Goal: Information Seeking & Learning: Understand process/instructions

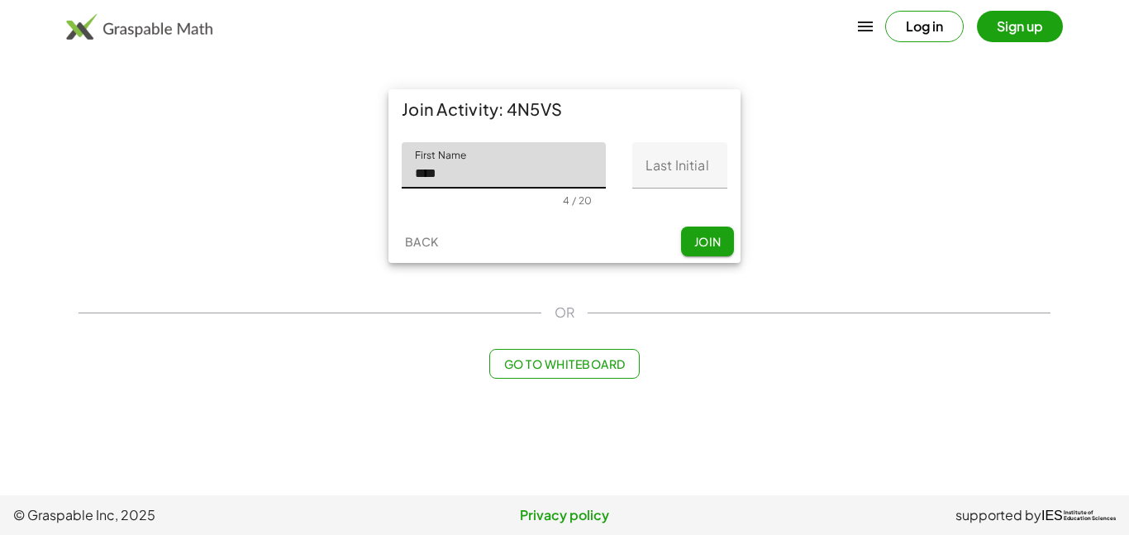
type input "****"
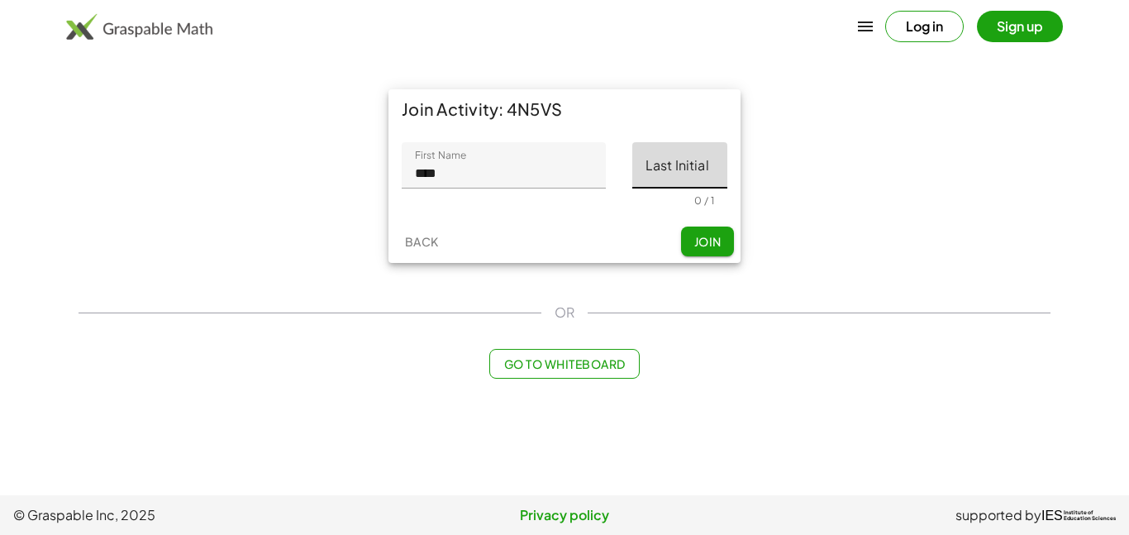
click at [675, 159] on input "Last Initial" at bounding box center [679, 165] width 95 height 46
type input "*"
click at [708, 244] on span "Join" at bounding box center [706, 241] width 27 height 15
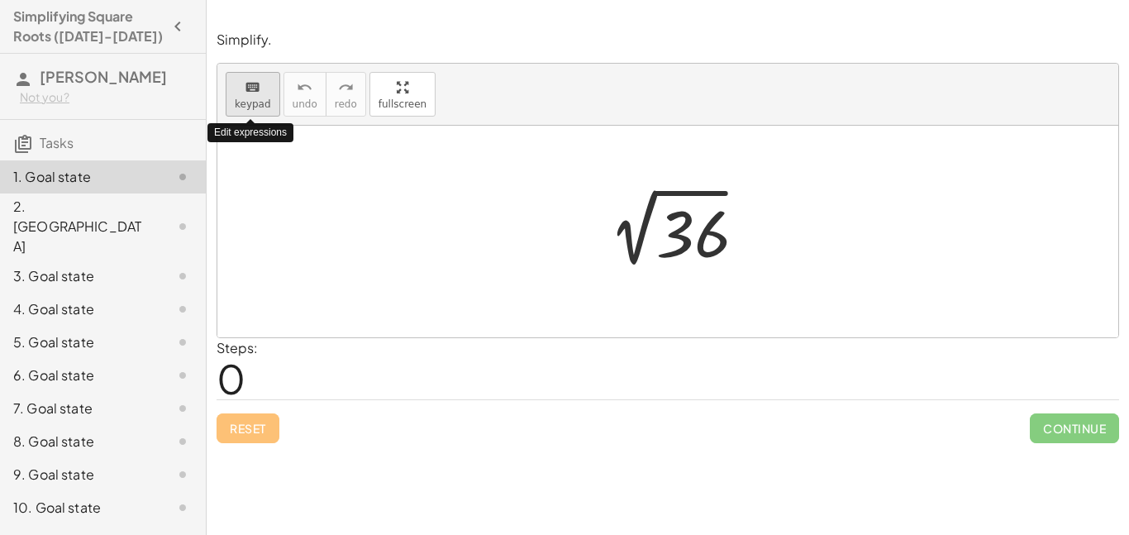
click at [264, 105] on span "keypad" at bounding box center [253, 104] width 36 height 12
click at [465, 292] on div at bounding box center [667, 231] width 901 height 211
click at [648, 222] on div at bounding box center [673, 231] width 171 height 83
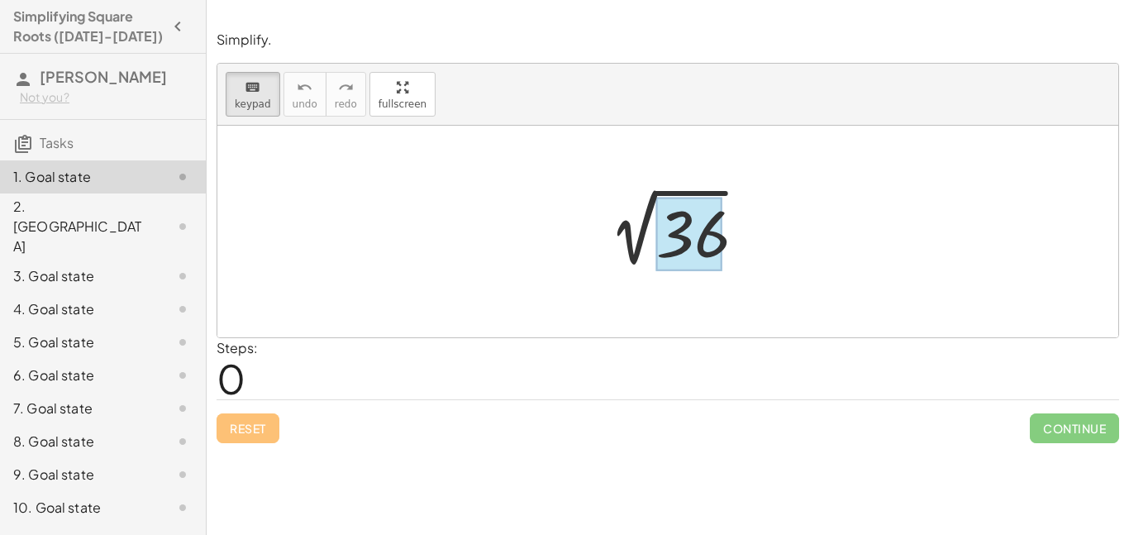
click at [670, 242] on div at bounding box center [689, 234] width 66 height 74
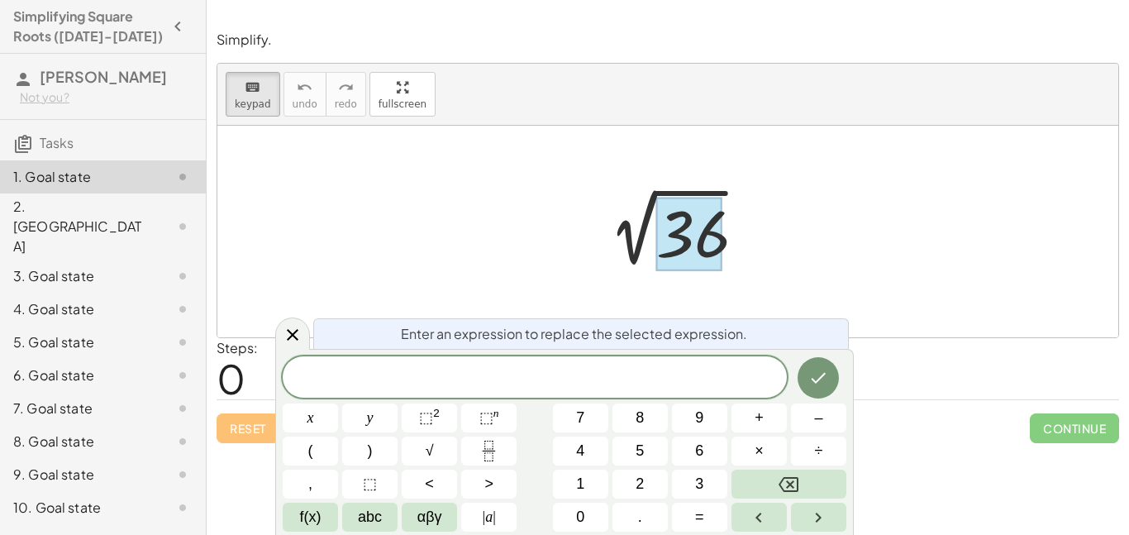
scroll to position [2, 0]
click at [338, 403] on div at bounding box center [310, 417] width 55 height 29
click at [815, 387] on icon "Done" at bounding box center [818, 378] width 20 height 20
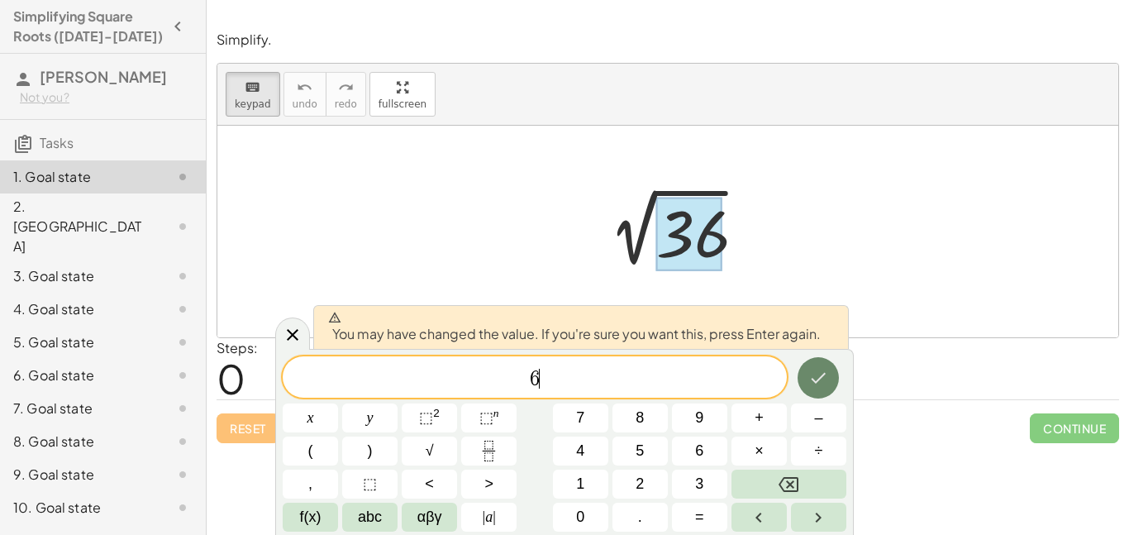
scroll to position [2, 0]
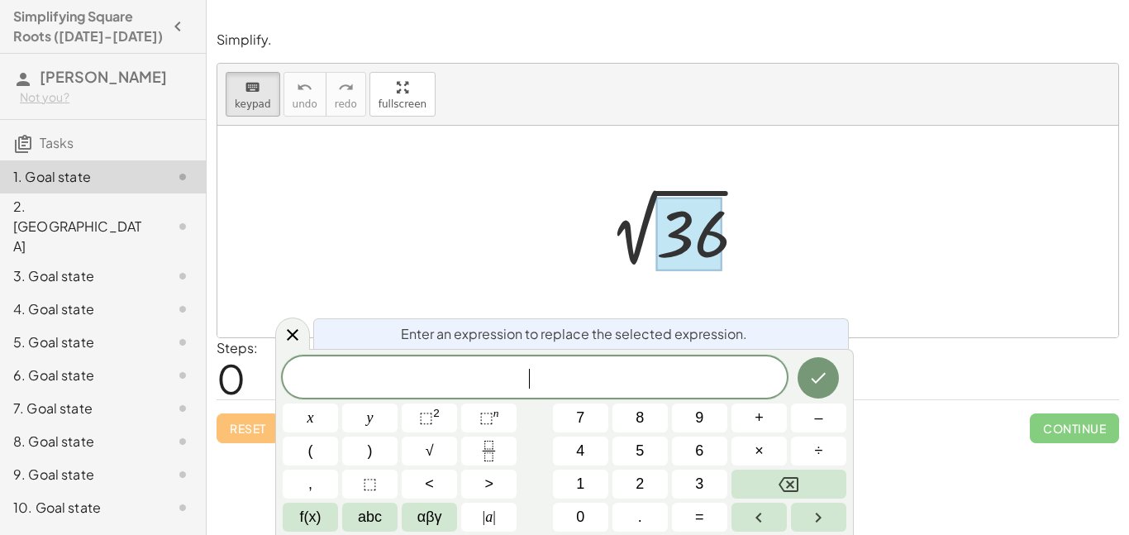
click at [783, 129] on div at bounding box center [667, 231] width 901 height 211
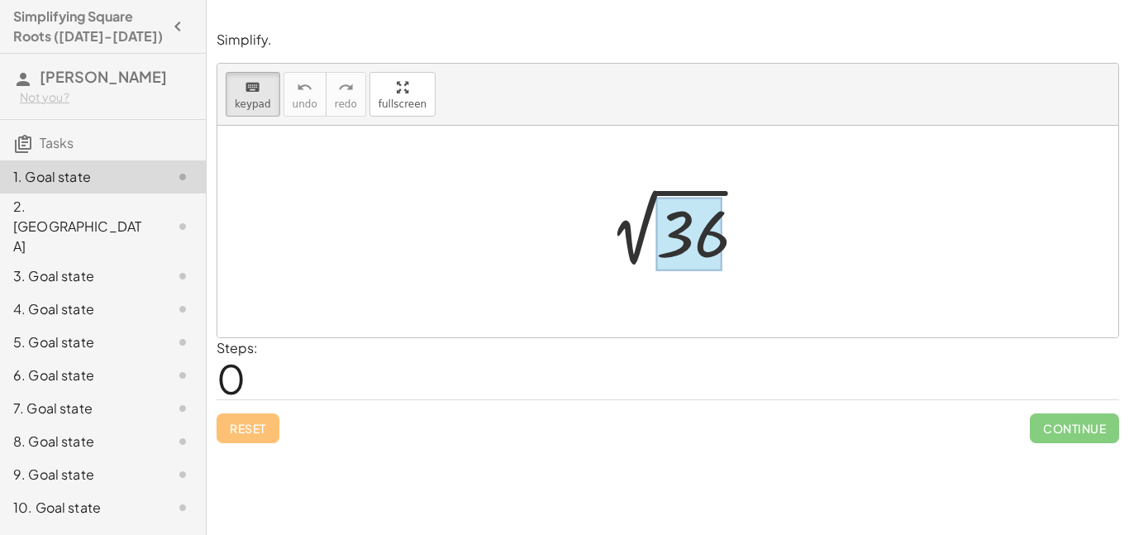
click at [707, 251] on div at bounding box center [689, 234] width 66 height 74
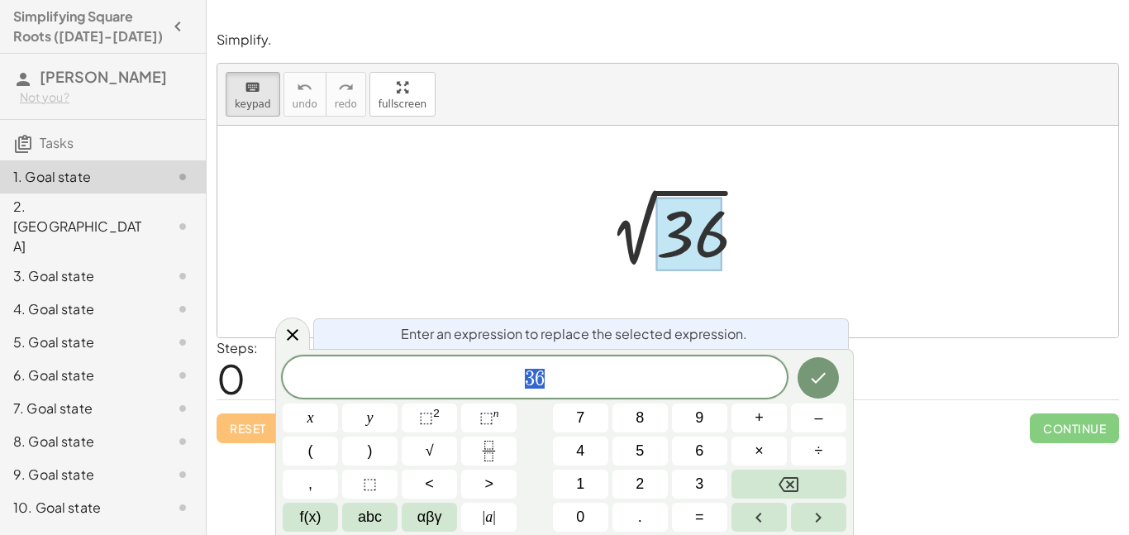
scroll to position [3, 0]
click at [686, 228] on div at bounding box center [689, 234] width 66 height 74
click at [639, 234] on div at bounding box center [673, 231] width 171 height 83
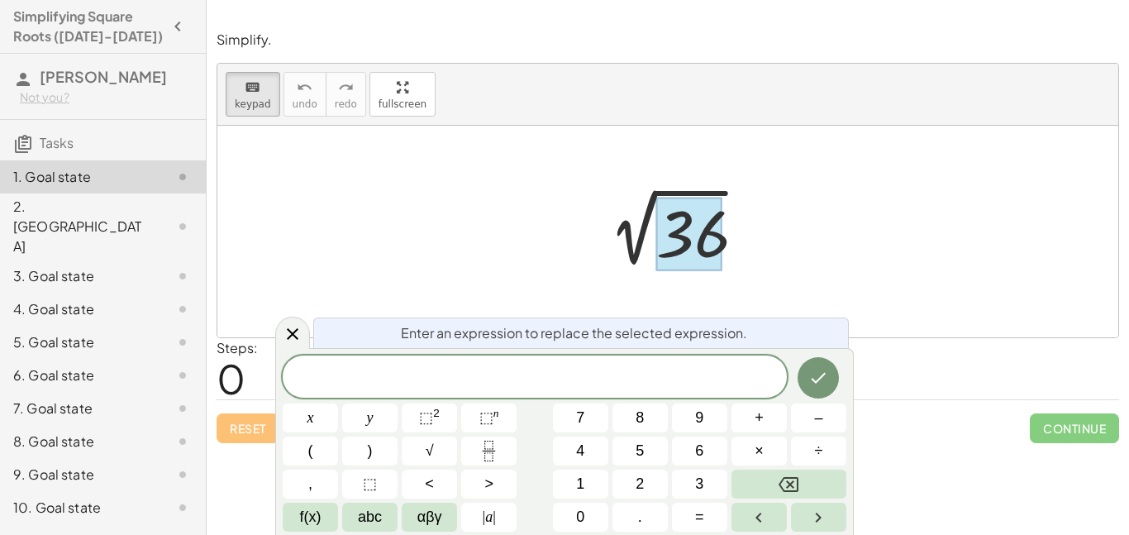
click at [639, 234] on div at bounding box center [673, 231] width 171 height 83
click at [250, 112] on button "keyboard keypad" at bounding box center [253, 94] width 55 height 45
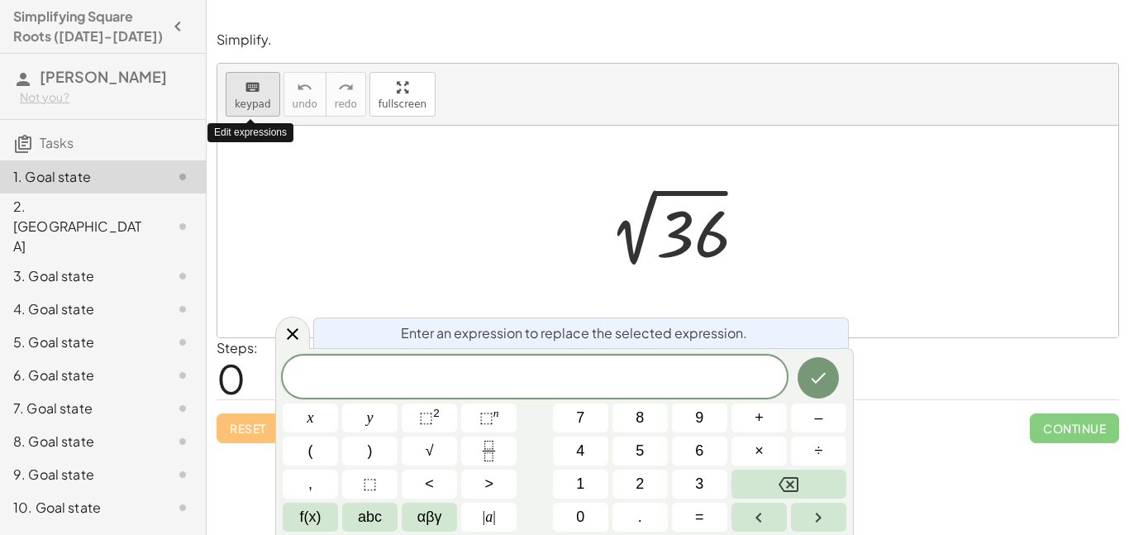
click at [250, 112] on button "keyboard keypad" at bounding box center [253, 94] width 55 height 45
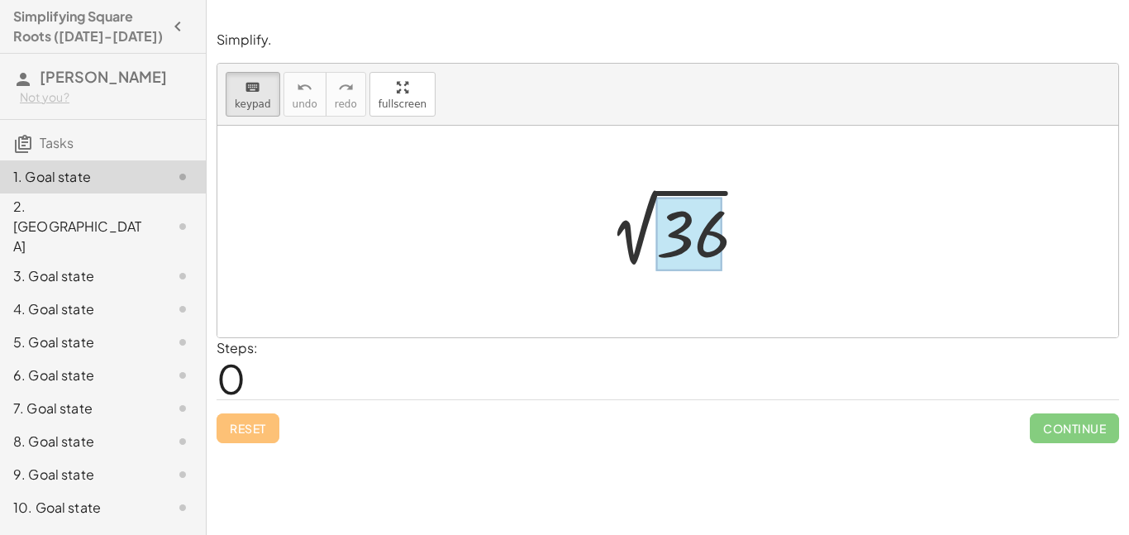
click at [696, 235] on div at bounding box center [689, 234] width 66 height 74
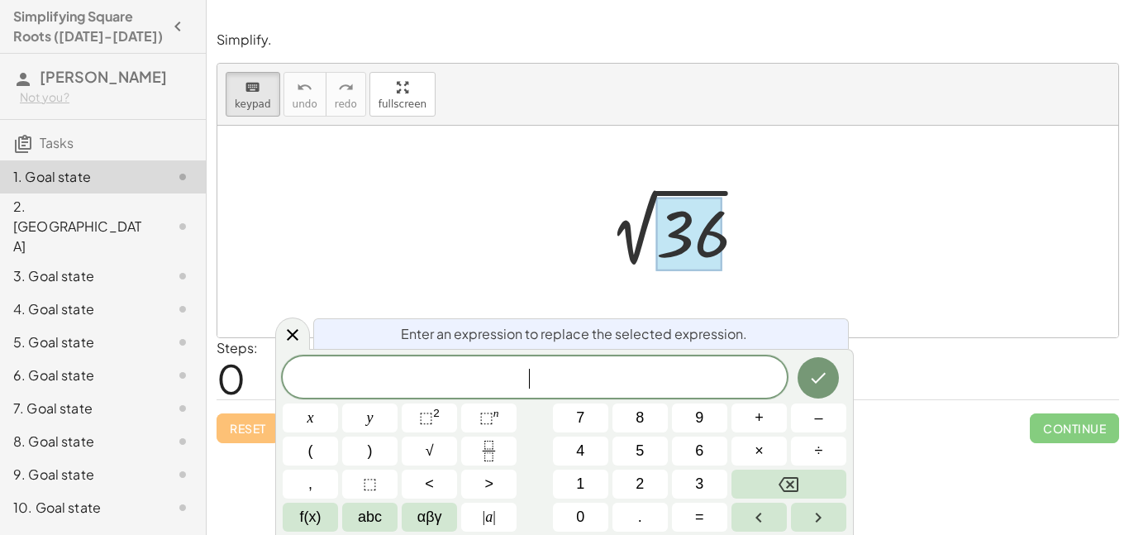
scroll to position [5, 0]
click at [752, 452] on button "×" at bounding box center [758, 450] width 55 height 29
click at [712, 450] on button "6" at bounding box center [699, 450] width 55 height 29
click at [815, 378] on icon "Done" at bounding box center [818, 378] width 20 height 20
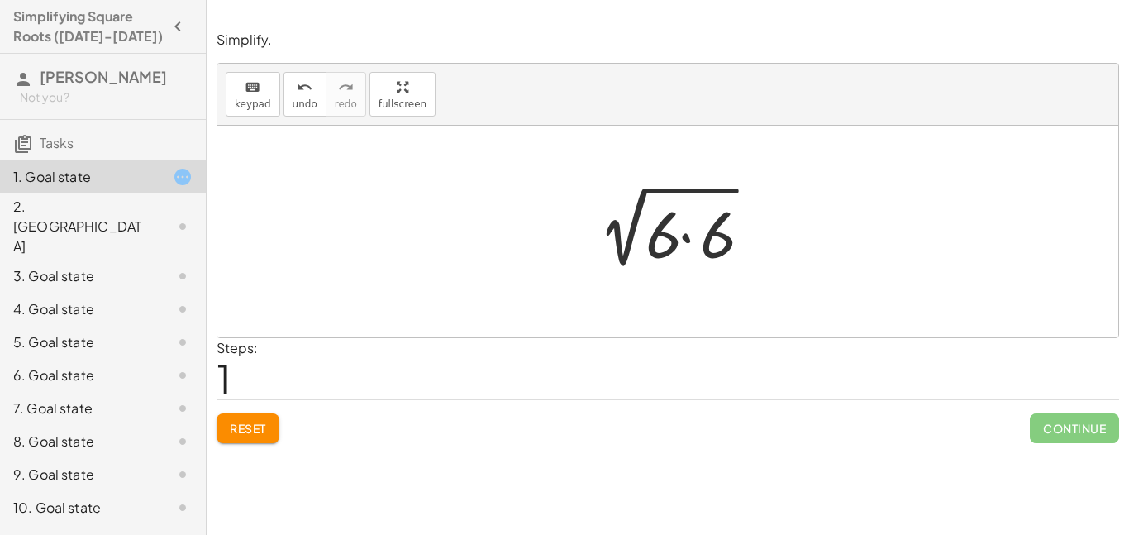
click at [692, 250] on div at bounding box center [673, 231] width 192 height 85
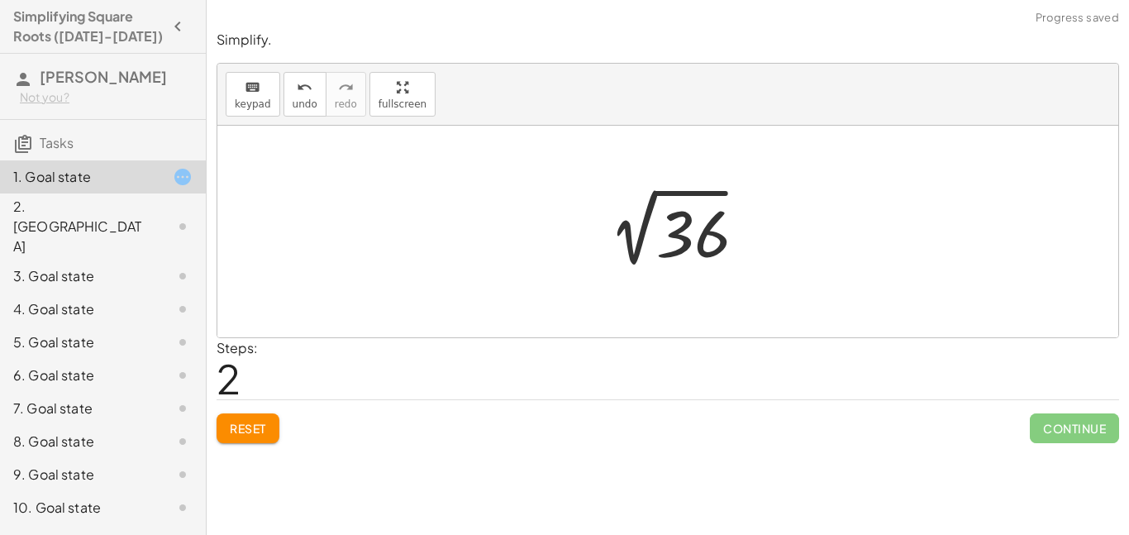
click at [725, 253] on div at bounding box center [673, 231] width 171 height 83
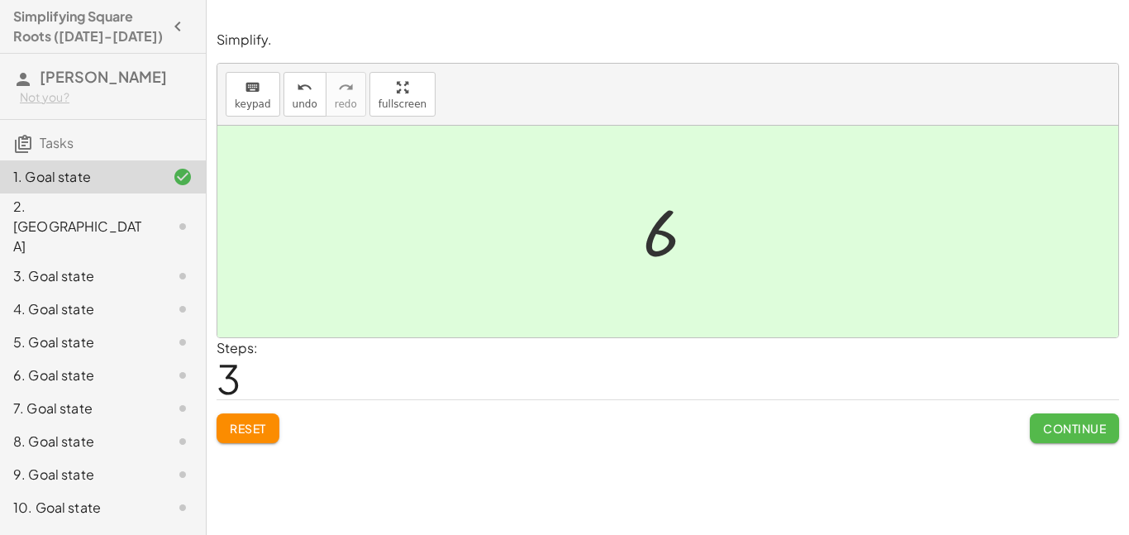
click at [1069, 429] on span "Continue" at bounding box center [1074, 428] width 63 height 15
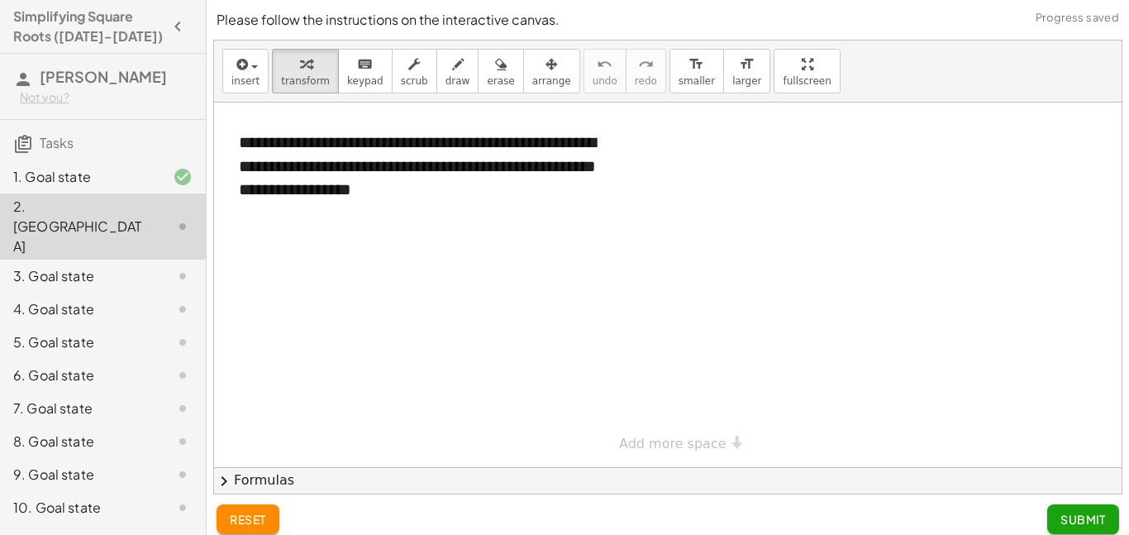
click at [89, 266] on div "3. Goal state" at bounding box center [79, 276] width 133 height 20
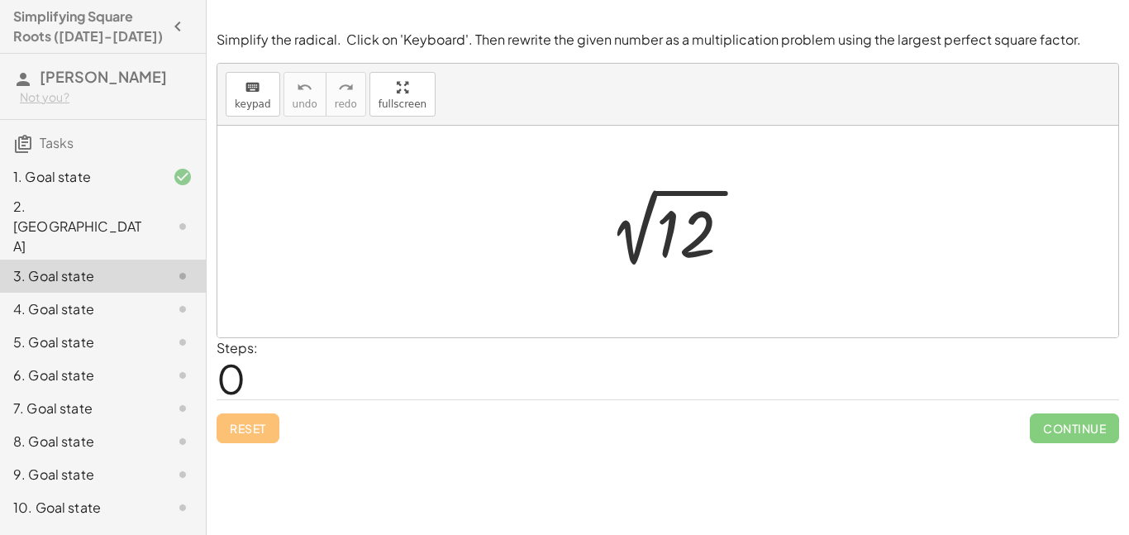
click at [92, 214] on div "2. [GEOGRAPHIC_DATA]" at bounding box center [79, 226] width 133 height 59
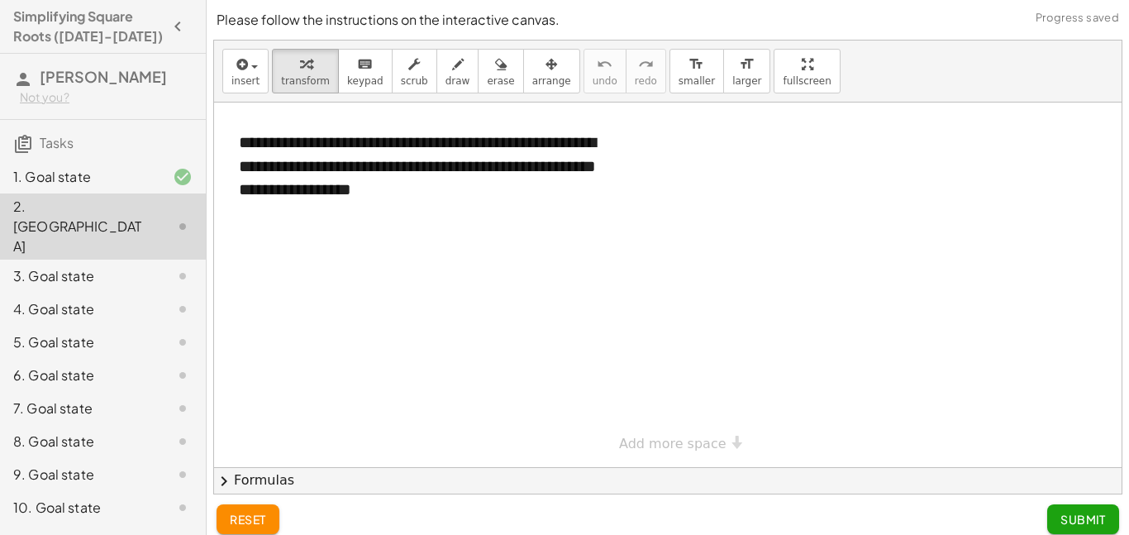
click at [111, 332] on div "5. Goal state" at bounding box center [79, 342] width 133 height 20
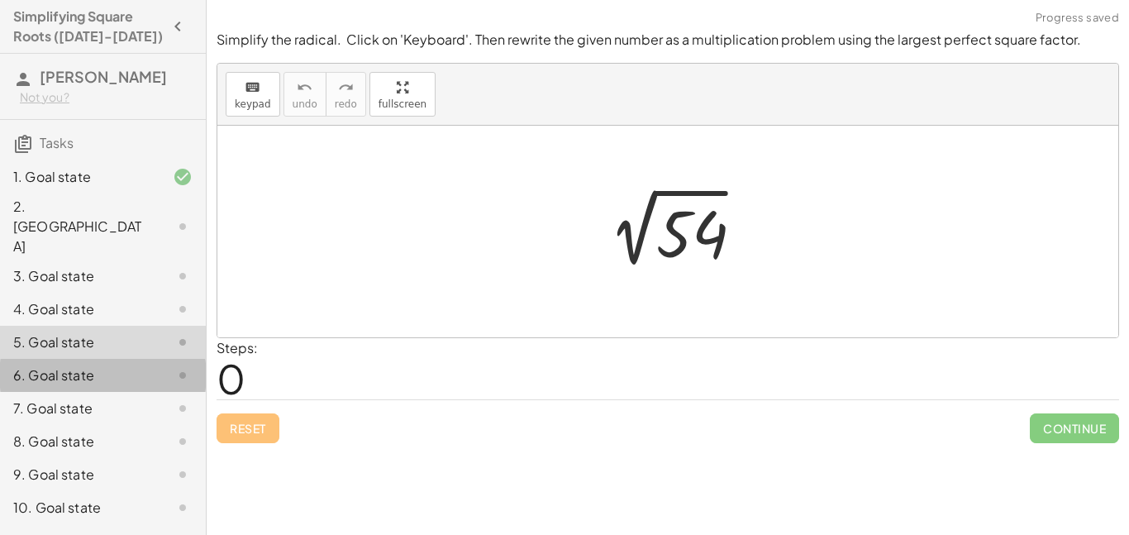
click at [107, 365] on div "6. Goal state" at bounding box center [79, 375] width 133 height 20
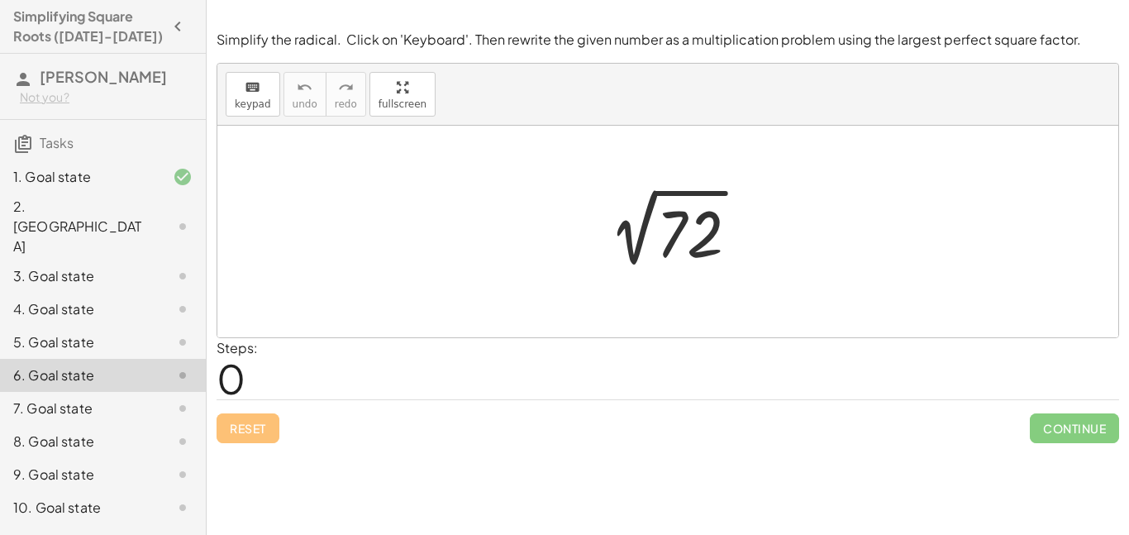
click at [74, 208] on div "2. [GEOGRAPHIC_DATA]" at bounding box center [79, 226] width 133 height 59
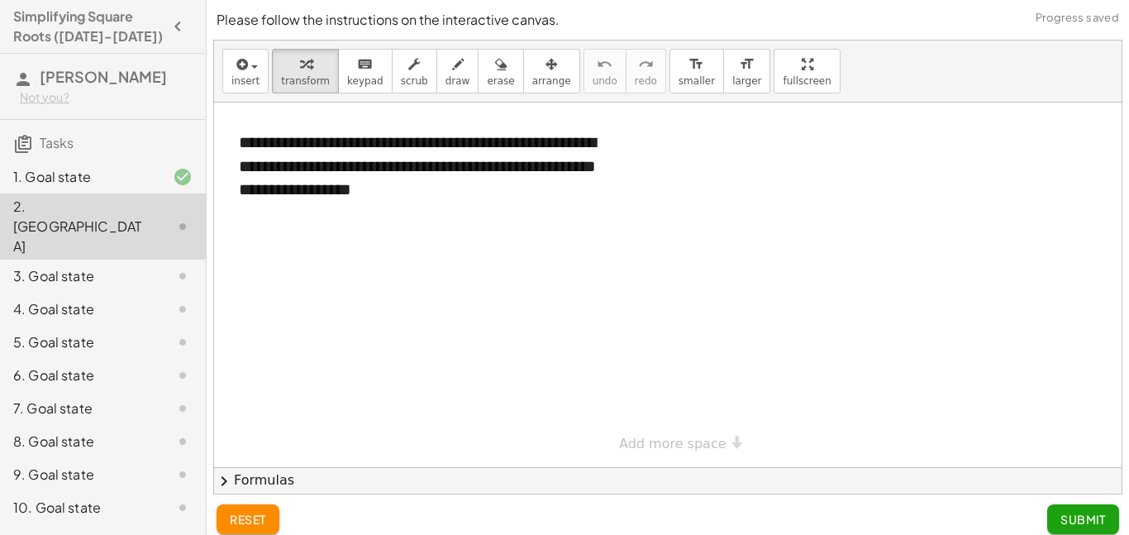
click at [627, 150] on div at bounding box center [667, 284] width 907 height 364
click at [253, 72] on div "button" at bounding box center [245, 64] width 28 height 20
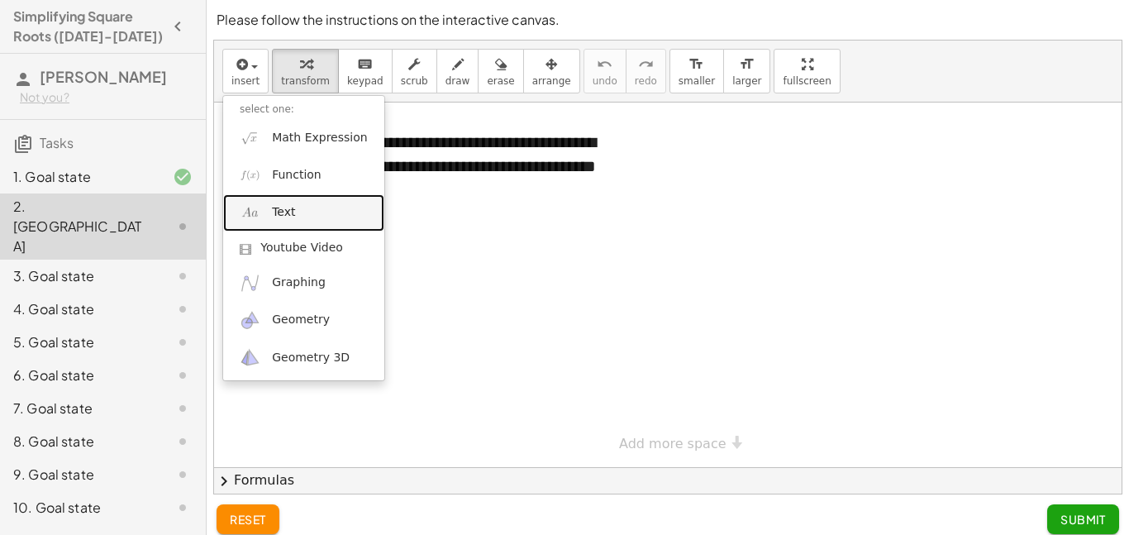
click at [316, 216] on link "Text" at bounding box center [303, 212] width 161 height 37
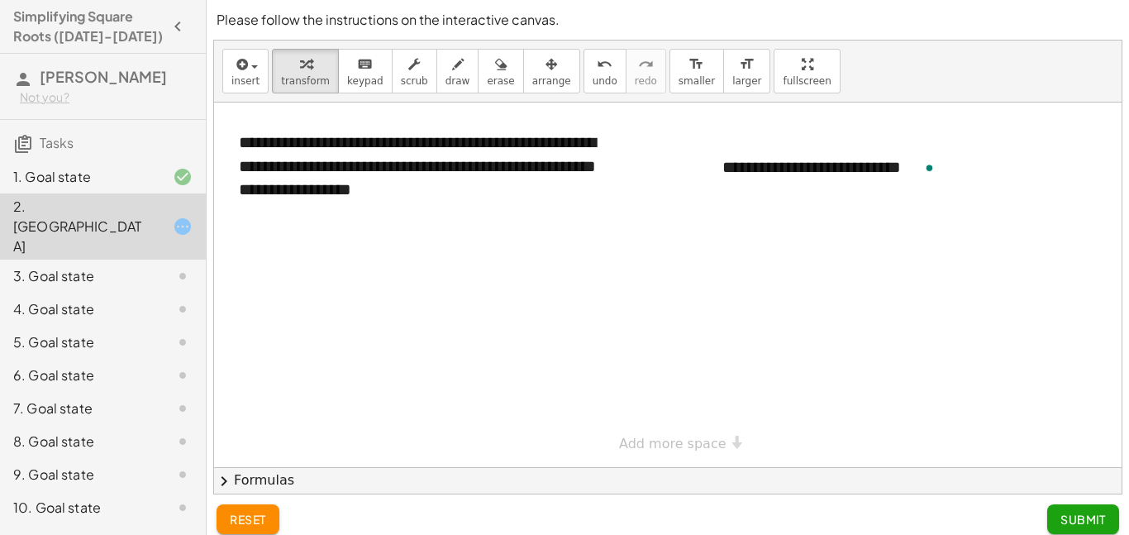
click at [1083, 517] on span "Submit" at bounding box center [1082, 518] width 45 height 15
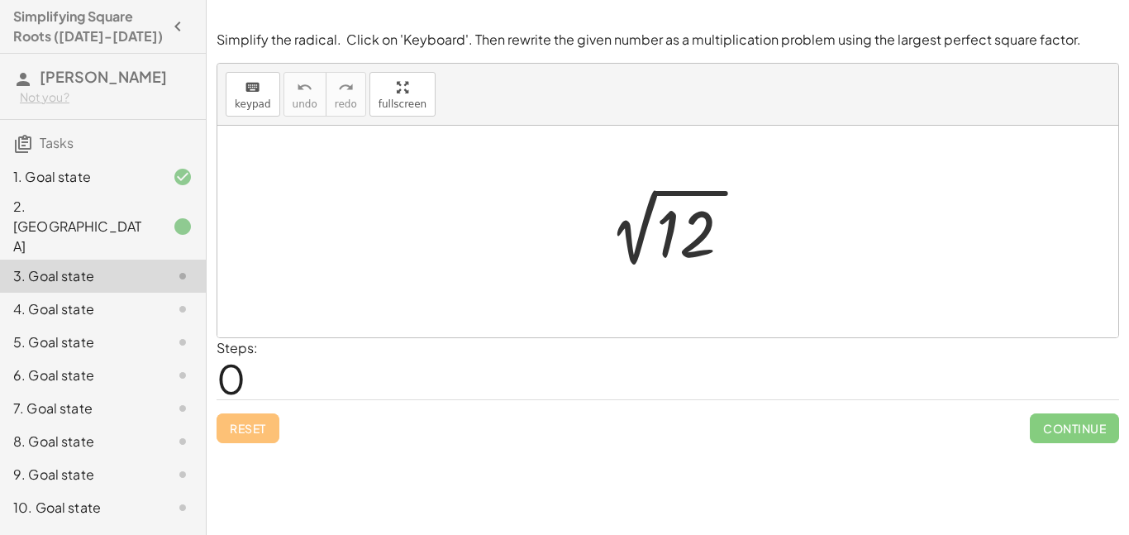
click at [694, 250] on div at bounding box center [673, 231] width 171 height 83
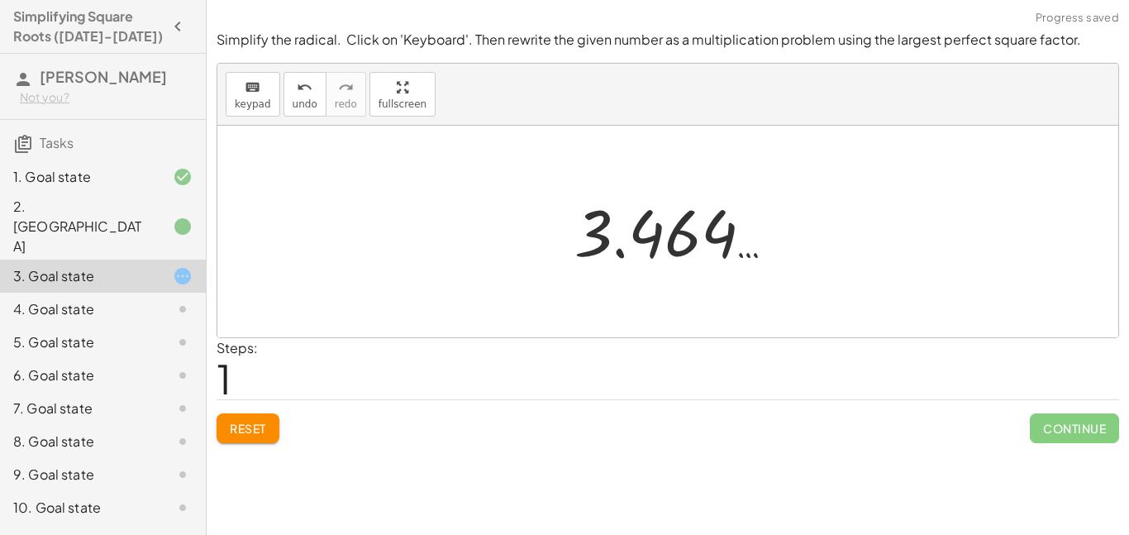
click at [694, 250] on div at bounding box center [674, 232] width 216 height 82
click at [628, 247] on div at bounding box center [674, 232] width 216 height 82
click at [614, 248] on div at bounding box center [674, 232] width 216 height 82
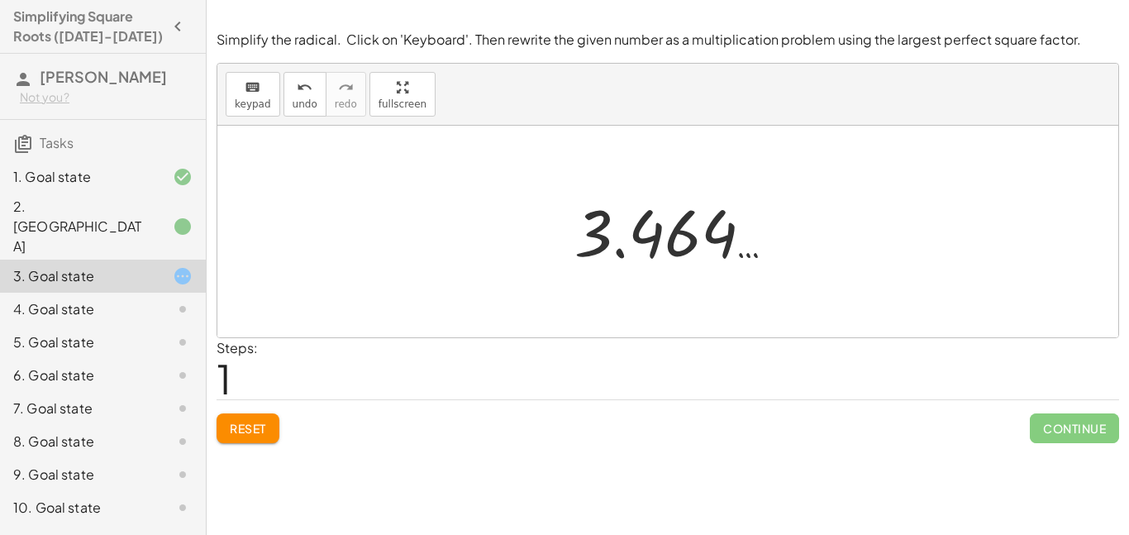
click at [258, 430] on span "Reset" at bounding box center [248, 428] width 36 height 15
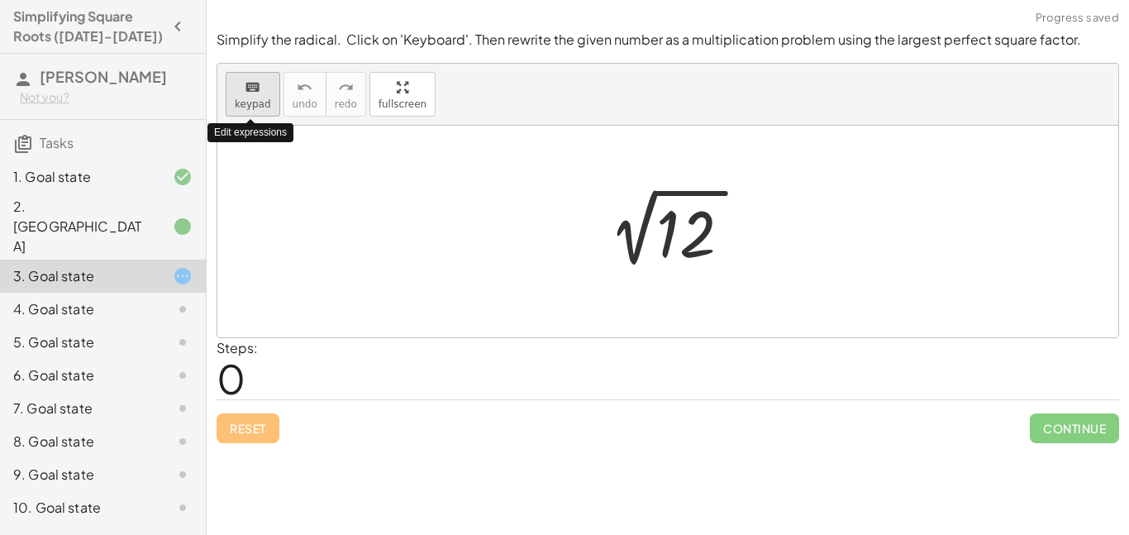
click at [262, 99] on span "keypad" at bounding box center [253, 104] width 36 height 12
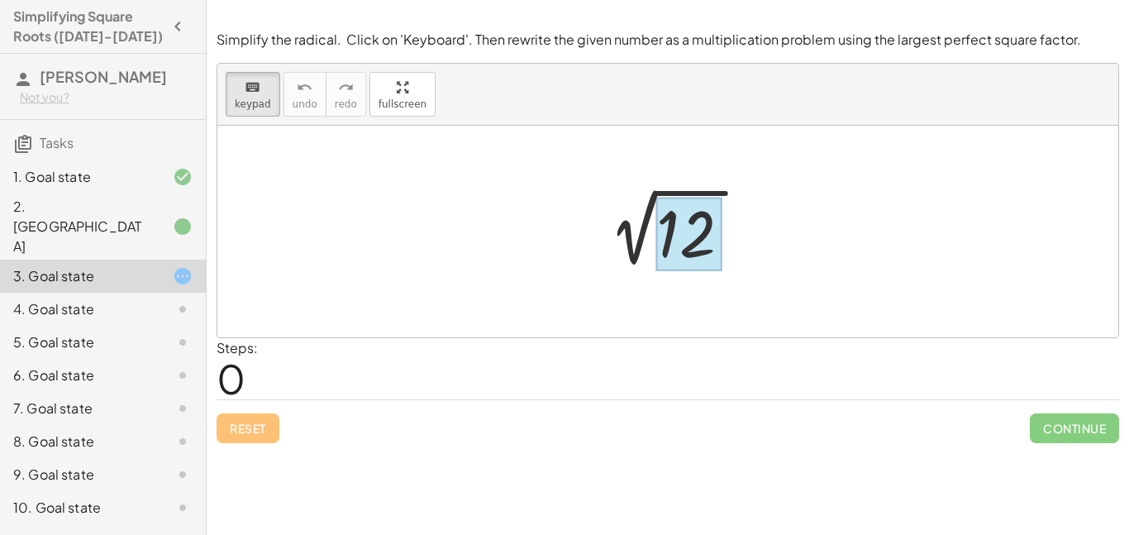
click at [685, 238] on div at bounding box center [689, 234] width 66 height 74
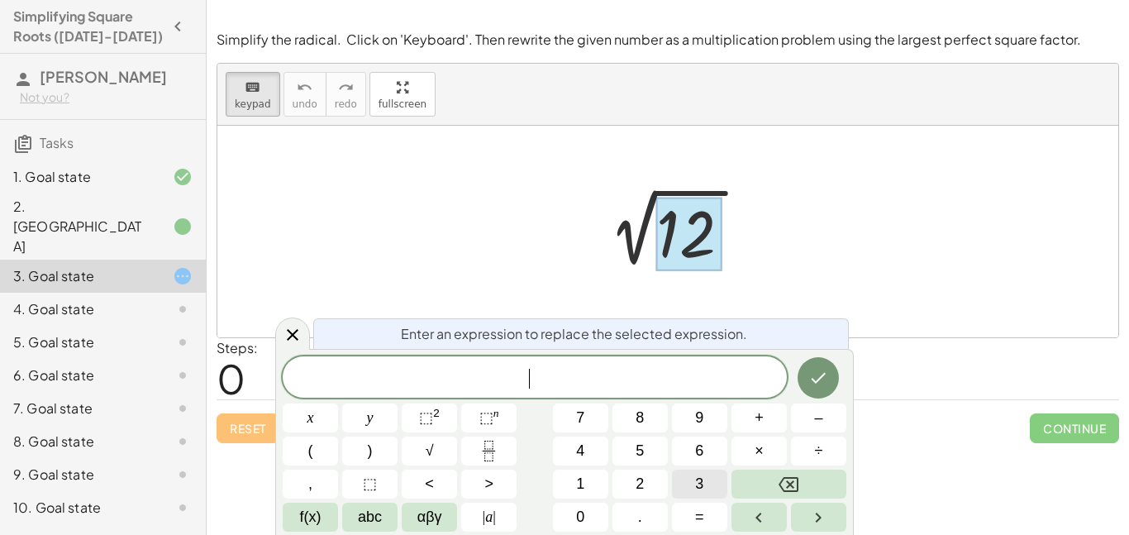
scroll to position [7, 0]
click at [746, 448] on button "×" at bounding box center [758, 450] width 55 height 29
click at [824, 358] on button "Done" at bounding box center [817, 377] width 41 height 41
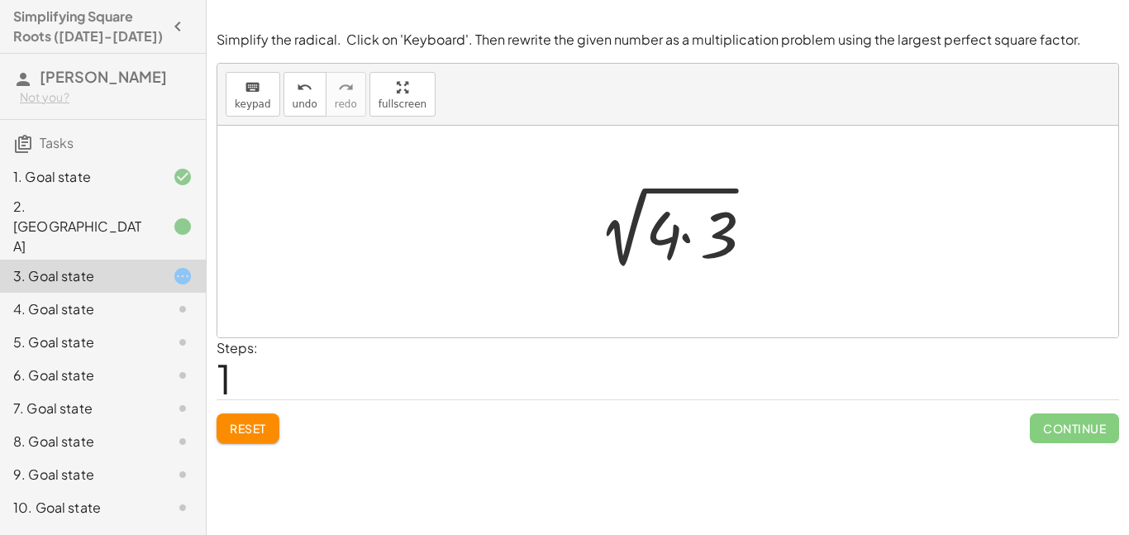
click at [668, 237] on div at bounding box center [673, 231] width 192 height 85
click at [727, 231] on div at bounding box center [673, 231] width 192 height 85
click at [722, 237] on div at bounding box center [673, 230] width 171 height 83
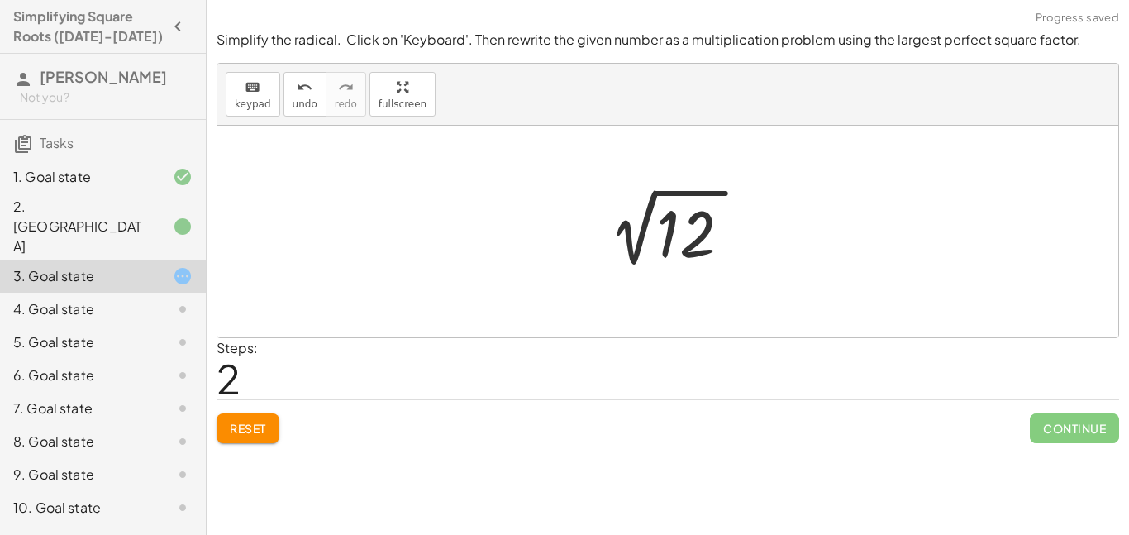
click at [668, 239] on div at bounding box center [673, 231] width 171 height 83
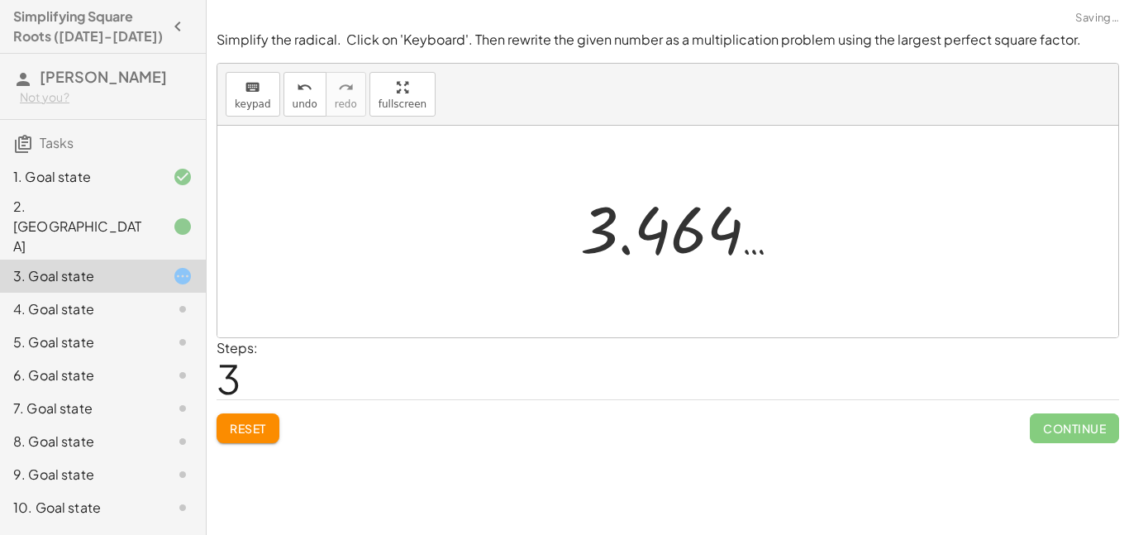
click at [679, 241] on div at bounding box center [680, 229] width 216 height 82
click at [679, 241] on div at bounding box center [674, 232] width 216 height 82
click at [582, 230] on div at bounding box center [674, 232] width 216 height 82
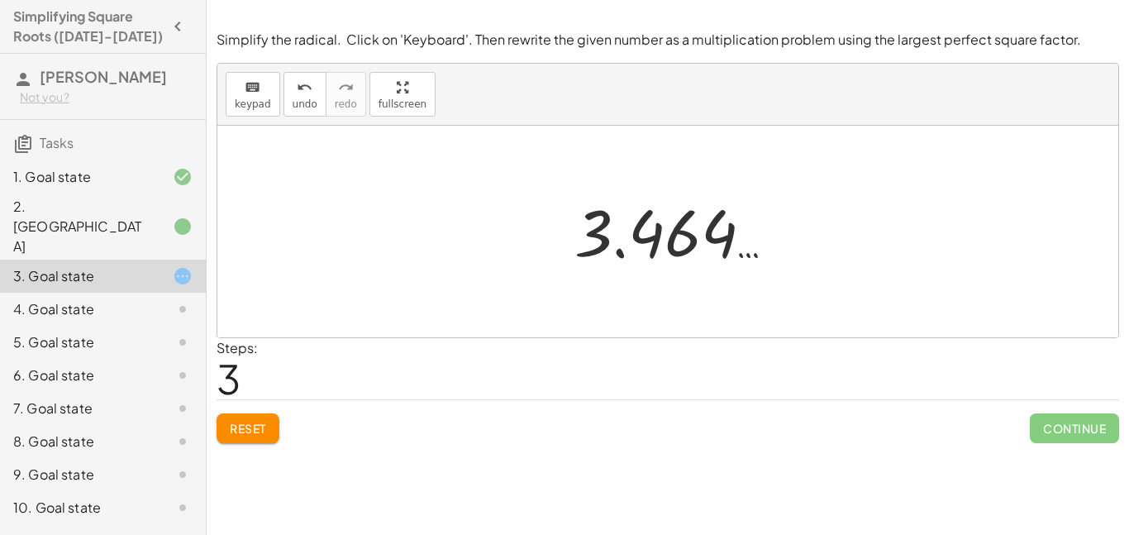
click at [582, 230] on div at bounding box center [674, 232] width 216 height 82
click at [648, 248] on div at bounding box center [674, 232] width 216 height 82
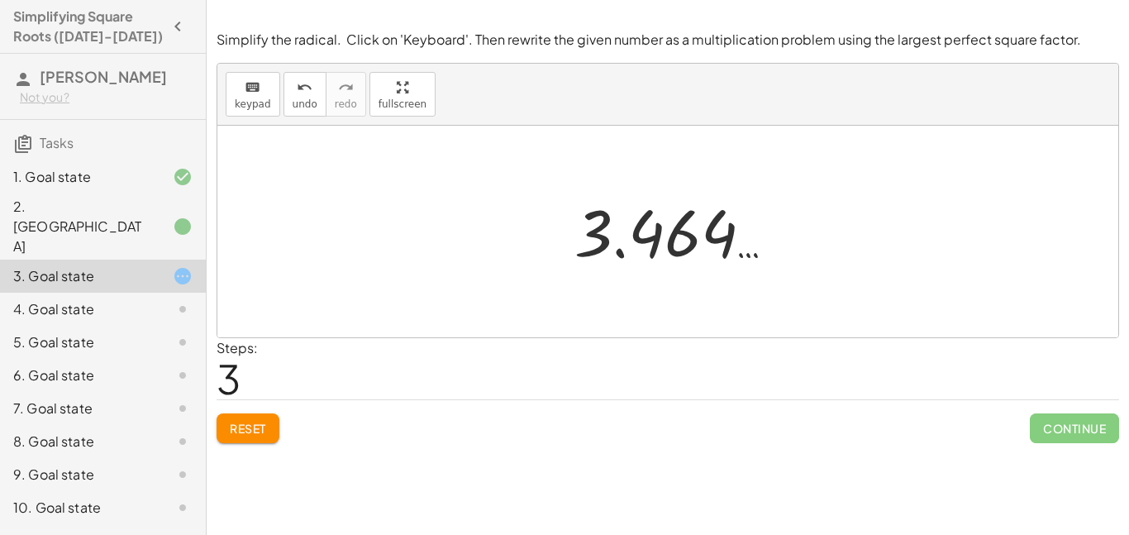
click at [648, 248] on div at bounding box center [674, 232] width 216 height 82
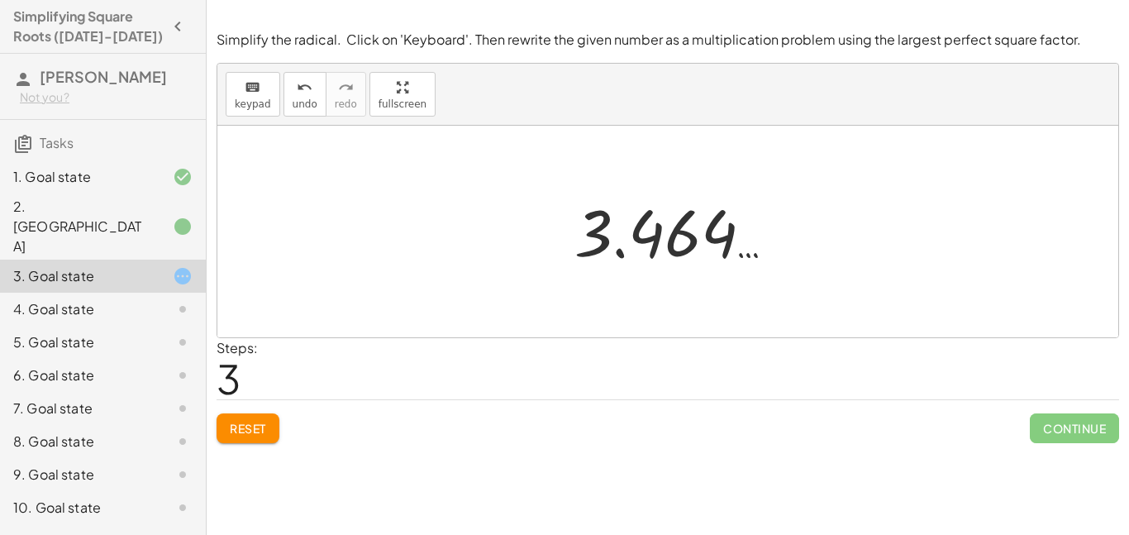
click at [648, 248] on div at bounding box center [674, 232] width 216 height 82
click at [653, 242] on div at bounding box center [674, 232] width 216 height 82
click at [267, 427] on button "Reset" at bounding box center [247, 428] width 63 height 30
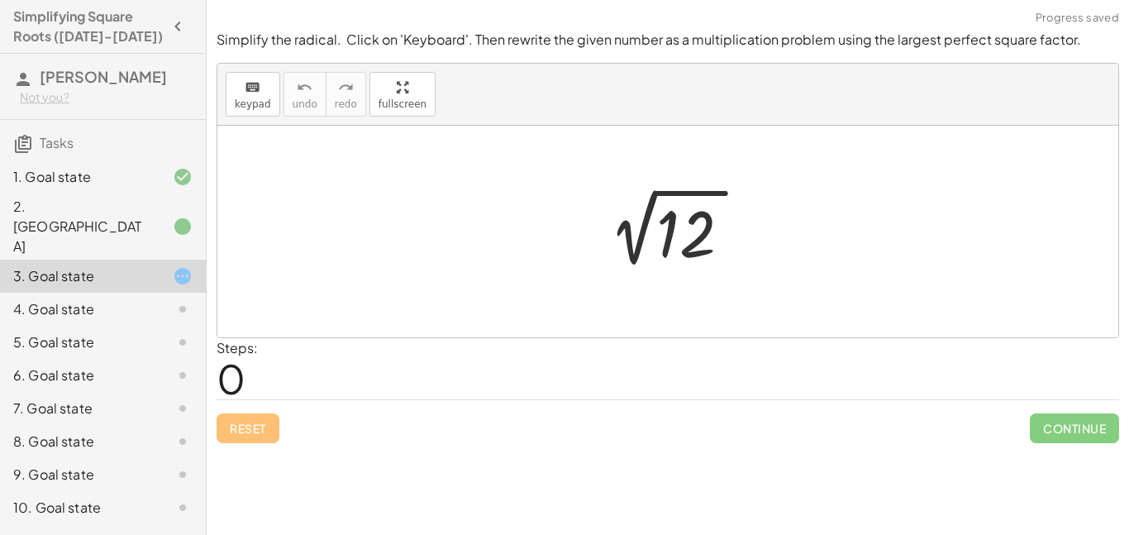
click at [670, 234] on div at bounding box center [673, 231] width 171 height 83
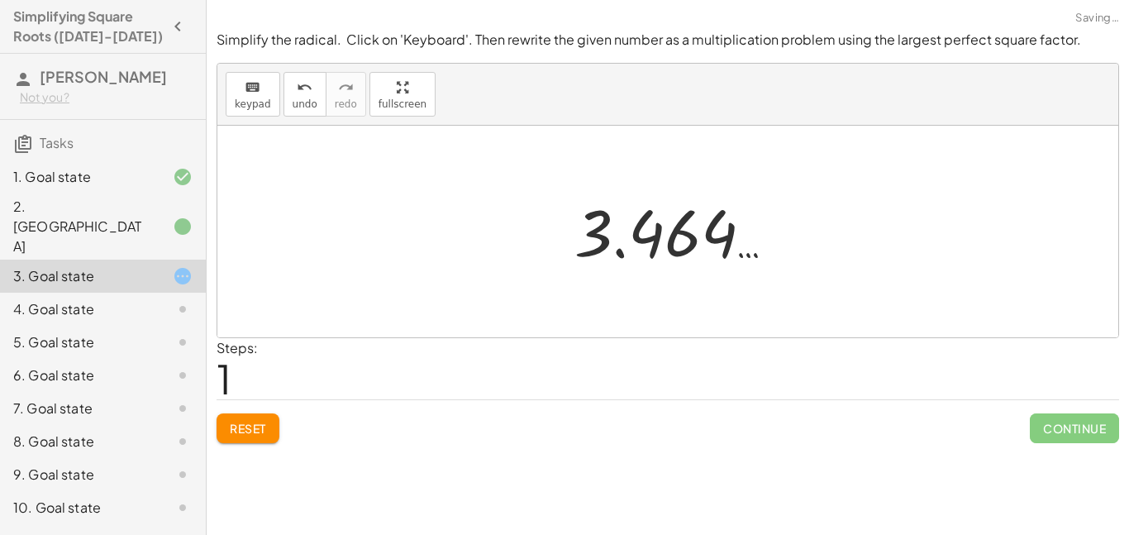
click at [269, 430] on button "Reset" at bounding box center [247, 428] width 63 height 30
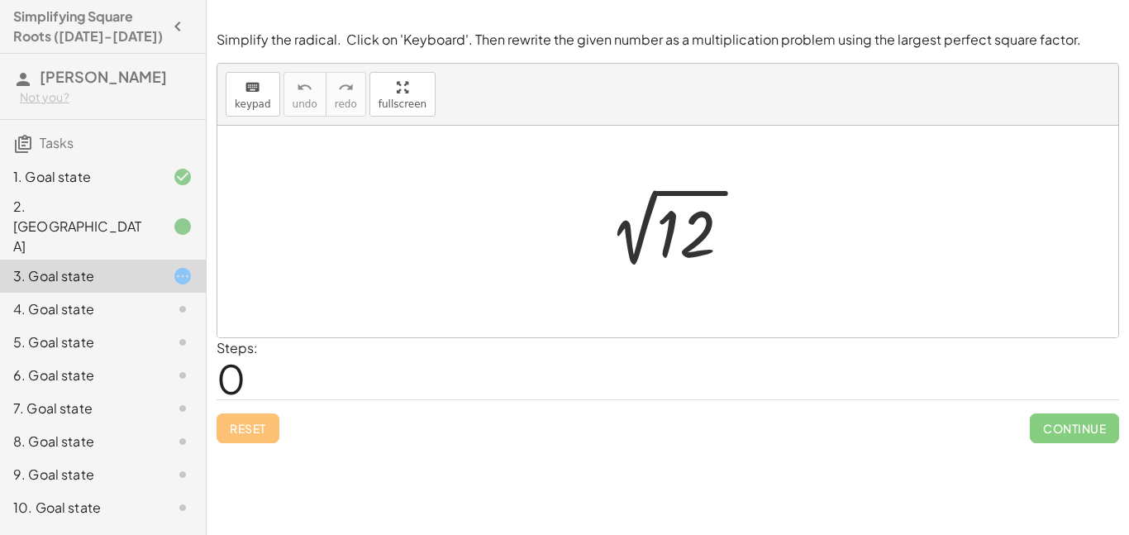
click at [663, 221] on div at bounding box center [673, 231] width 171 height 83
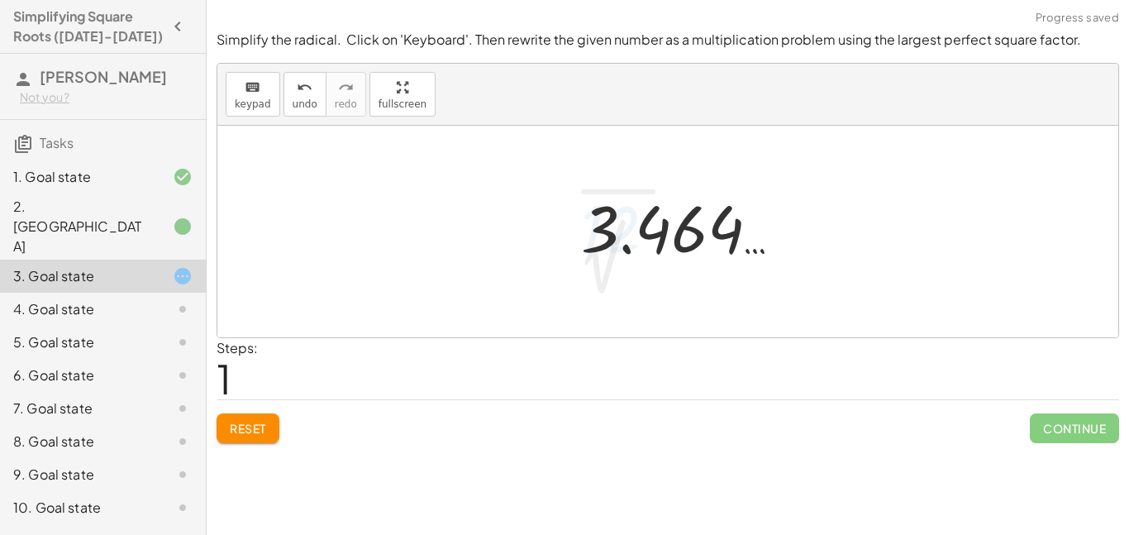
click at [664, 220] on div at bounding box center [681, 228] width 216 height 82
click at [687, 218] on div at bounding box center [681, 228] width 216 height 82
click at [255, 99] on span "keypad" at bounding box center [253, 104] width 36 height 12
click at [367, 154] on div at bounding box center [667, 231] width 901 height 211
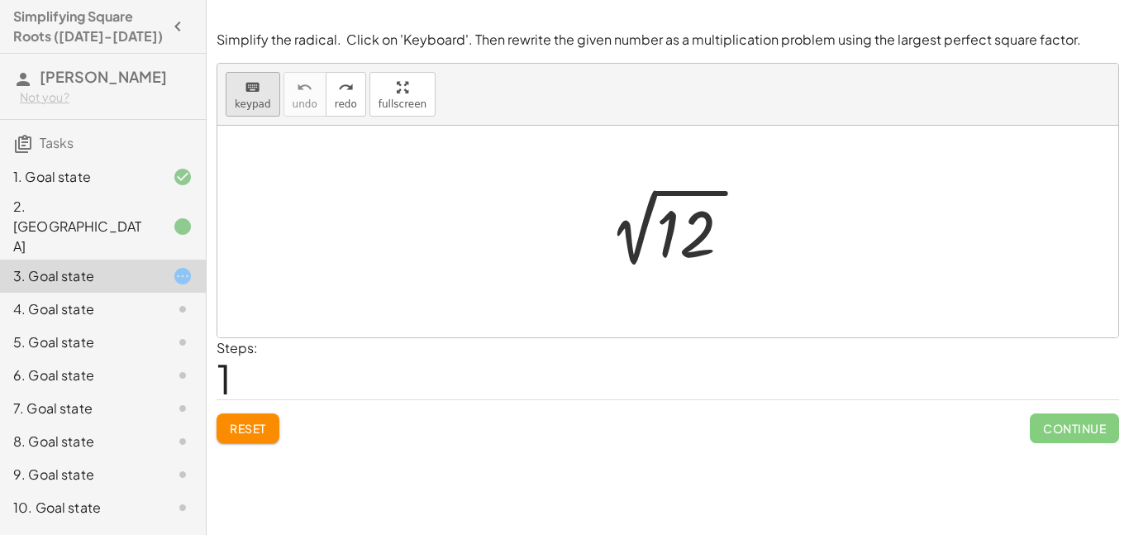
click at [257, 105] on span "keypad" at bounding box center [253, 104] width 36 height 12
click at [689, 242] on div at bounding box center [689, 234] width 66 height 74
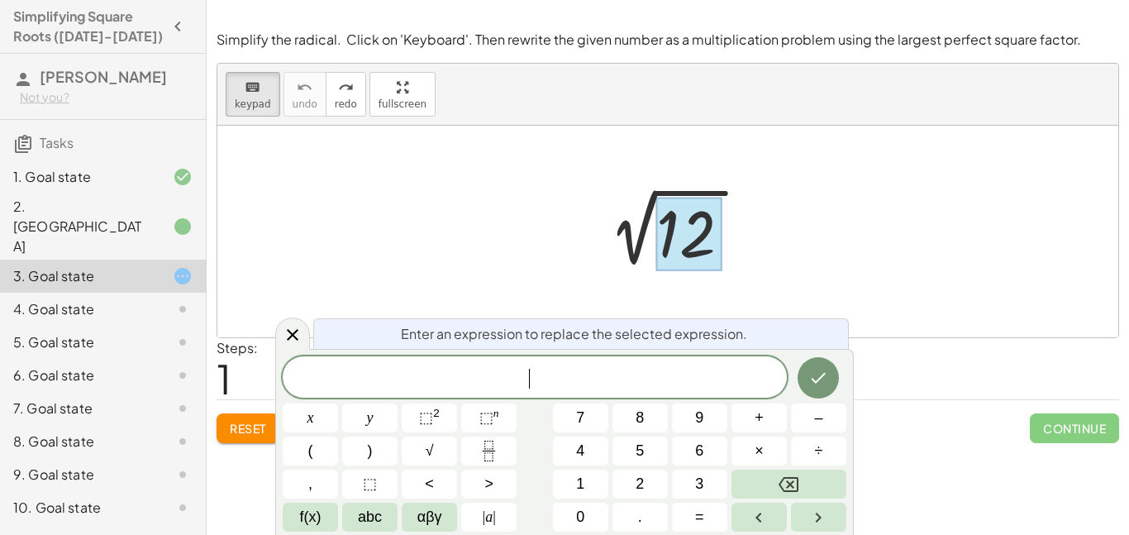
scroll to position [10, 0]
click at [748, 446] on button "×" at bounding box center [758, 450] width 55 height 29
click at [823, 378] on icon "Done" at bounding box center [818, 378] width 20 height 20
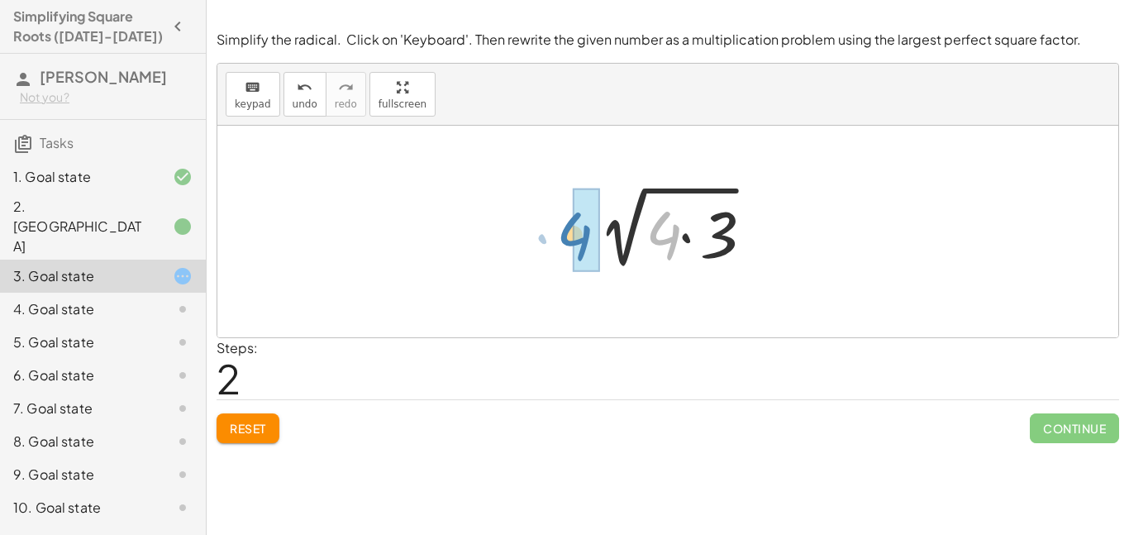
drag, startPoint x: 659, startPoint y: 240, endPoint x: 580, endPoint y: 243, distance: 79.4
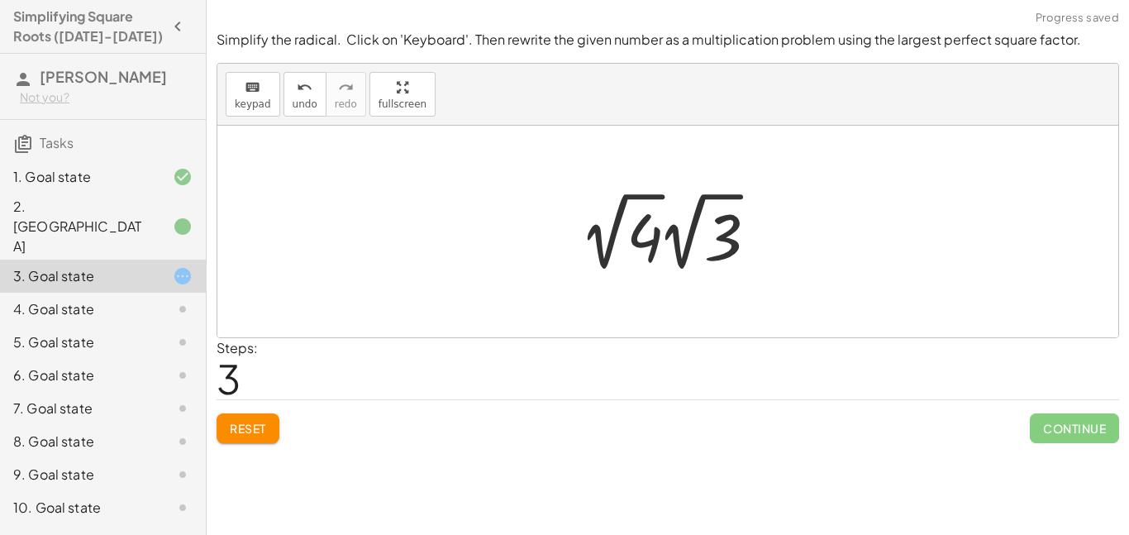
click at [642, 243] on div at bounding box center [674, 231] width 202 height 91
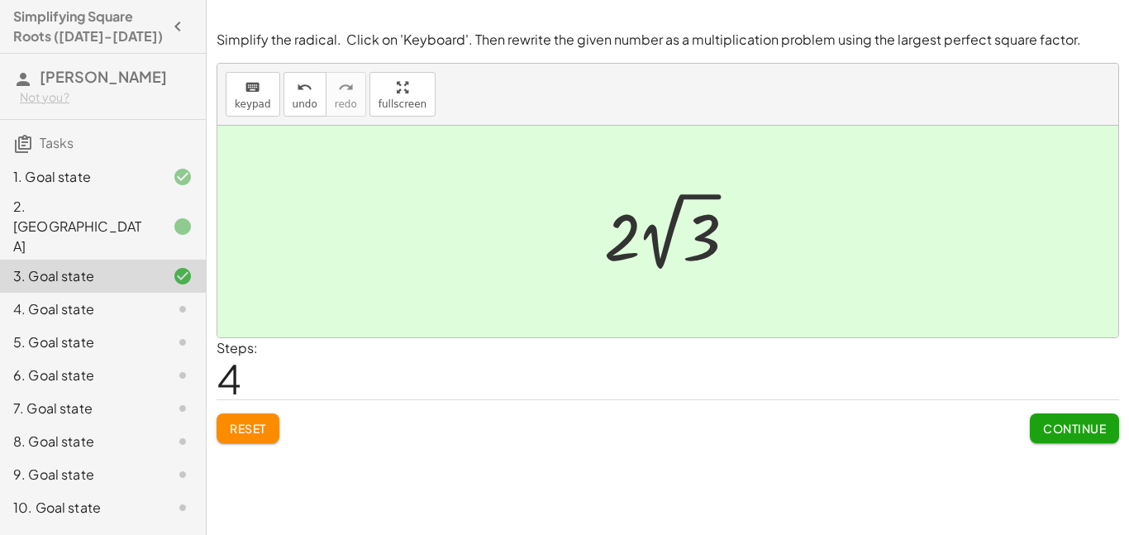
click at [1095, 434] on span "Continue" at bounding box center [1074, 428] width 63 height 15
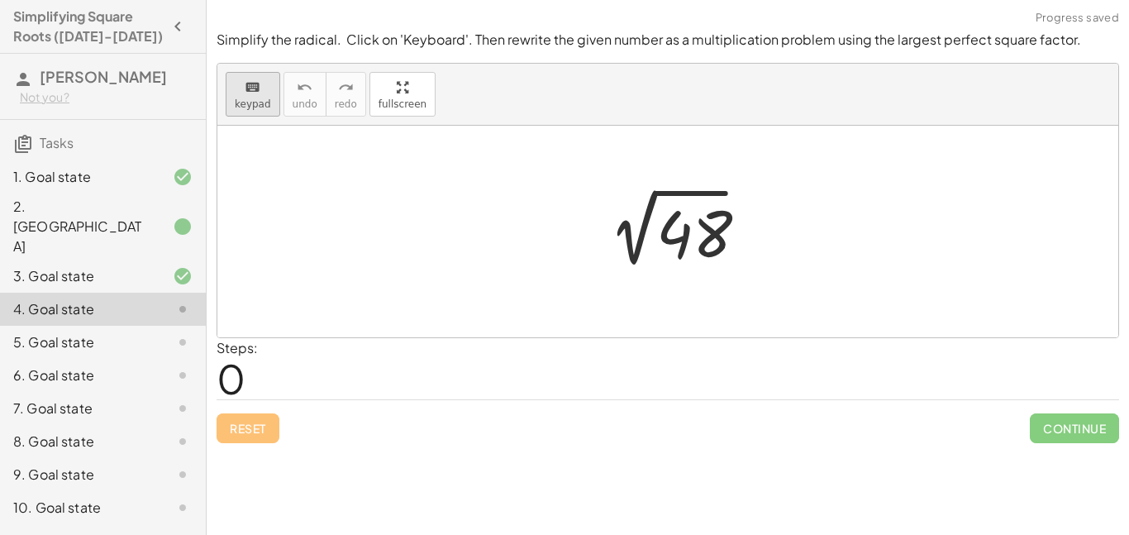
click at [243, 103] on span "keypad" at bounding box center [253, 104] width 36 height 12
click at [713, 234] on div at bounding box center [689, 234] width 66 height 74
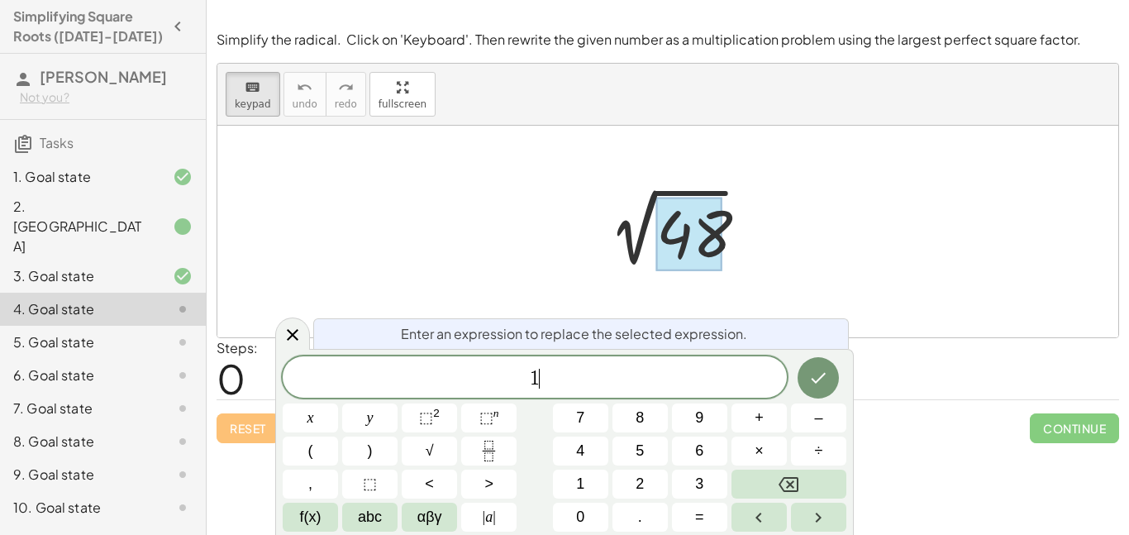
scroll to position [13, 0]
click at [762, 451] on span "×" at bounding box center [758, 451] width 9 height 22
click at [822, 383] on icon "Done" at bounding box center [818, 378] width 20 height 20
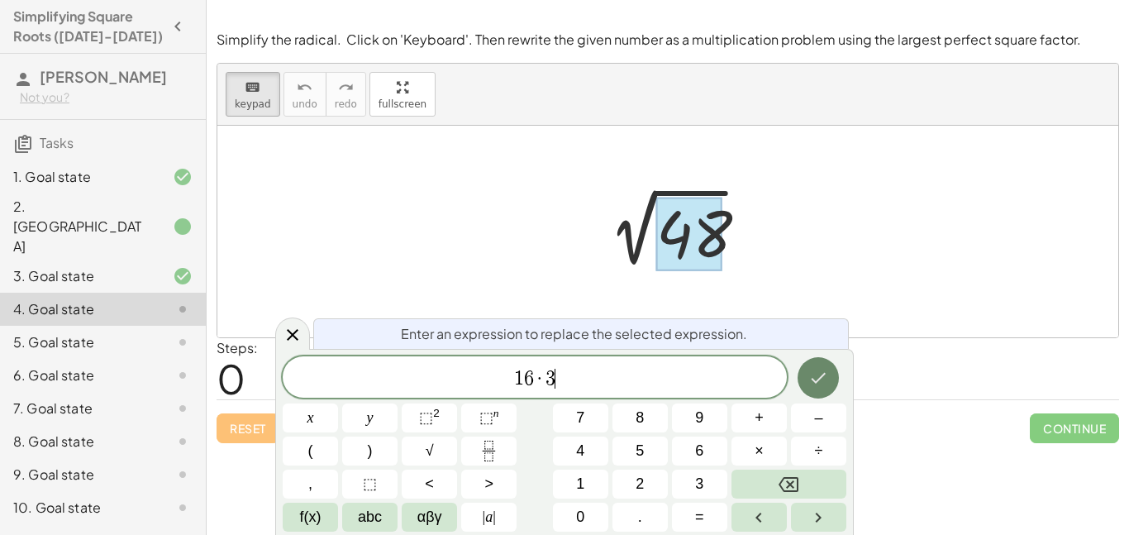
click at [835, 383] on button "Done" at bounding box center [817, 377] width 41 height 41
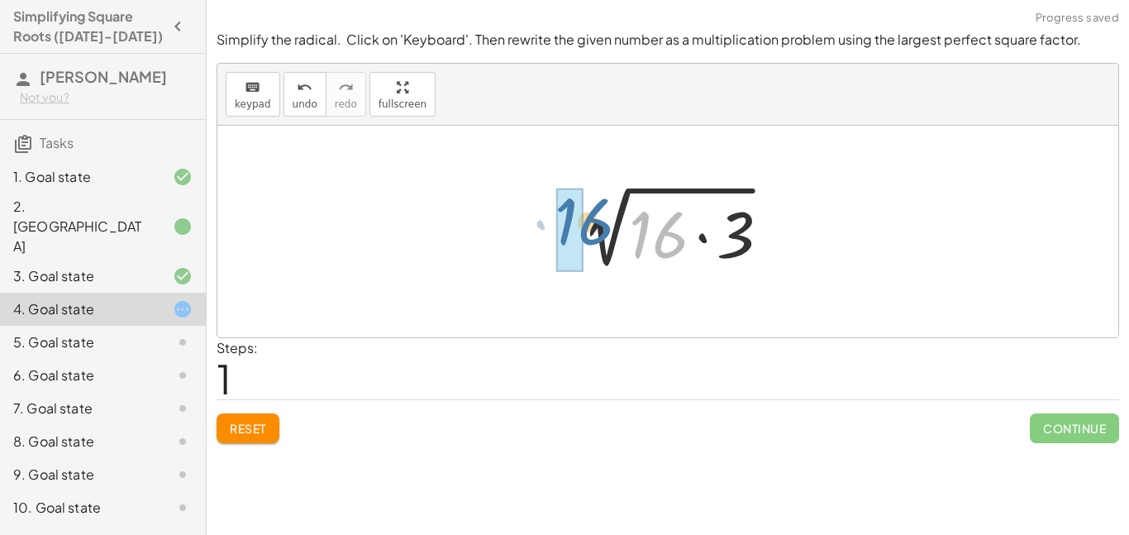
drag, startPoint x: 655, startPoint y: 246, endPoint x: 576, endPoint y: 233, distance: 80.4
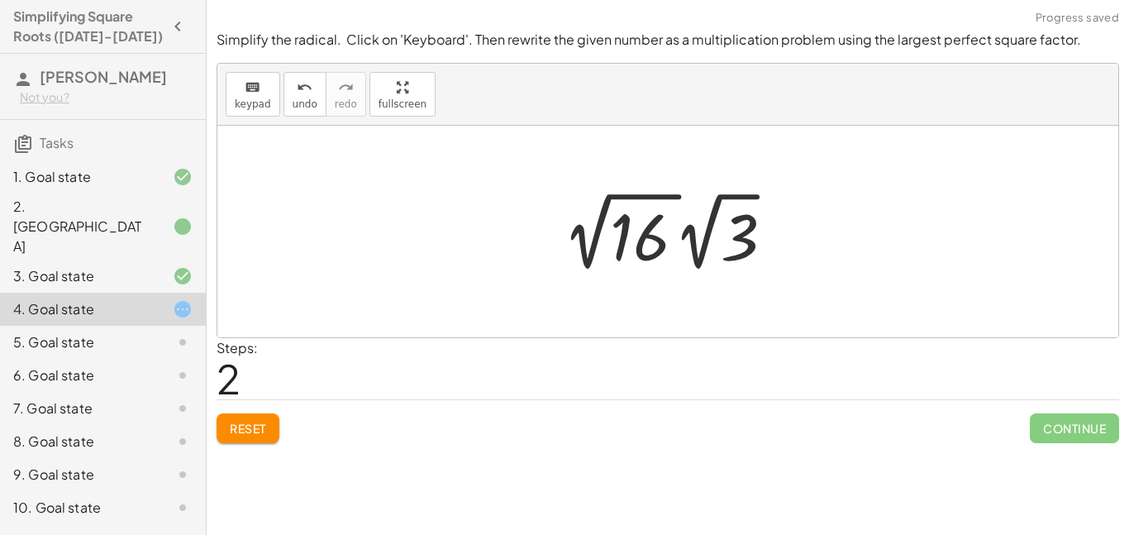
click at [660, 233] on div at bounding box center [673, 231] width 235 height 91
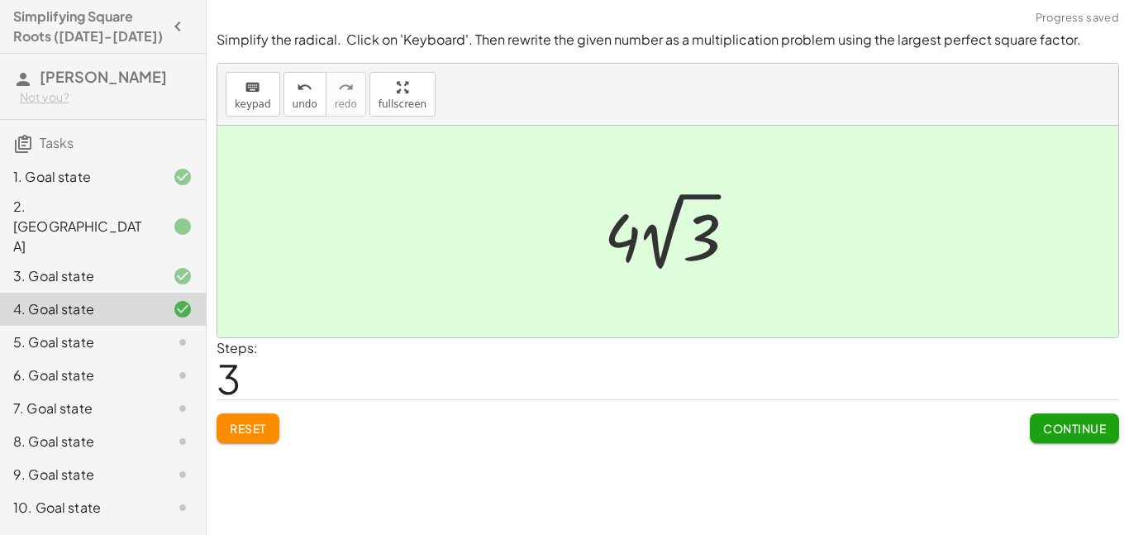
click at [167, 332] on div at bounding box center [169, 342] width 46 height 20
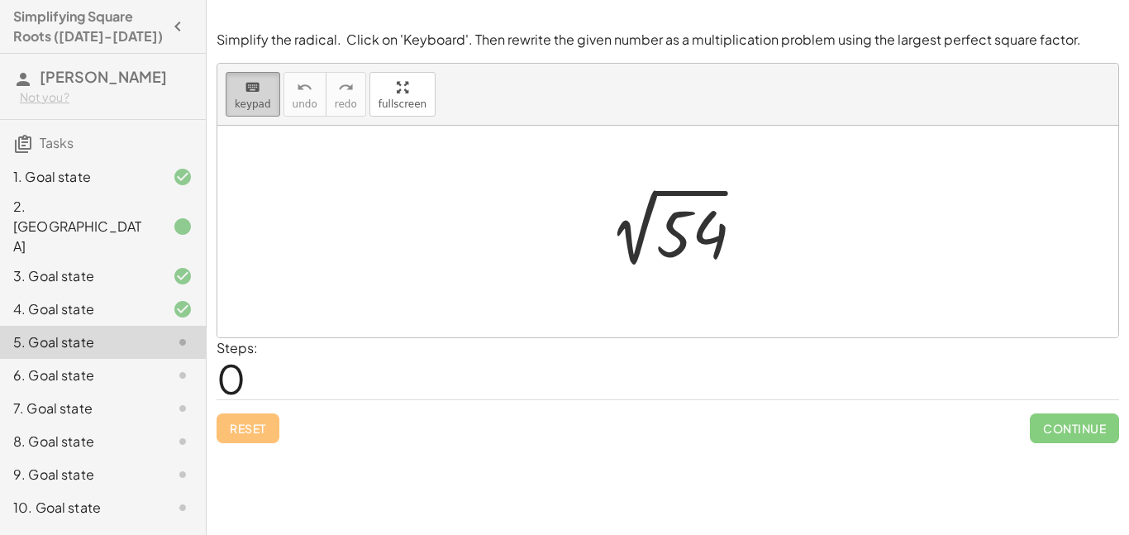
click at [240, 96] on button "keyboard keypad" at bounding box center [253, 94] width 55 height 45
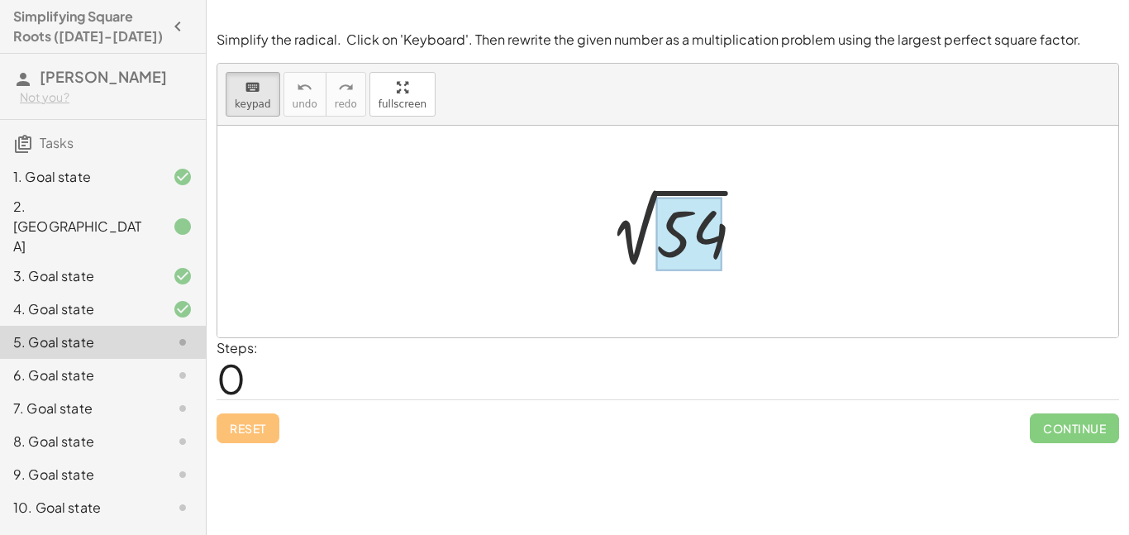
click at [687, 245] on div at bounding box center [689, 234] width 66 height 74
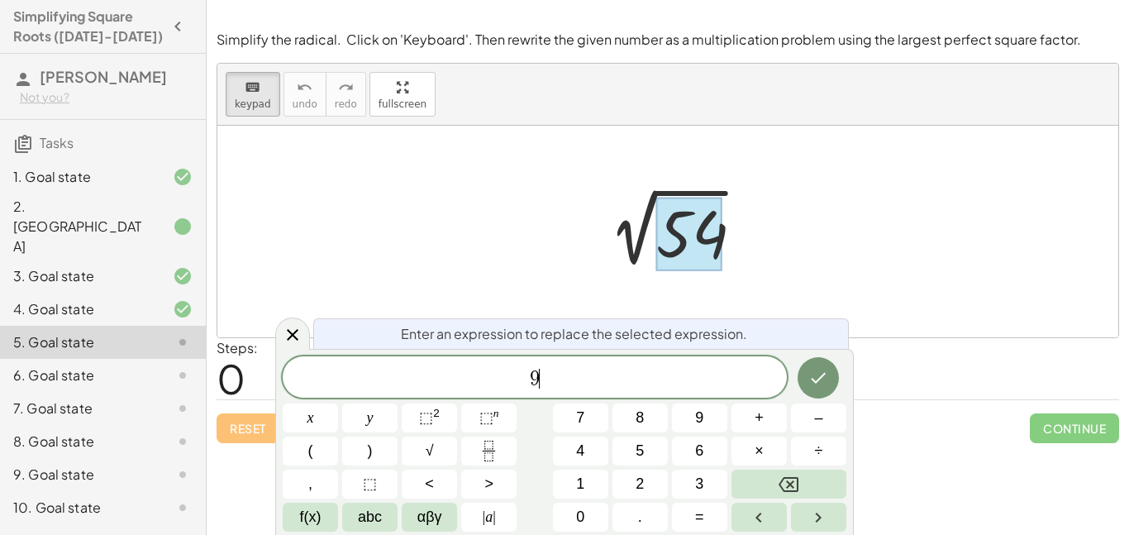
scroll to position [17, 0]
click at [763, 457] on button "×" at bounding box center [758, 450] width 55 height 29
click at [811, 386] on icon "Done" at bounding box center [818, 378] width 20 height 20
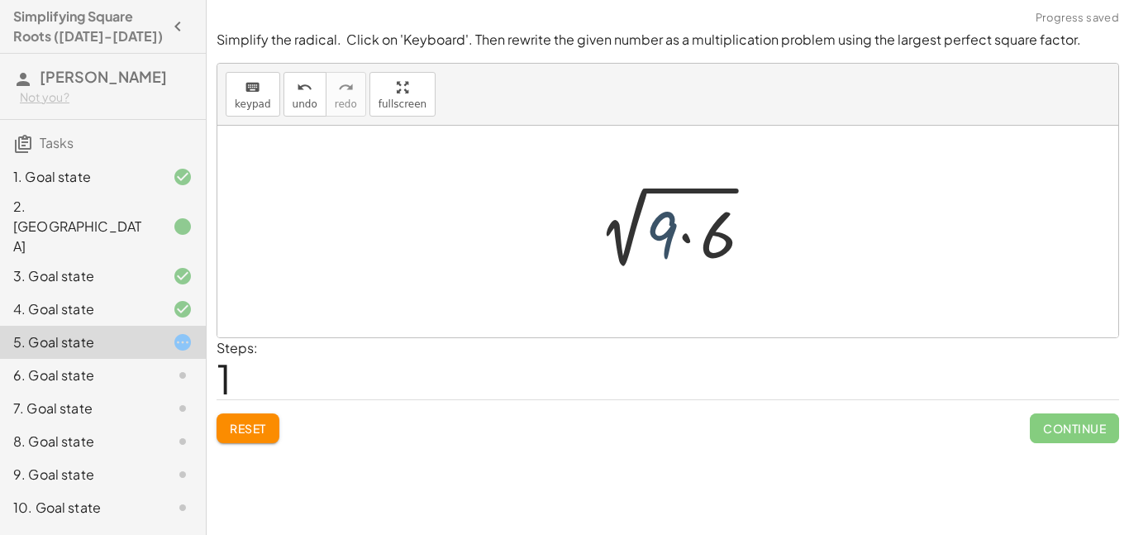
click at [664, 242] on div at bounding box center [673, 231] width 192 height 85
drag, startPoint x: 668, startPoint y: 240, endPoint x: 577, endPoint y: 242, distance: 90.1
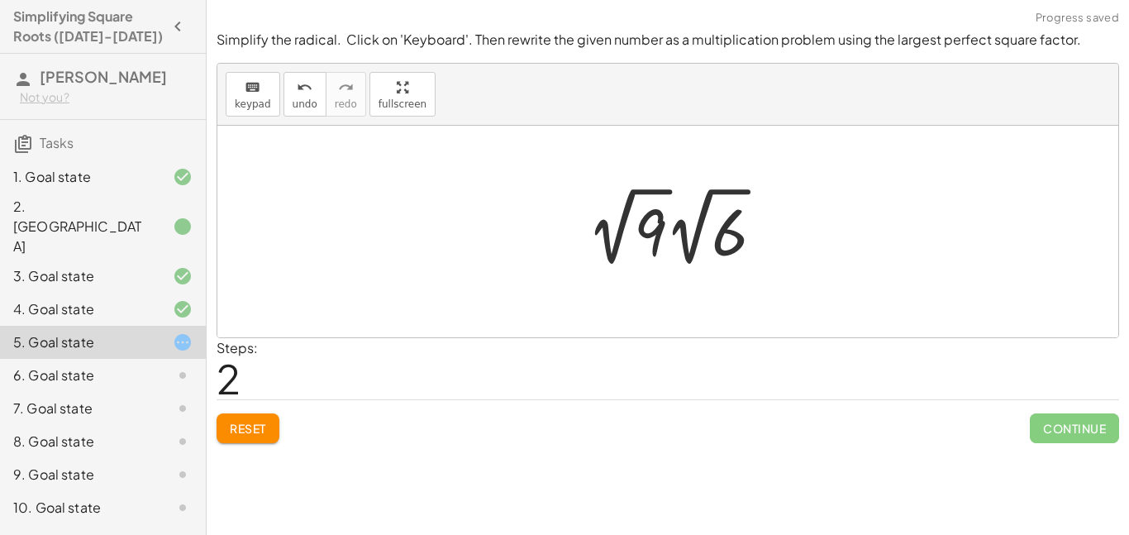
click at [663, 234] on div at bounding box center [681, 226] width 202 height 91
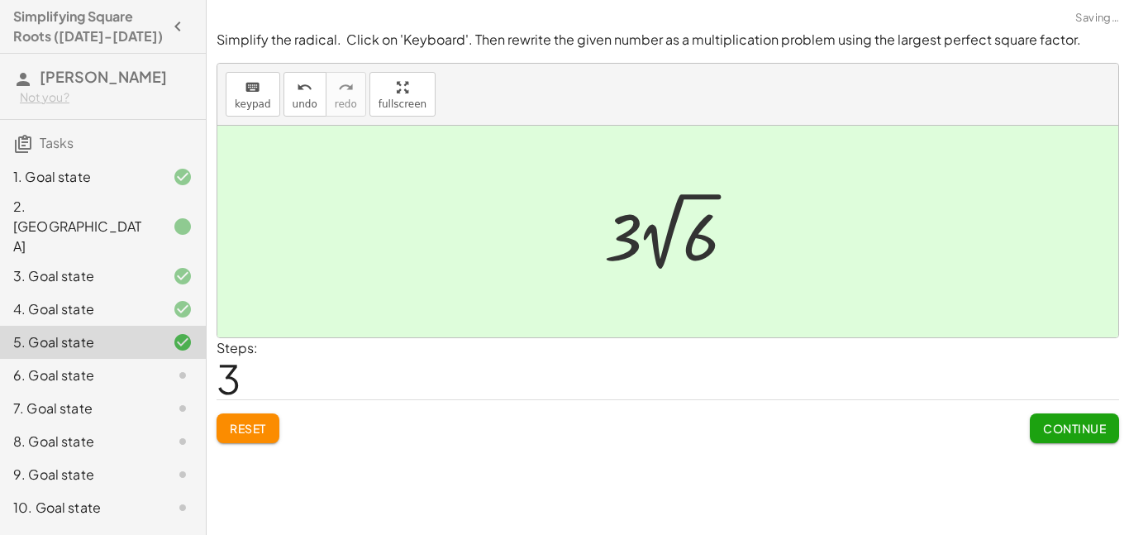
click at [623, 240] on div at bounding box center [674, 231] width 157 height 91
click at [170, 365] on div at bounding box center [169, 375] width 46 height 20
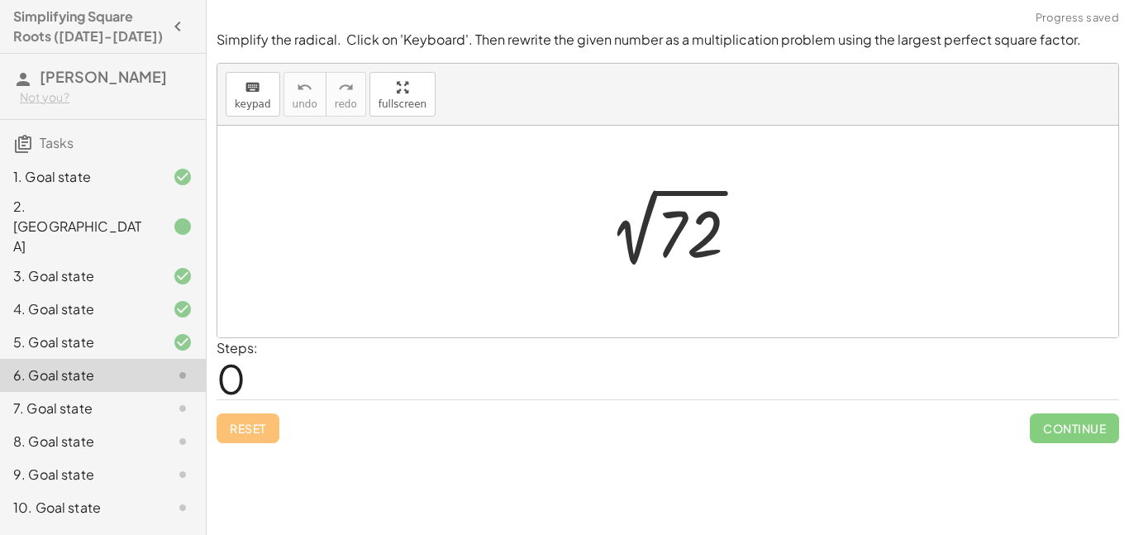
click at [663, 253] on div at bounding box center [673, 231] width 171 height 83
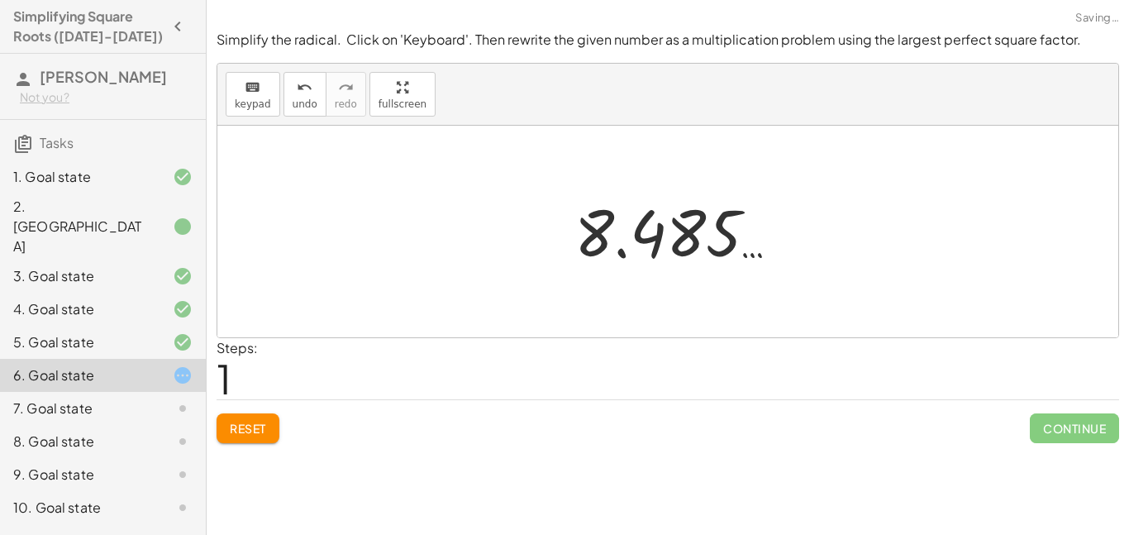
click at [256, 424] on span "Reset" at bounding box center [248, 428] width 36 height 15
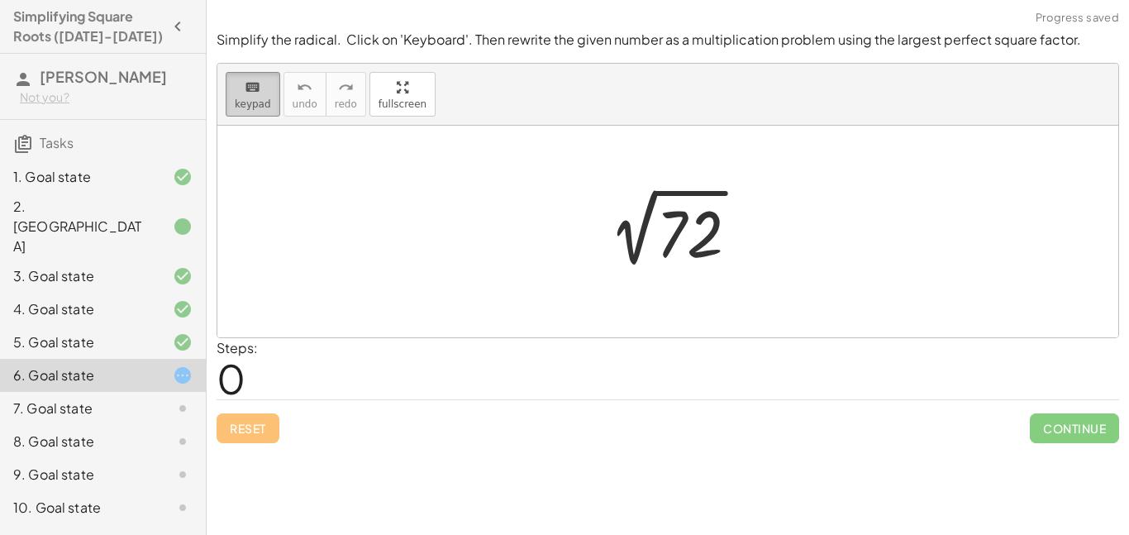
click at [248, 88] on icon "keyboard" at bounding box center [253, 88] width 16 height 20
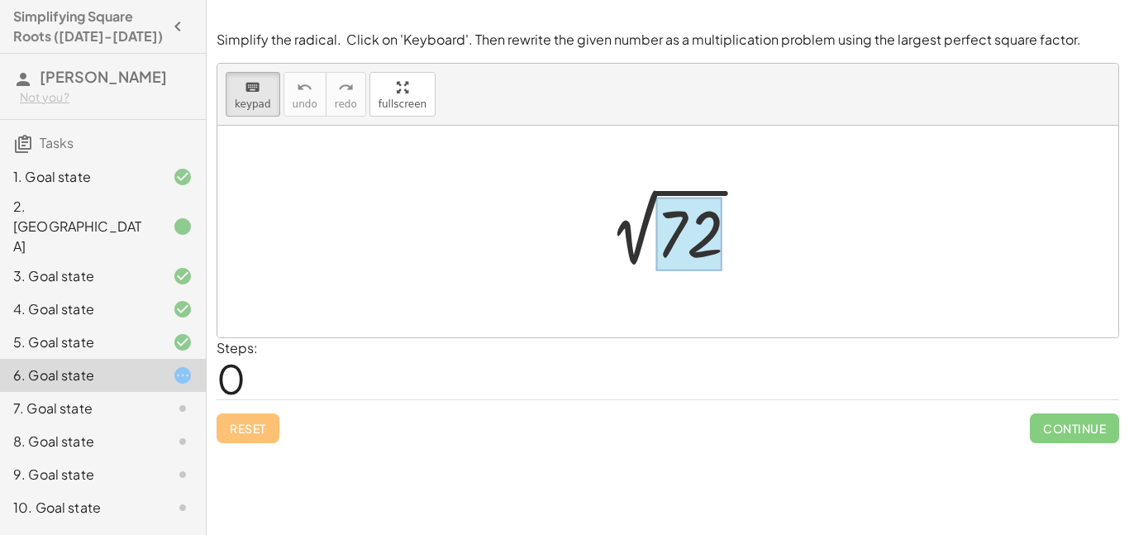
click at [665, 237] on div at bounding box center [689, 234] width 66 height 74
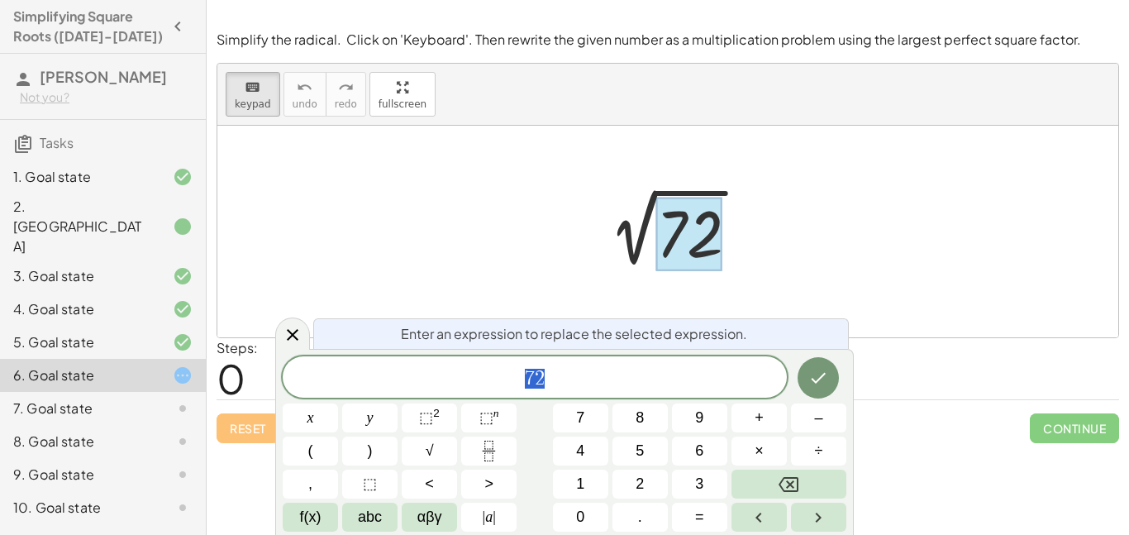
scroll to position [18, 0]
click at [706, 418] on button "9" at bounding box center [699, 417] width 55 height 29
click at [764, 447] on button "×" at bounding box center [758, 450] width 55 height 29
click at [638, 426] on span "8" at bounding box center [639, 417] width 8 height 22
click at [817, 380] on icon "Done" at bounding box center [818, 378] width 15 height 11
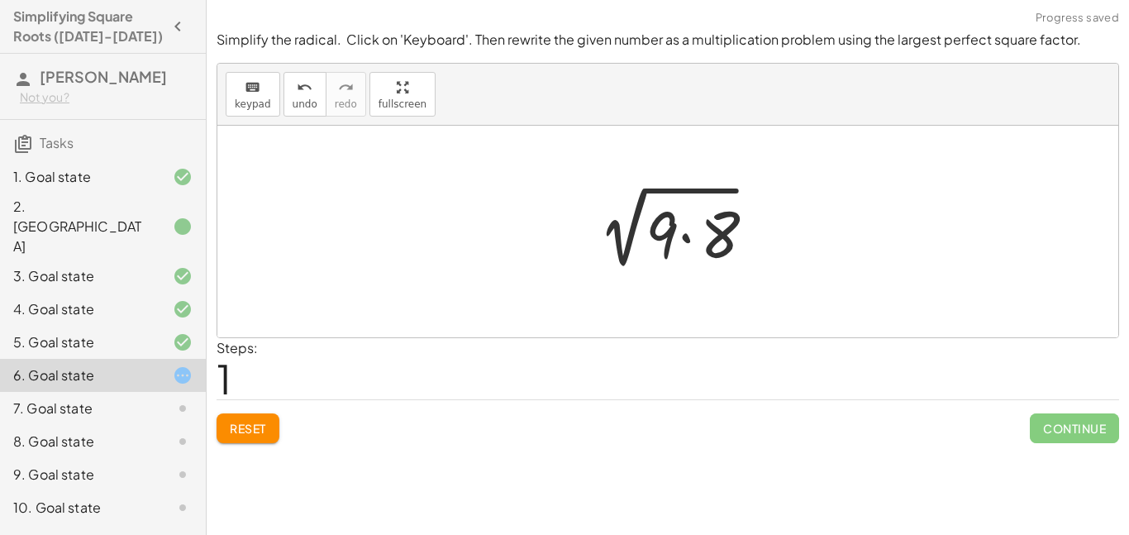
click at [661, 226] on div at bounding box center [673, 231] width 192 height 85
drag, startPoint x: 663, startPoint y: 231, endPoint x: 589, endPoint y: 227, distance: 74.5
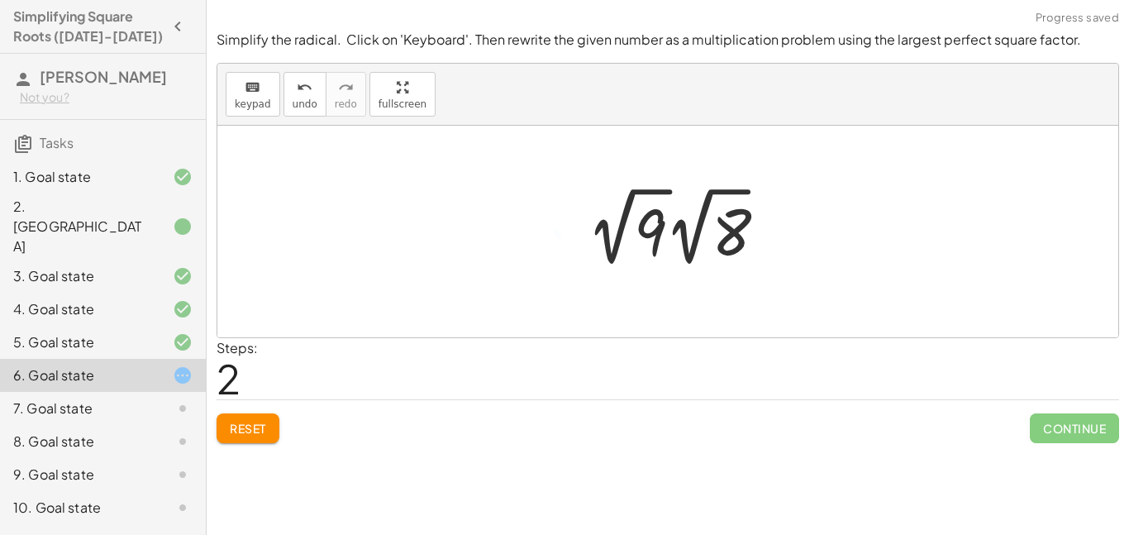
click at [679, 235] on div at bounding box center [681, 226] width 202 height 91
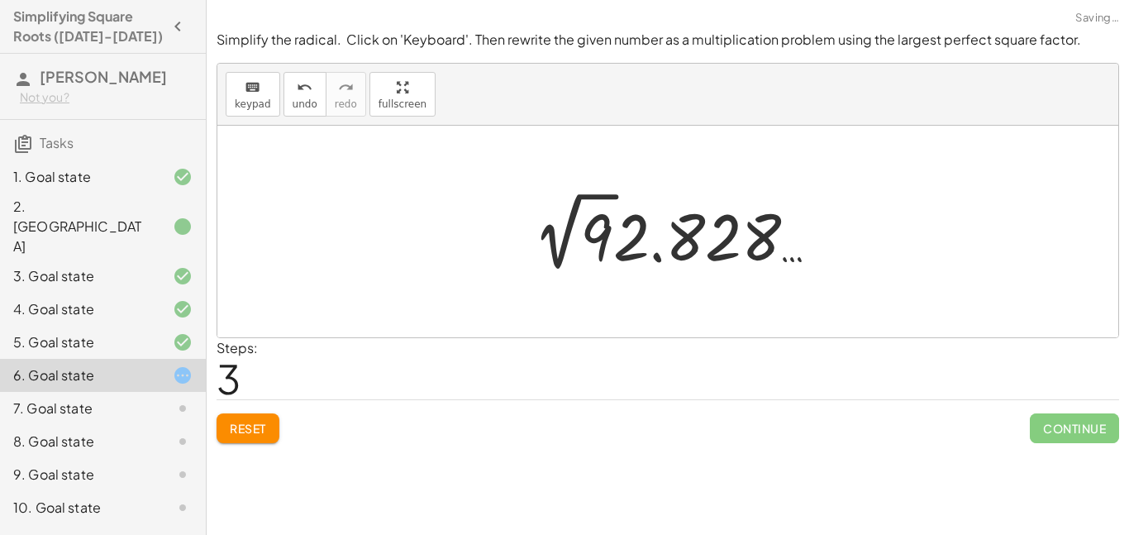
click at [633, 235] on div at bounding box center [673, 231] width 294 height 91
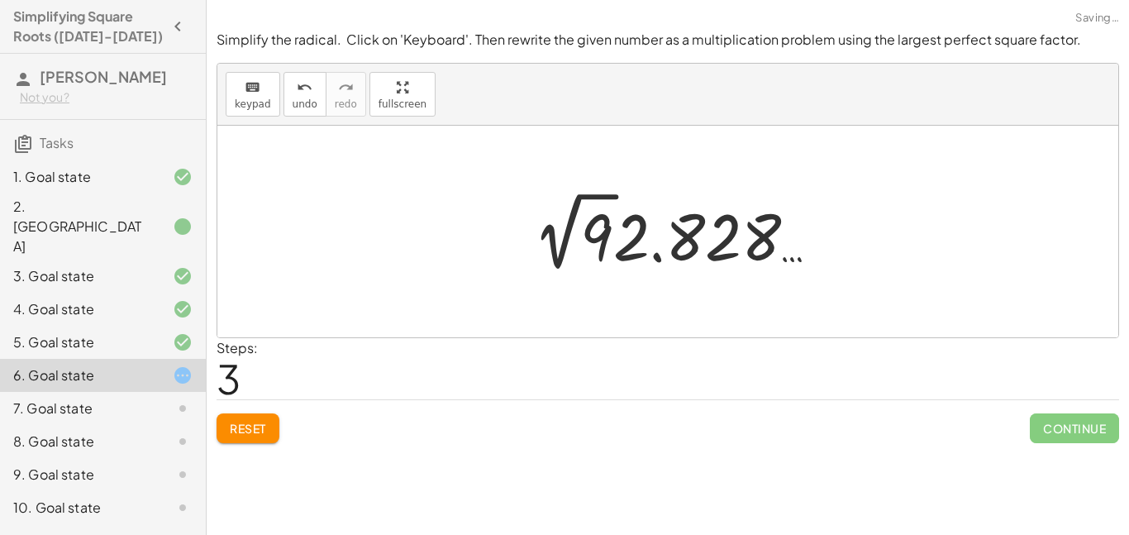
click at [633, 235] on div at bounding box center [673, 231] width 294 height 91
click at [264, 432] on span "Reset" at bounding box center [248, 428] width 36 height 15
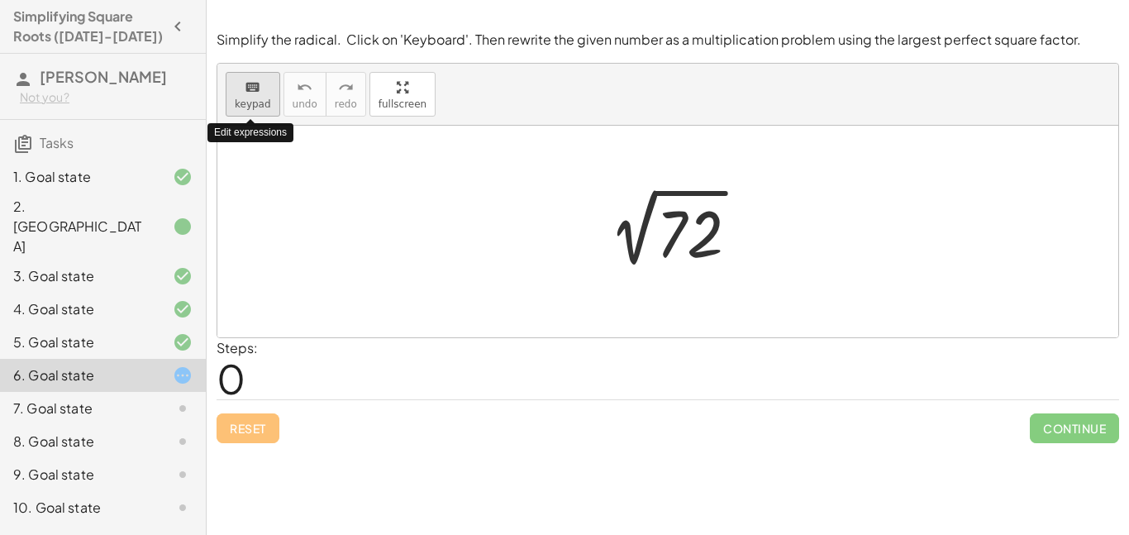
click at [254, 107] on span "keypad" at bounding box center [253, 104] width 36 height 12
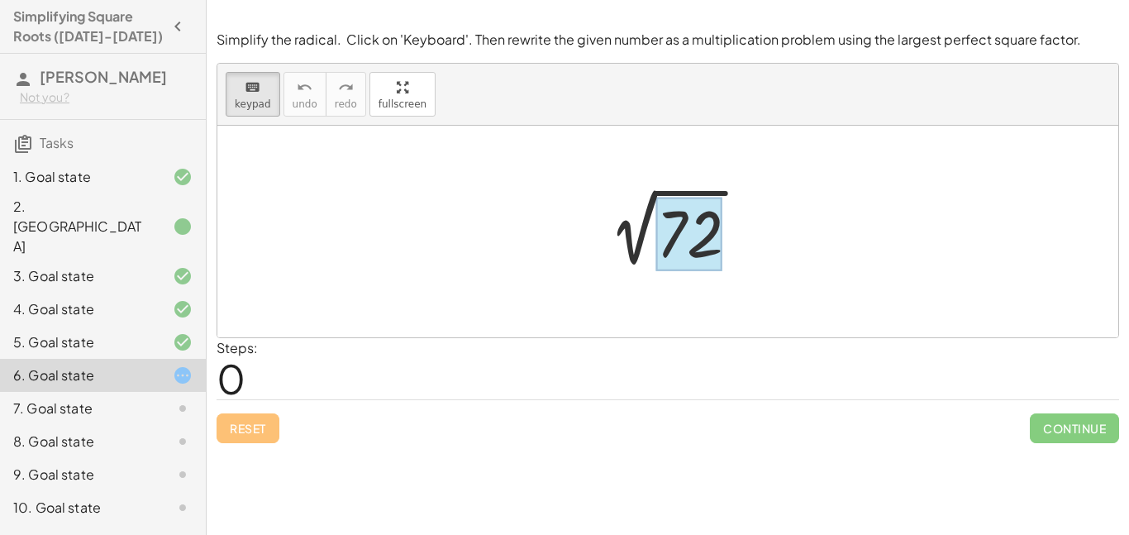
click at [692, 235] on div at bounding box center [689, 234] width 66 height 74
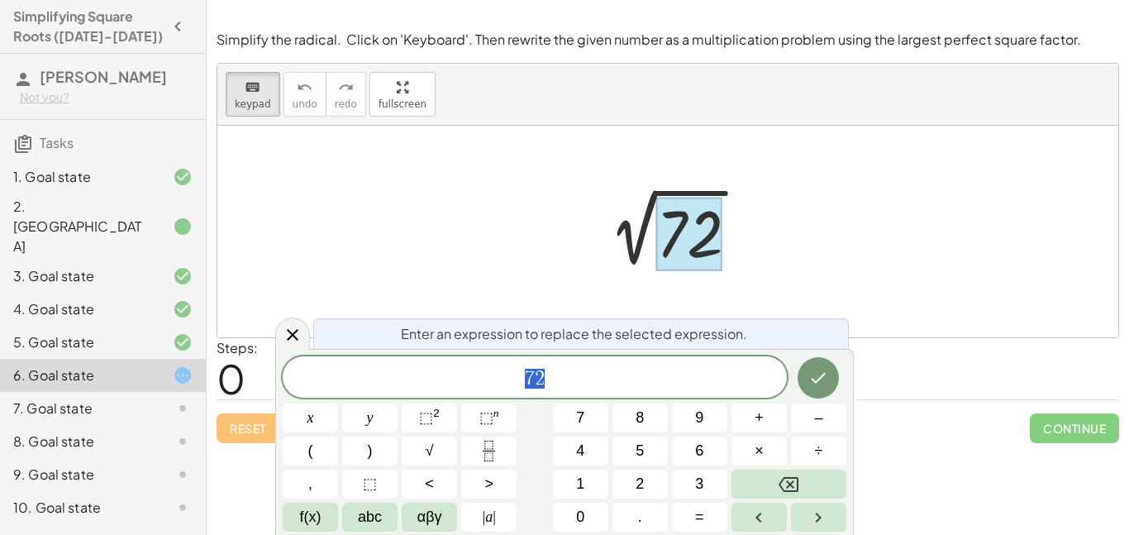
scroll to position [19, 0]
click at [756, 459] on span "×" at bounding box center [758, 451] width 9 height 22
click at [634, 483] on button "2" at bounding box center [639, 483] width 55 height 29
click at [811, 378] on icon "Done" at bounding box center [818, 378] width 20 height 20
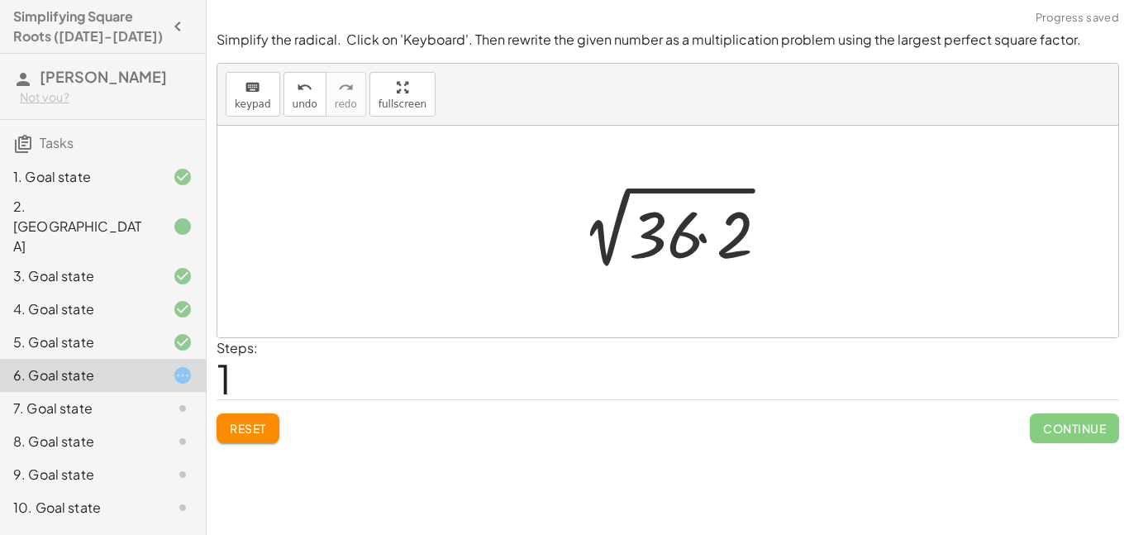
click at [659, 230] on div at bounding box center [674, 231] width 226 height 85
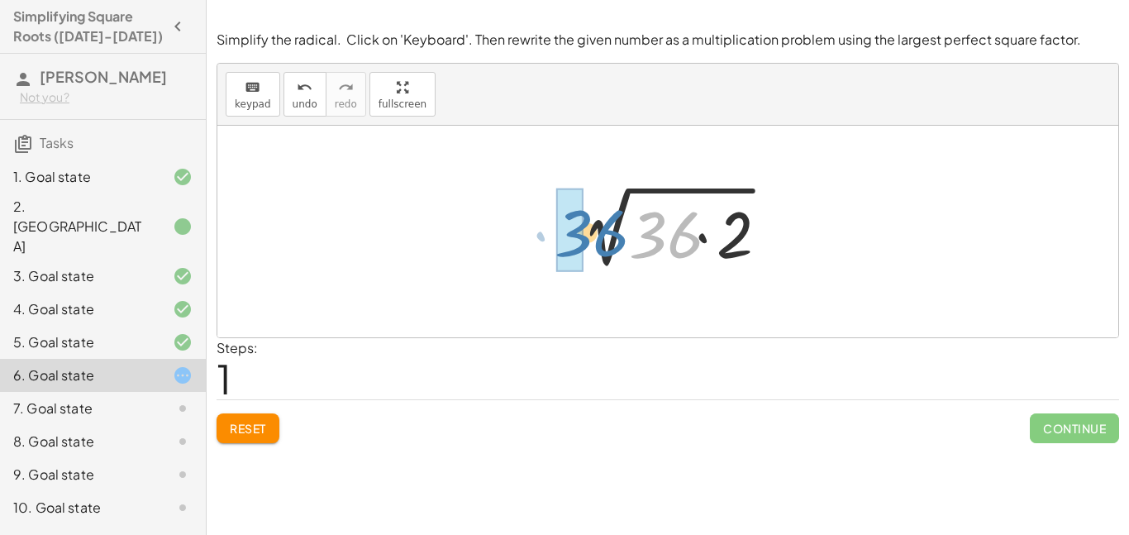
drag, startPoint x: 659, startPoint y: 232, endPoint x: 570, endPoint y: 228, distance: 89.3
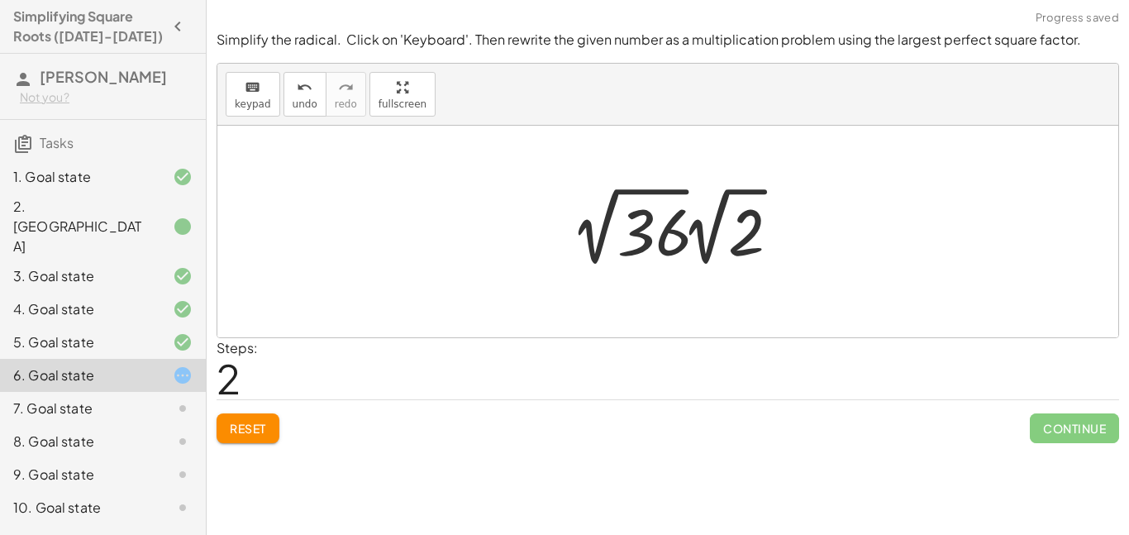
click at [692, 238] on div at bounding box center [680, 226] width 235 height 91
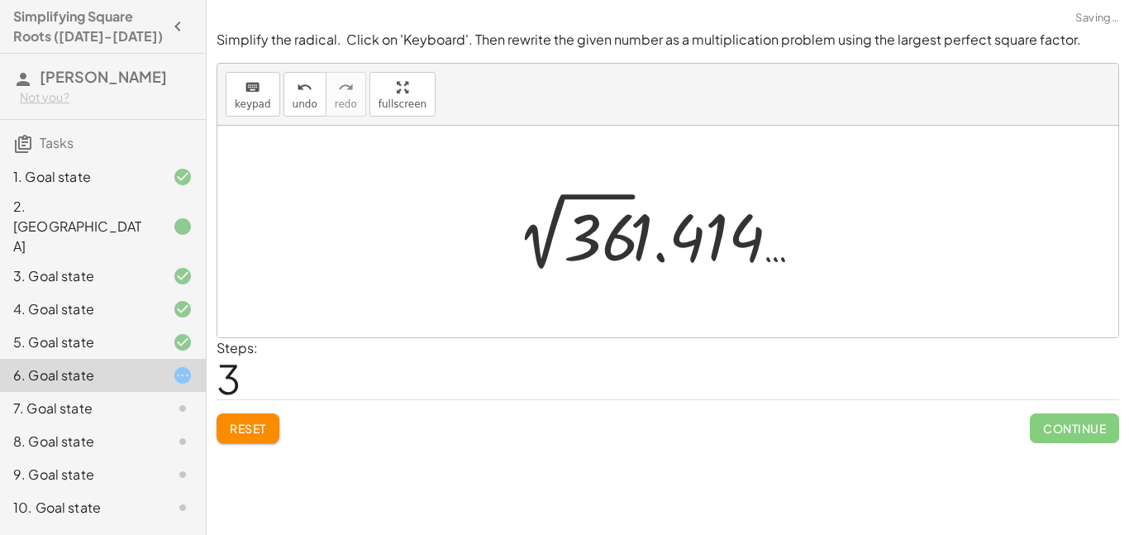
click at [660, 242] on div at bounding box center [673, 231] width 327 height 91
click at [653, 245] on div at bounding box center [673, 231] width 327 height 91
click at [601, 244] on div at bounding box center [673, 231] width 327 height 91
click at [601, 244] on div at bounding box center [673, 231] width 271 height 85
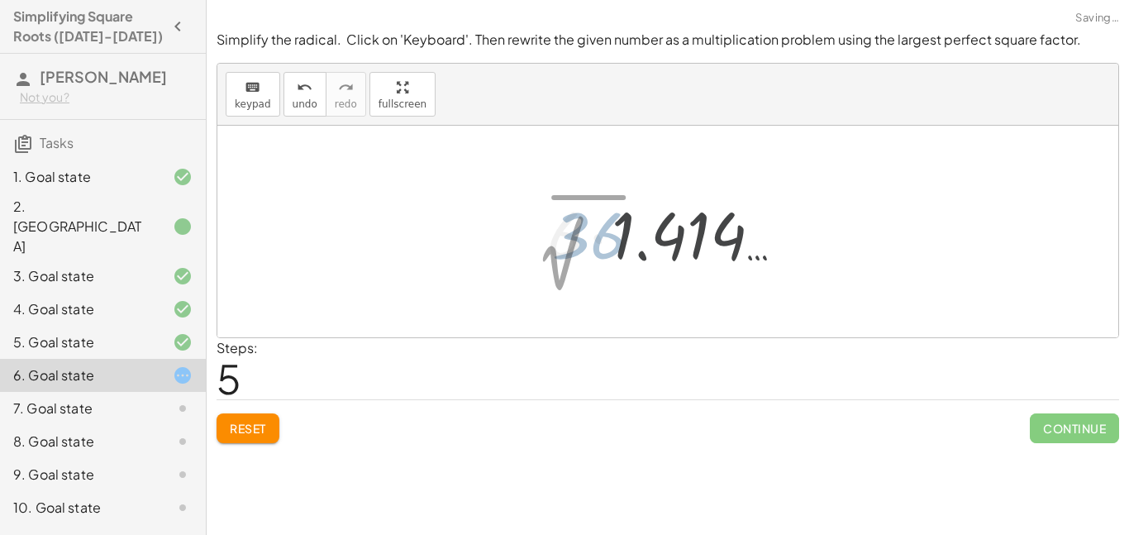
click at [601, 244] on div at bounding box center [674, 232] width 216 height 82
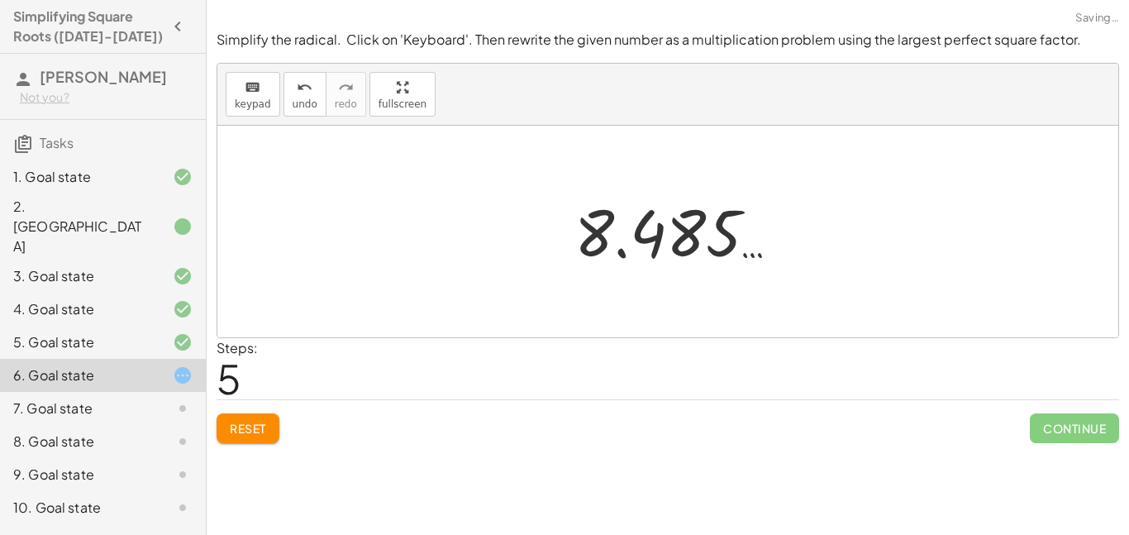
click at [601, 244] on div at bounding box center [674, 232] width 216 height 82
click at [703, 236] on div at bounding box center [674, 232] width 216 height 82
click at [696, 236] on div at bounding box center [674, 232] width 216 height 82
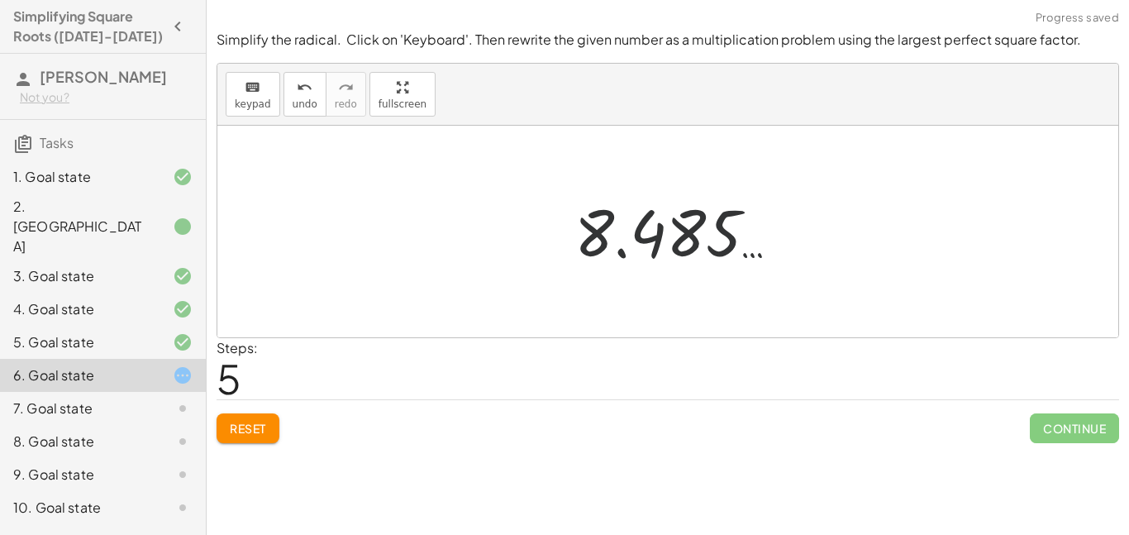
click at [686, 236] on div at bounding box center [674, 232] width 216 height 82
click at [250, 430] on span "Reset" at bounding box center [248, 428] width 36 height 15
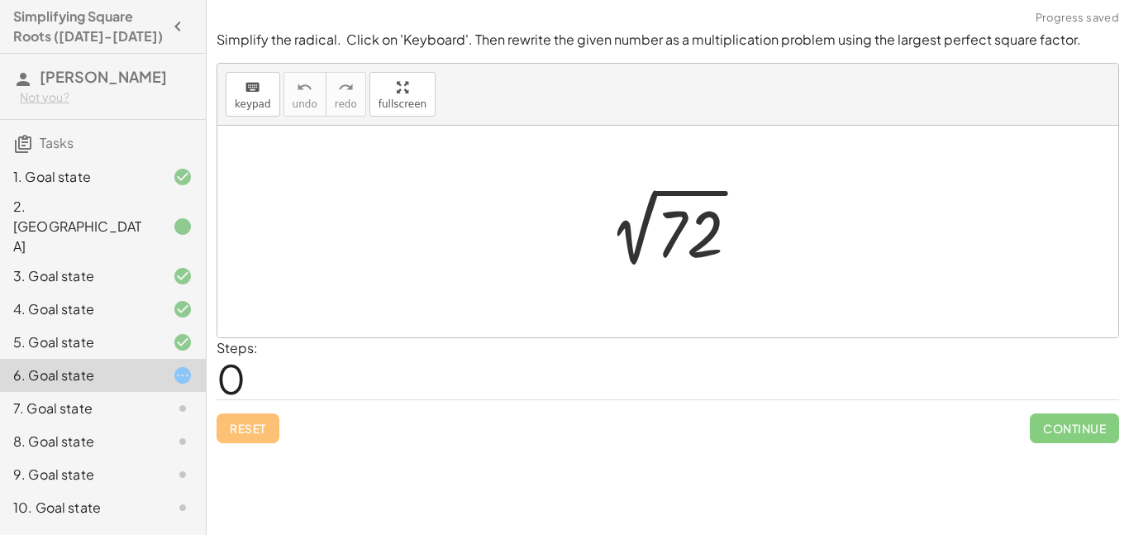
click at [683, 237] on div at bounding box center [673, 231] width 171 height 83
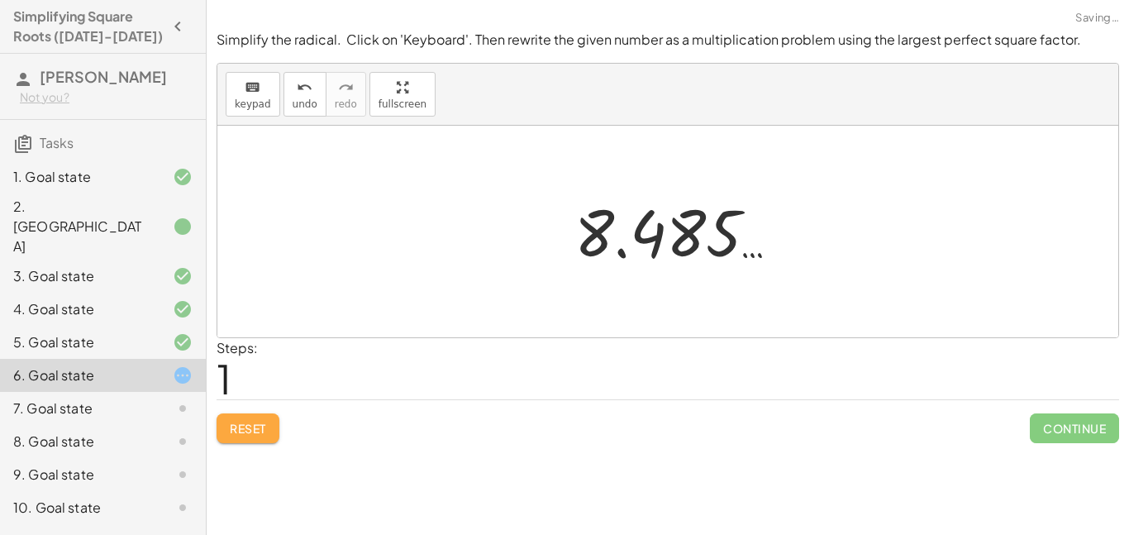
click at [274, 420] on button "Reset" at bounding box center [247, 428] width 63 height 30
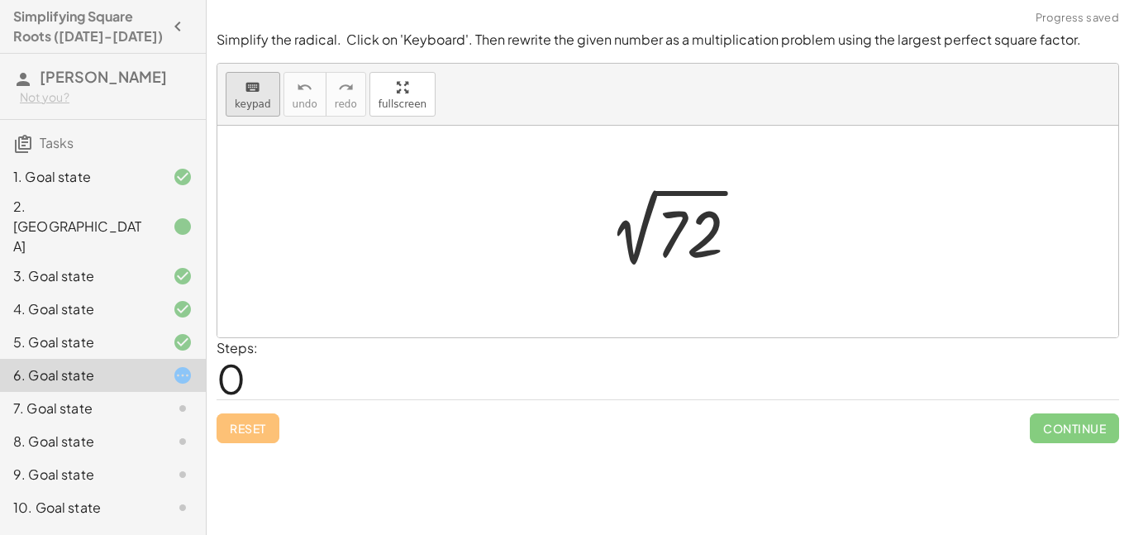
click at [254, 90] on icon "keyboard" at bounding box center [253, 88] width 16 height 20
click at [677, 236] on div at bounding box center [689, 234] width 66 height 74
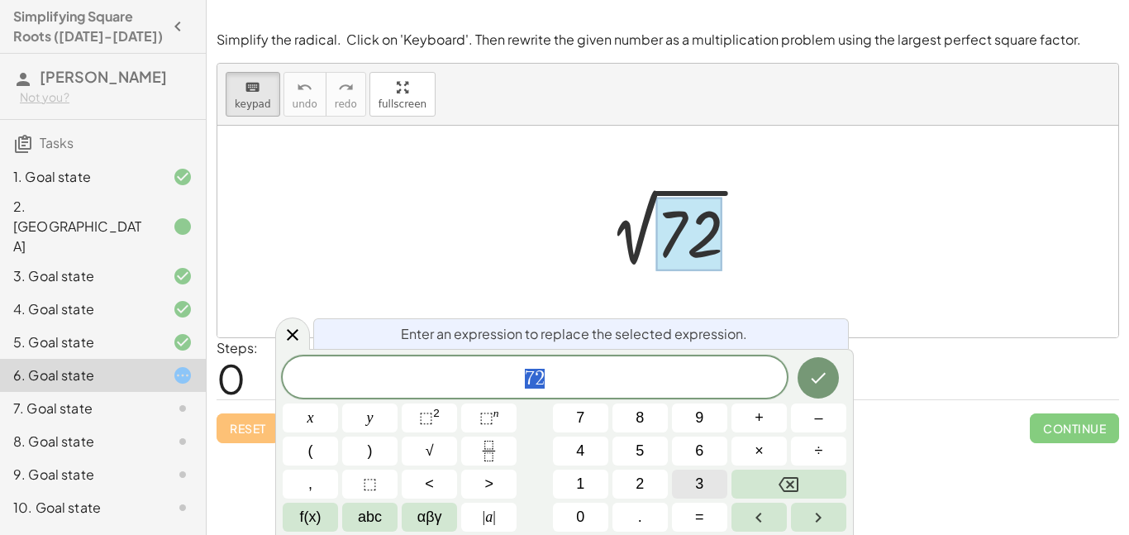
click at [700, 469] on button "3" at bounding box center [699, 483] width 55 height 29
click at [704, 445] on button "6" at bounding box center [699, 450] width 55 height 29
click at [744, 448] on button "×" at bounding box center [758, 450] width 55 height 29
click at [641, 482] on span "2" at bounding box center [639, 484] width 8 height 22
click at [821, 364] on button "Done" at bounding box center [817, 377] width 41 height 41
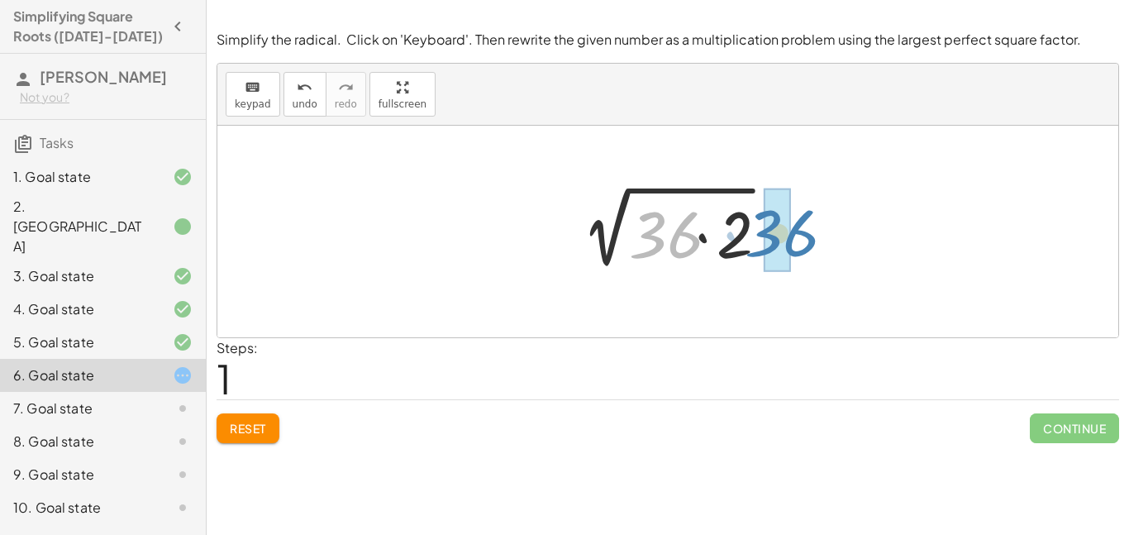
drag, startPoint x: 679, startPoint y: 235, endPoint x: 791, endPoint y: 234, distance: 112.4
click at [791, 234] on div "2 √ 72 · 36 2 √ ( · 36 · 2 )" at bounding box center [667, 231] width 901 height 211
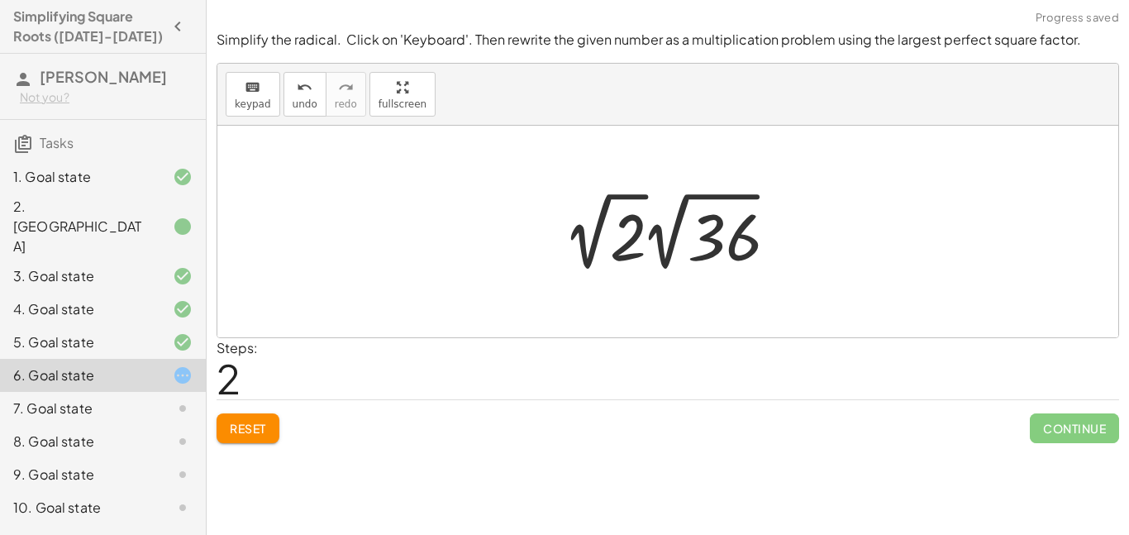
click at [698, 238] on div at bounding box center [673, 231] width 235 height 91
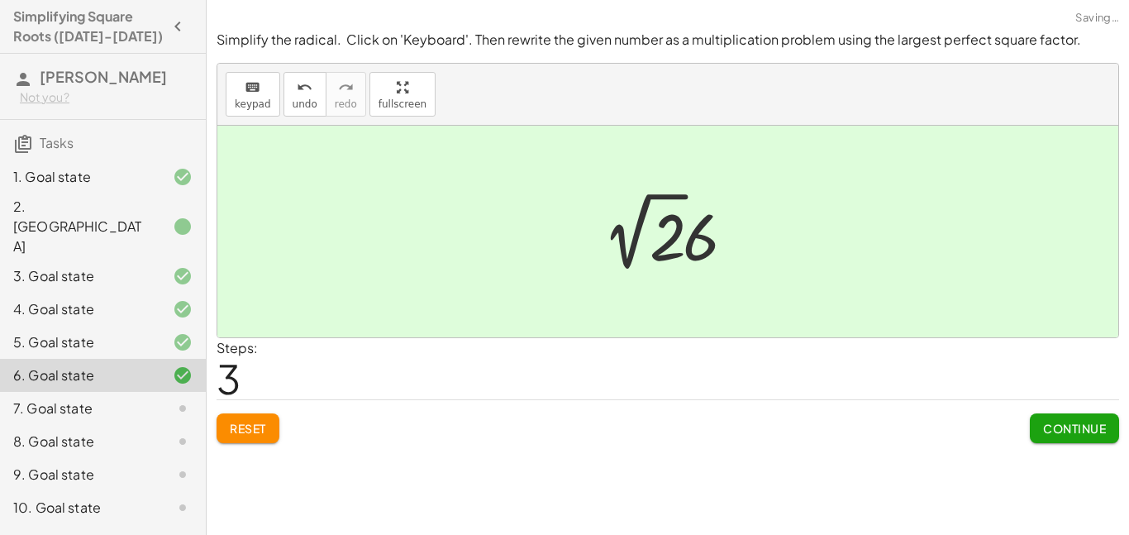
click at [698, 238] on div at bounding box center [674, 231] width 157 height 91
click at [178, 398] on icon at bounding box center [183, 408] width 20 height 20
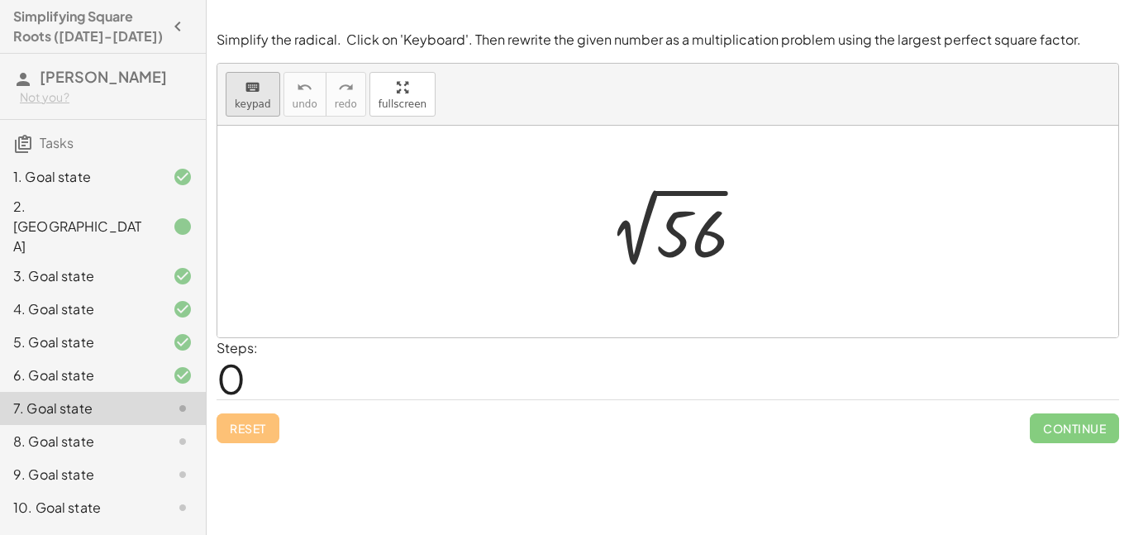
click at [255, 90] on icon "keyboard" at bounding box center [253, 88] width 16 height 20
click at [682, 241] on div at bounding box center [689, 234] width 66 height 74
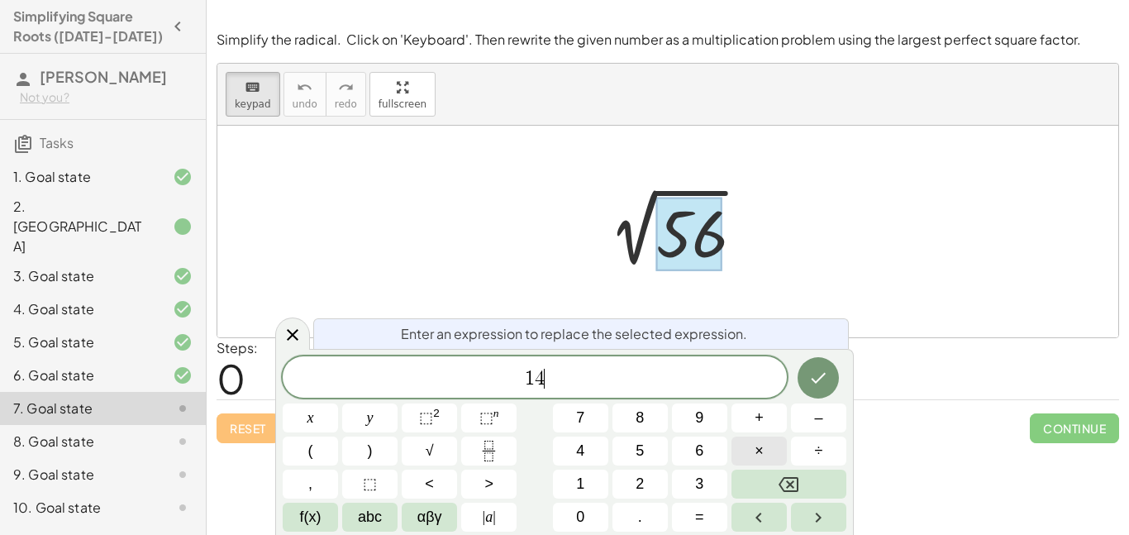
click at [774, 453] on button "×" at bounding box center [758, 450] width 55 height 29
click at [815, 380] on icon "Done" at bounding box center [818, 378] width 20 height 20
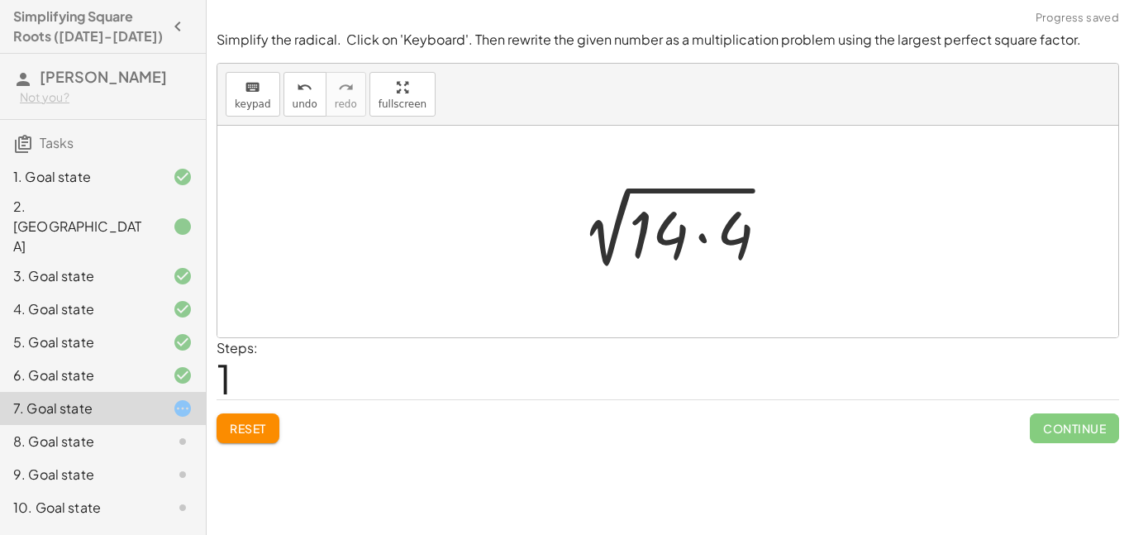
click at [661, 240] on div at bounding box center [674, 231] width 226 height 85
click at [661, 233] on div at bounding box center [674, 231] width 226 height 85
click at [676, 243] on div at bounding box center [674, 231] width 226 height 85
click at [622, 231] on div at bounding box center [674, 231] width 226 height 85
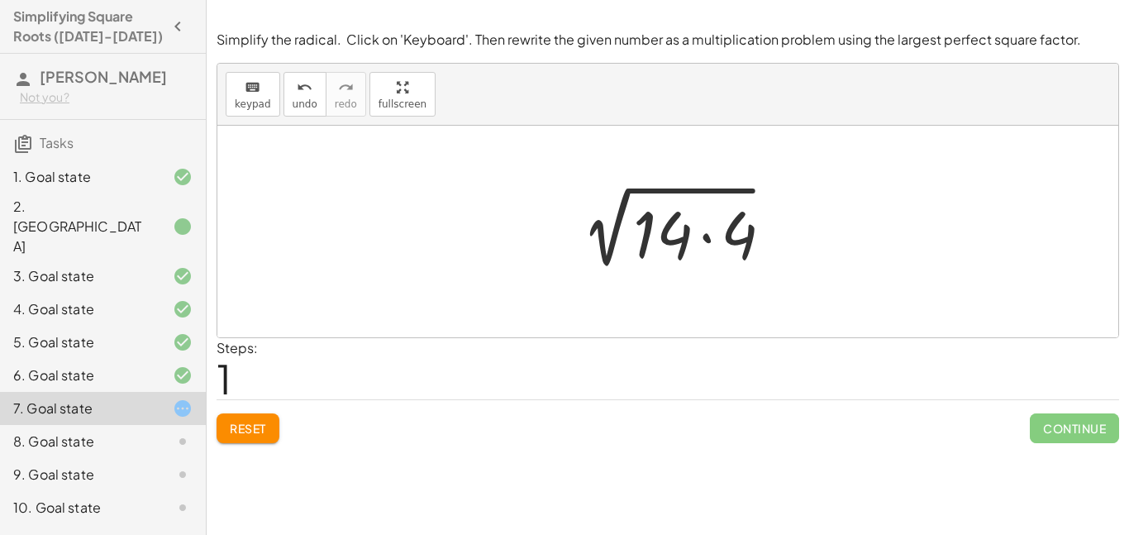
click at [717, 235] on div at bounding box center [674, 231] width 226 height 85
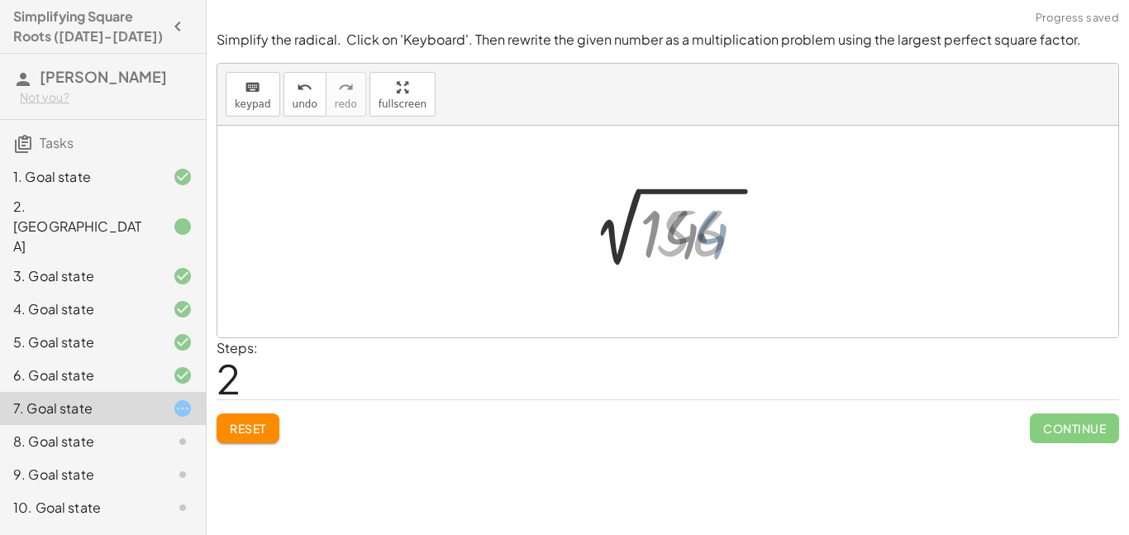
click at [739, 239] on div at bounding box center [673, 230] width 171 height 83
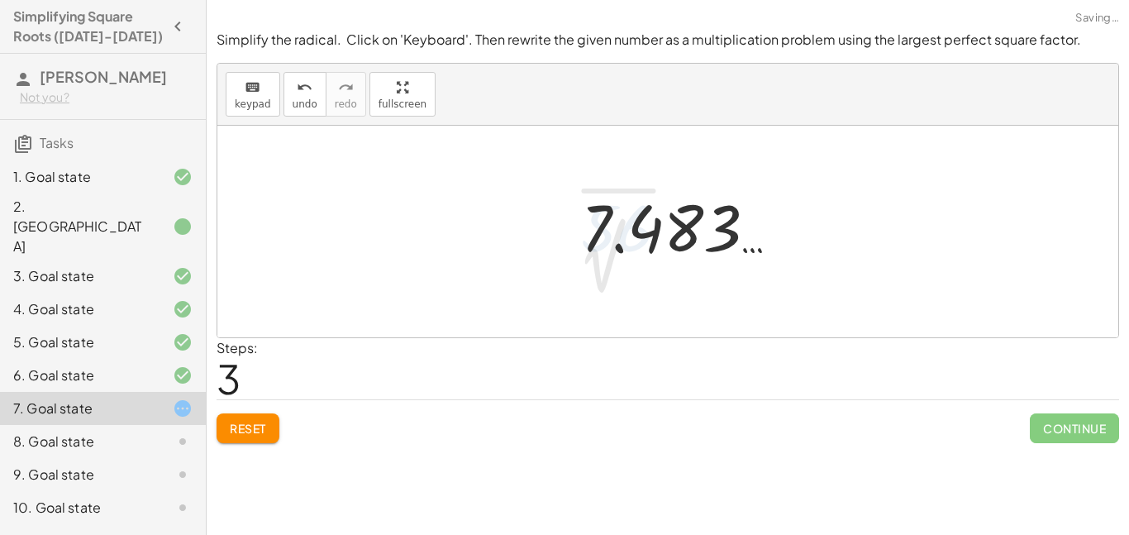
click at [723, 236] on div at bounding box center [681, 227] width 216 height 82
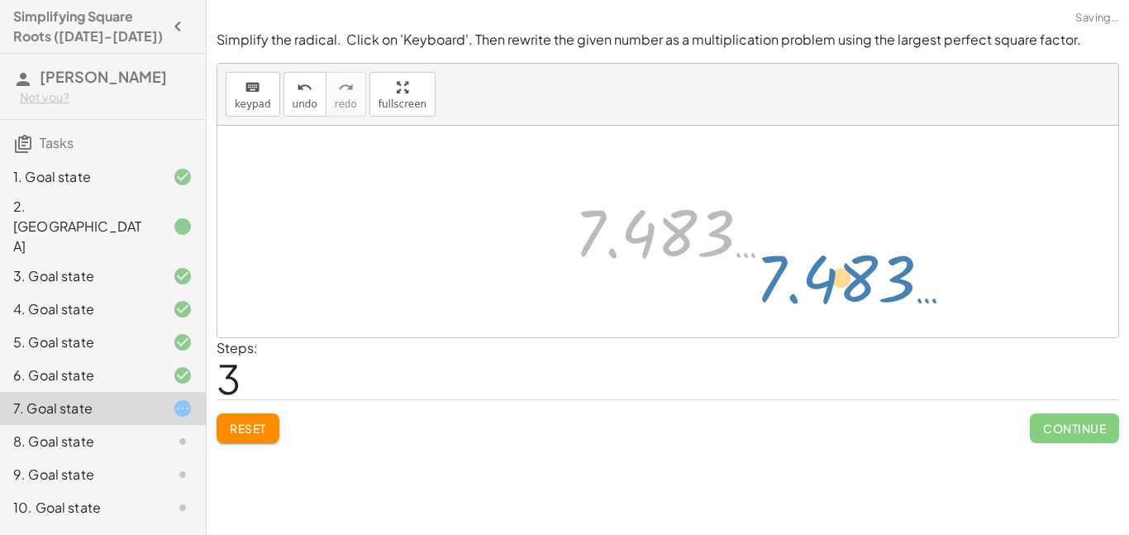
drag, startPoint x: 605, startPoint y: 235, endPoint x: 653, endPoint y: 217, distance: 52.0
click at [653, 217] on div at bounding box center [674, 232] width 216 height 82
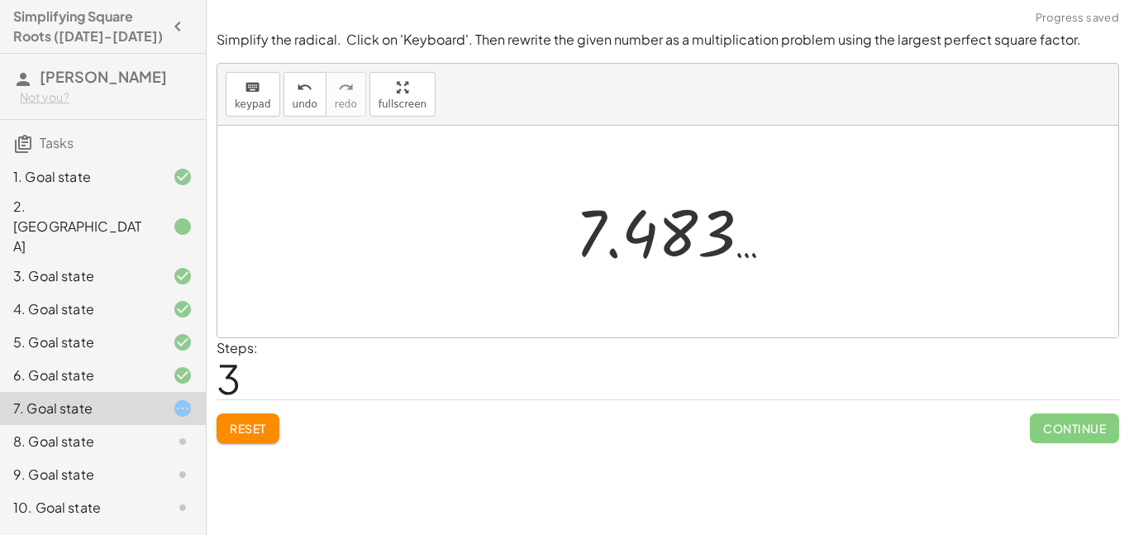
click at [639, 233] on div at bounding box center [674, 232] width 216 height 82
click at [268, 429] on button "Reset" at bounding box center [247, 428] width 63 height 30
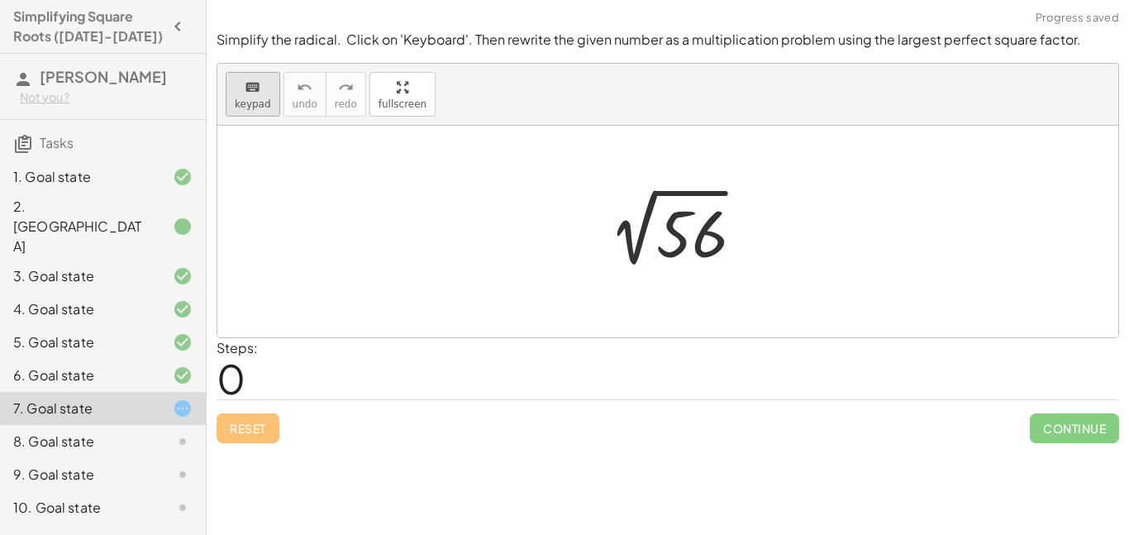
click at [245, 103] on span "keypad" at bounding box center [253, 104] width 36 height 12
click at [696, 245] on div at bounding box center [689, 234] width 66 height 74
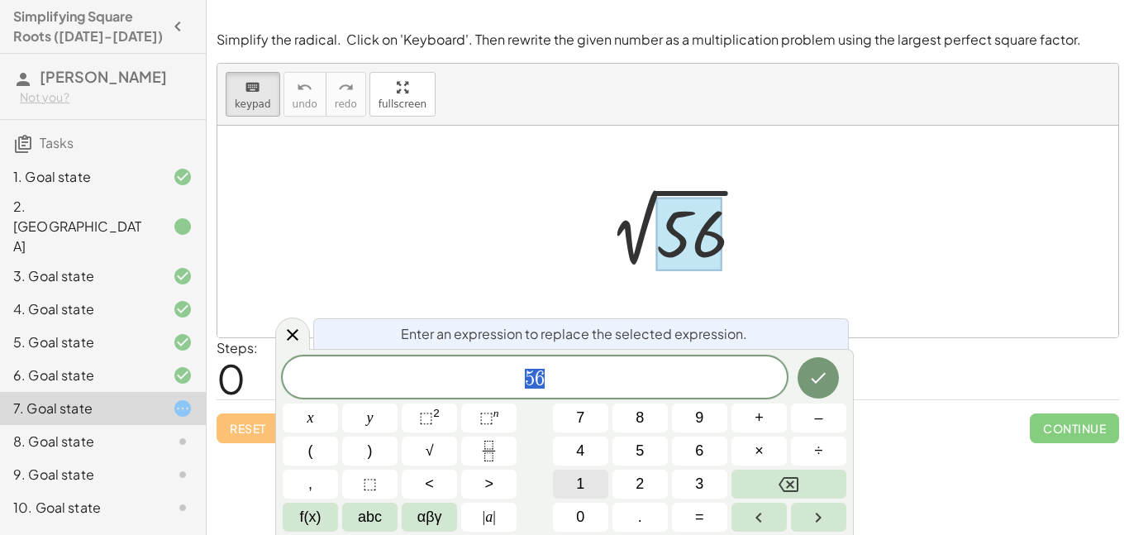
click at [587, 470] on button "1" at bounding box center [580, 483] width 55 height 29
click at [587, 454] on button "4" at bounding box center [580, 450] width 55 height 29
click at [761, 445] on span "×" at bounding box center [758, 451] width 9 height 22
click at [596, 453] on button "4" at bounding box center [580, 450] width 55 height 29
click at [821, 384] on icon "Done" at bounding box center [818, 378] width 20 height 20
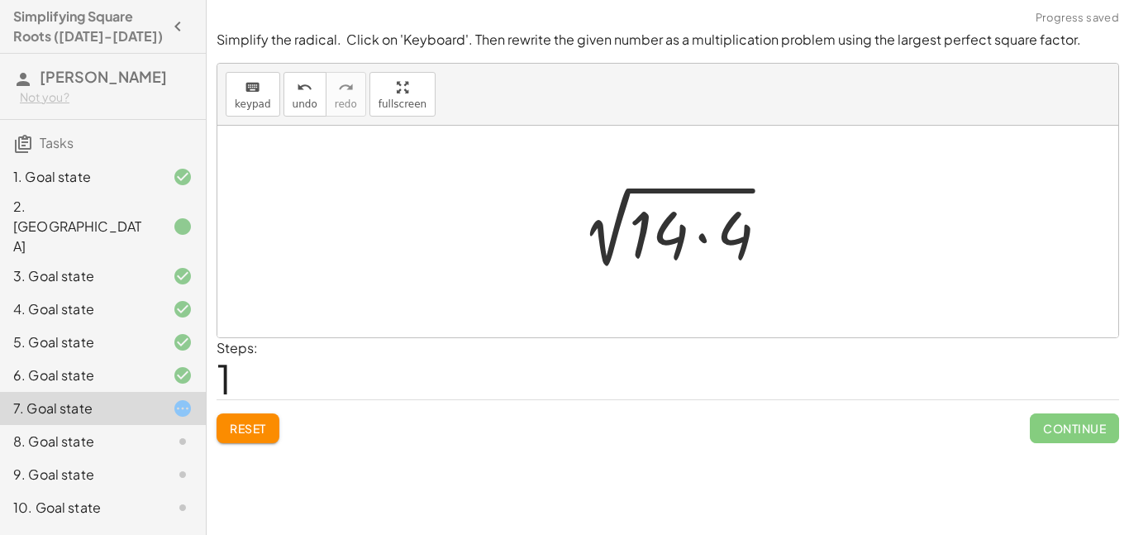
click at [727, 240] on div at bounding box center [674, 231] width 226 height 85
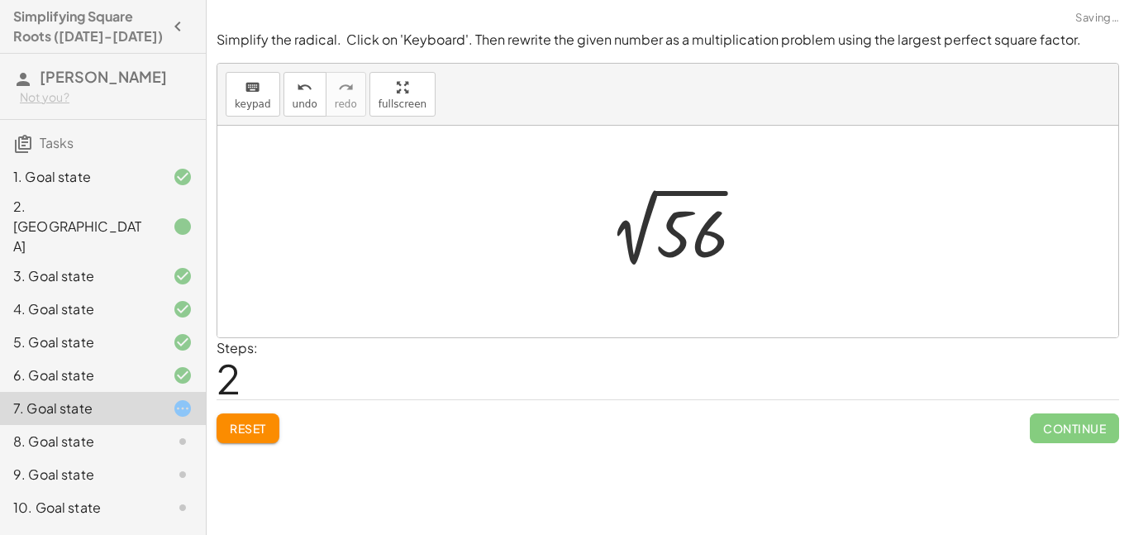
click at [689, 240] on div at bounding box center [673, 231] width 171 height 83
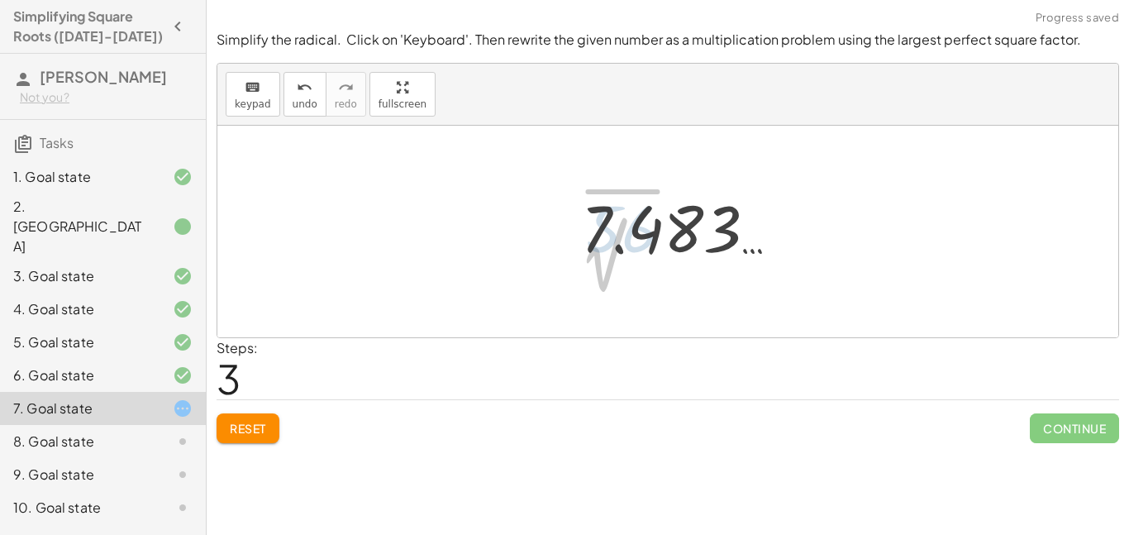
click at [663, 235] on div at bounding box center [681, 228] width 216 height 82
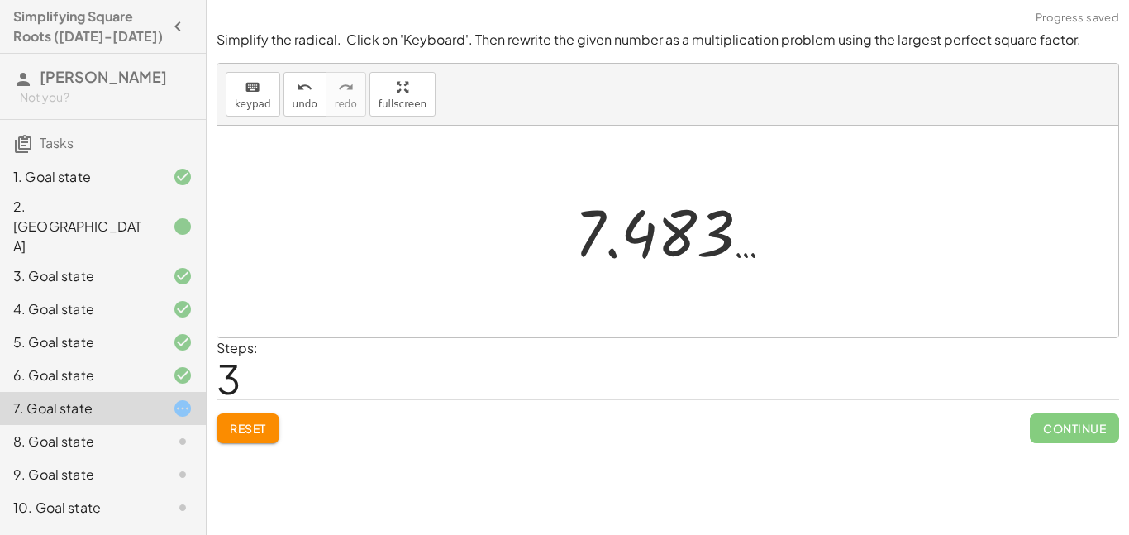
click at [663, 235] on div at bounding box center [674, 232] width 216 height 82
click at [255, 428] on span "Reset" at bounding box center [248, 428] width 36 height 15
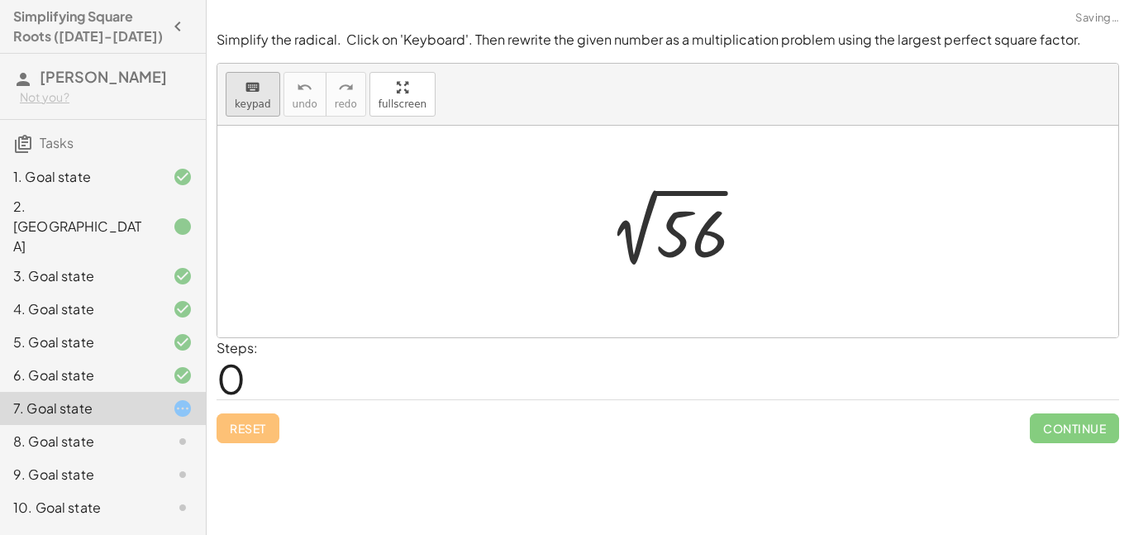
click at [265, 107] on span "keypad" at bounding box center [253, 104] width 36 height 12
click at [700, 250] on div at bounding box center [689, 234] width 66 height 74
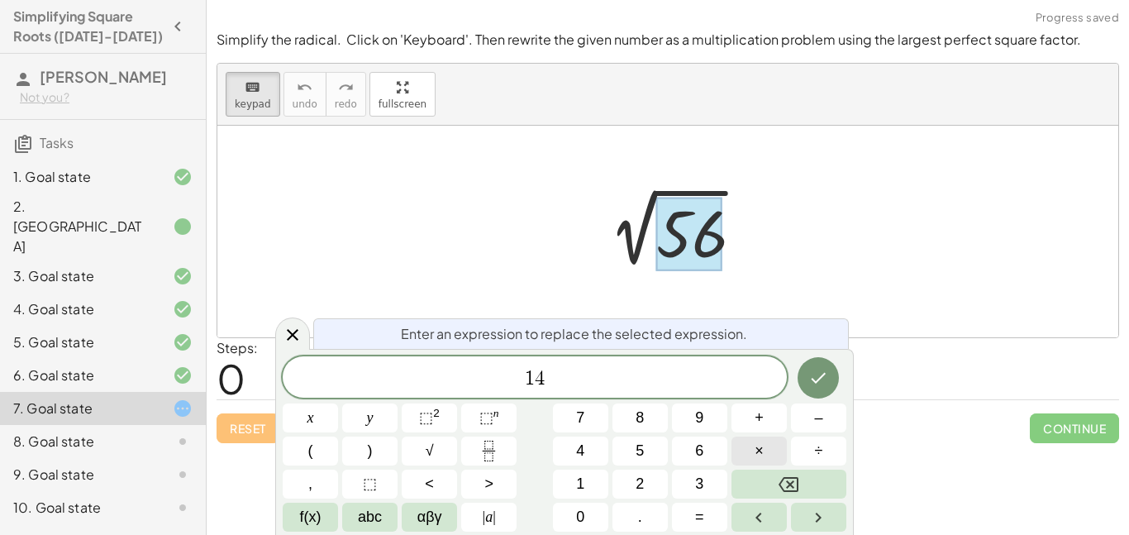
click at [751, 453] on button "×" at bounding box center [758, 450] width 55 height 29
click at [822, 387] on icon "Done" at bounding box center [818, 378] width 20 height 20
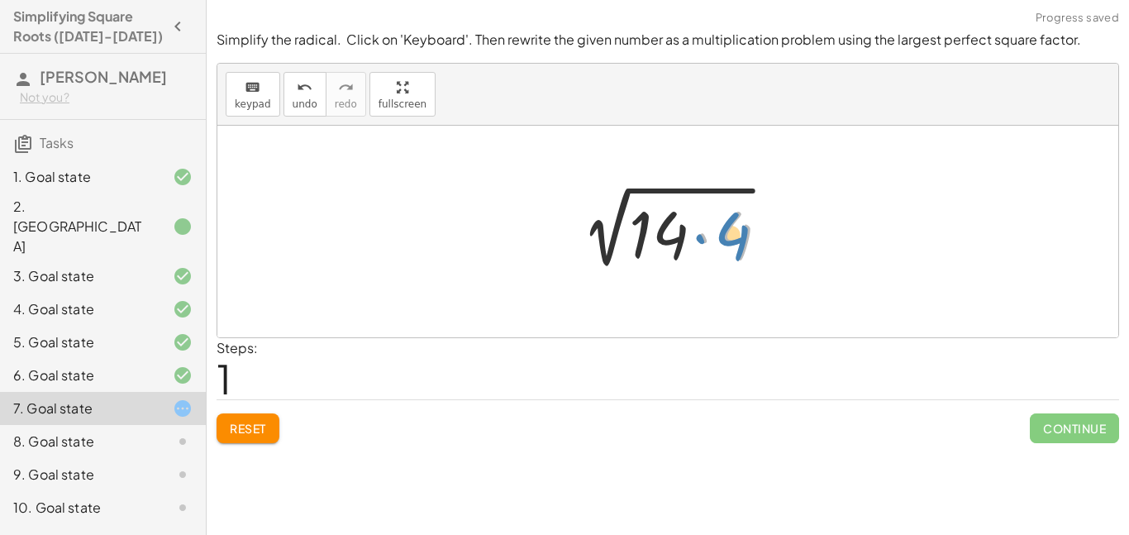
drag, startPoint x: 729, startPoint y: 237, endPoint x: 720, endPoint y: 238, distance: 9.1
click at [720, 238] on div at bounding box center [674, 231] width 226 height 85
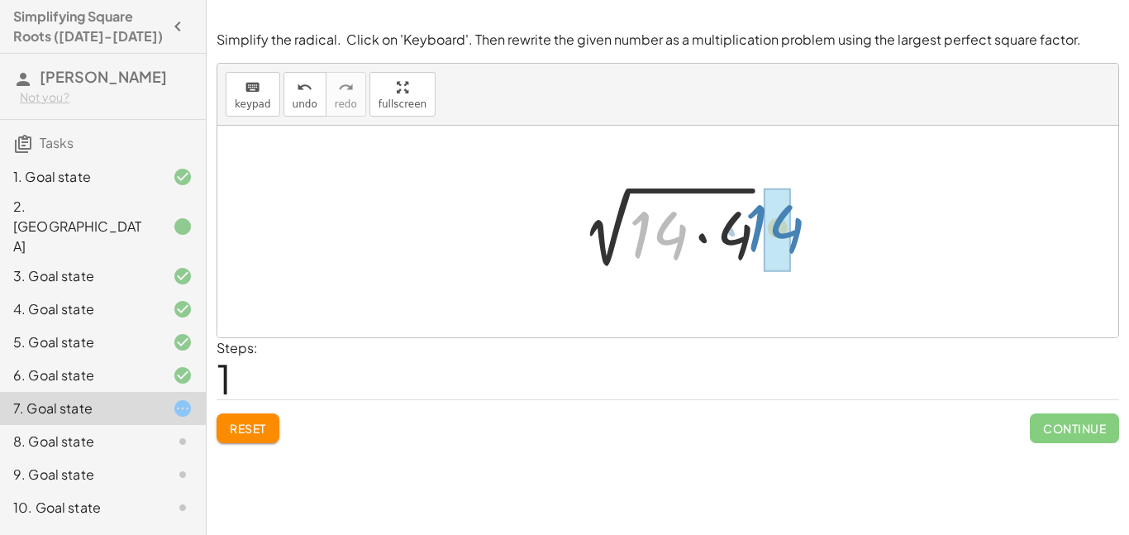
drag, startPoint x: 659, startPoint y: 231, endPoint x: 776, endPoint y: 225, distance: 116.7
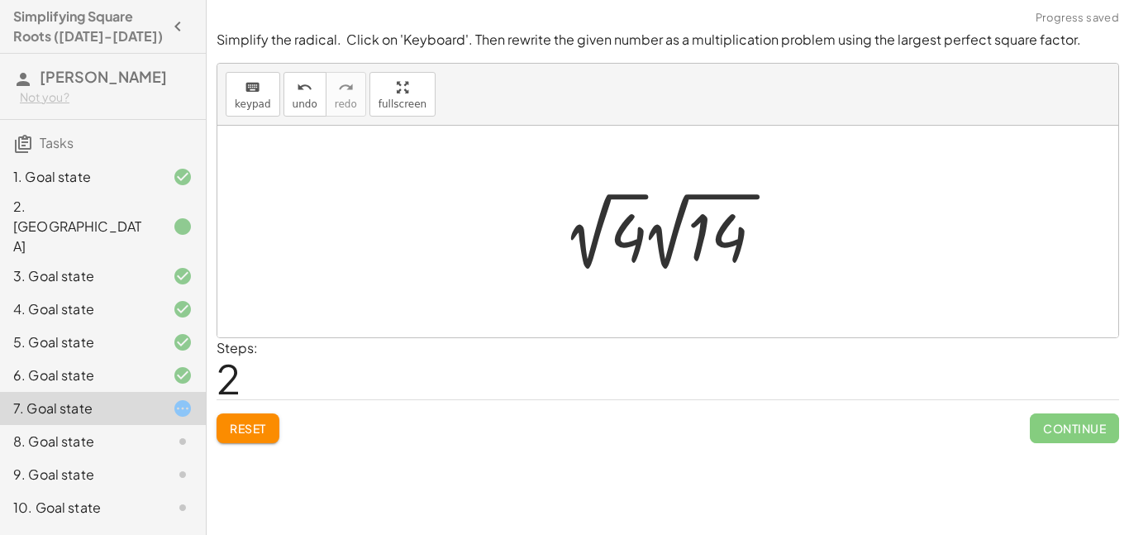
click at [683, 228] on div at bounding box center [673, 231] width 235 height 91
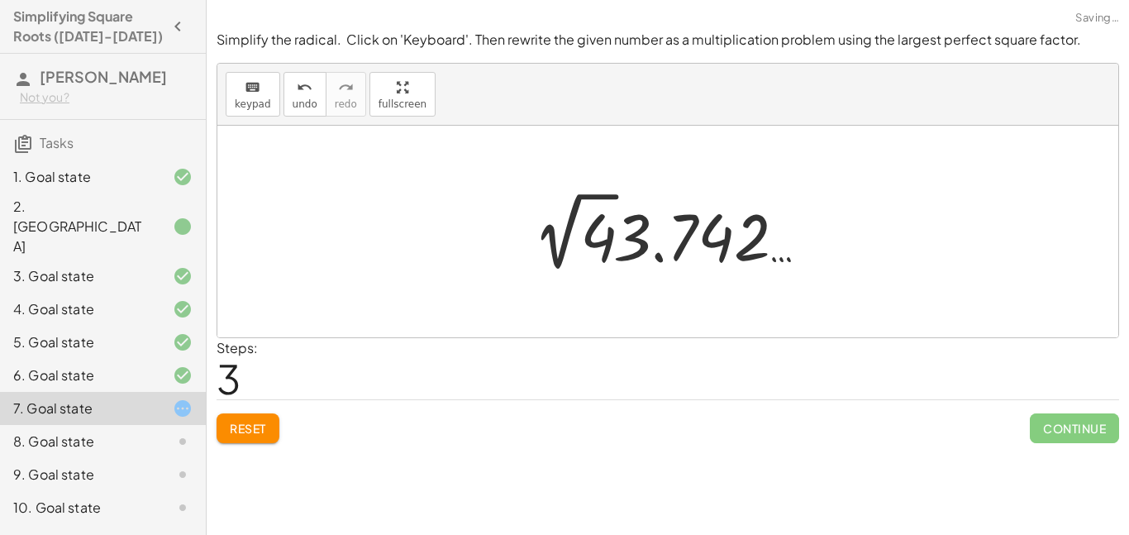
click at [568, 230] on div at bounding box center [673, 231] width 294 height 91
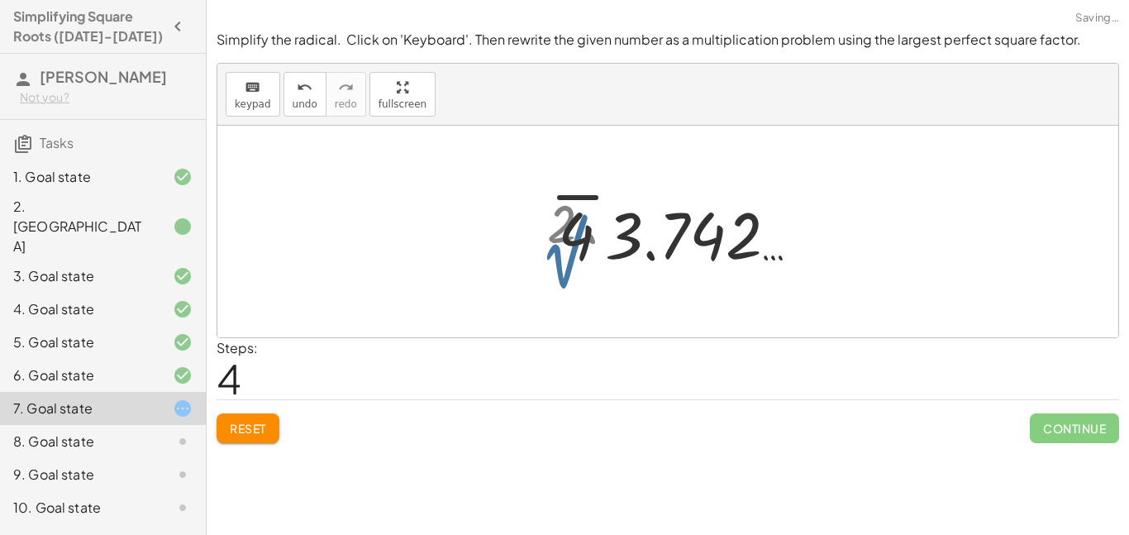
click at [619, 232] on div at bounding box center [673, 231] width 271 height 85
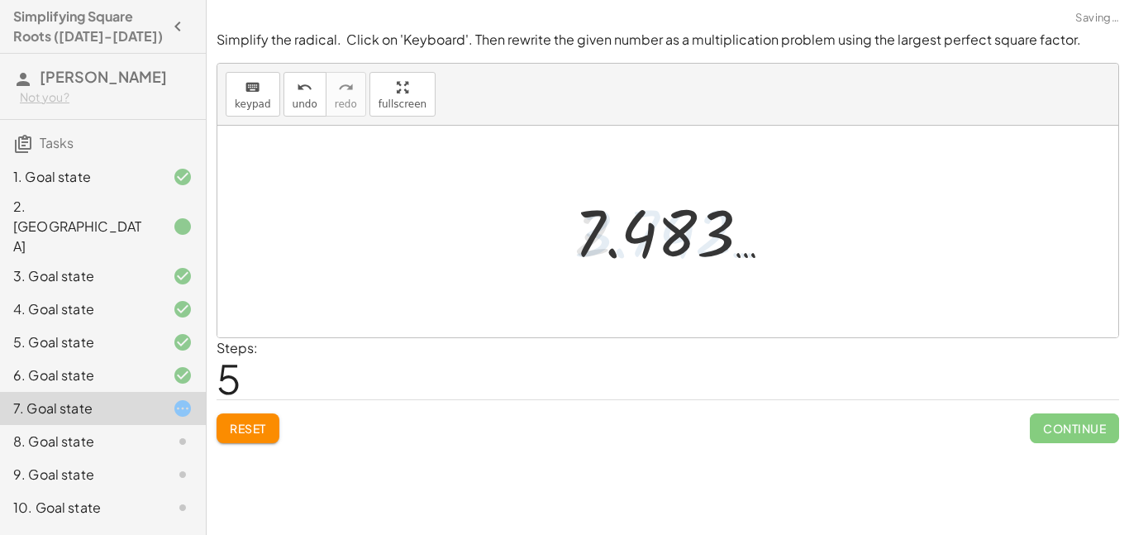
click at [617, 233] on div at bounding box center [674, 232] width 216 height 82
click at [620, 231] on div at bounding box center [674, 232] width 216 height 82
click at [700, 256] on div at bounding box center [674, 232] width 216 height 82
click at [269, 434] on button "Reset" at bounding box center [247, 428] width 63 height 30
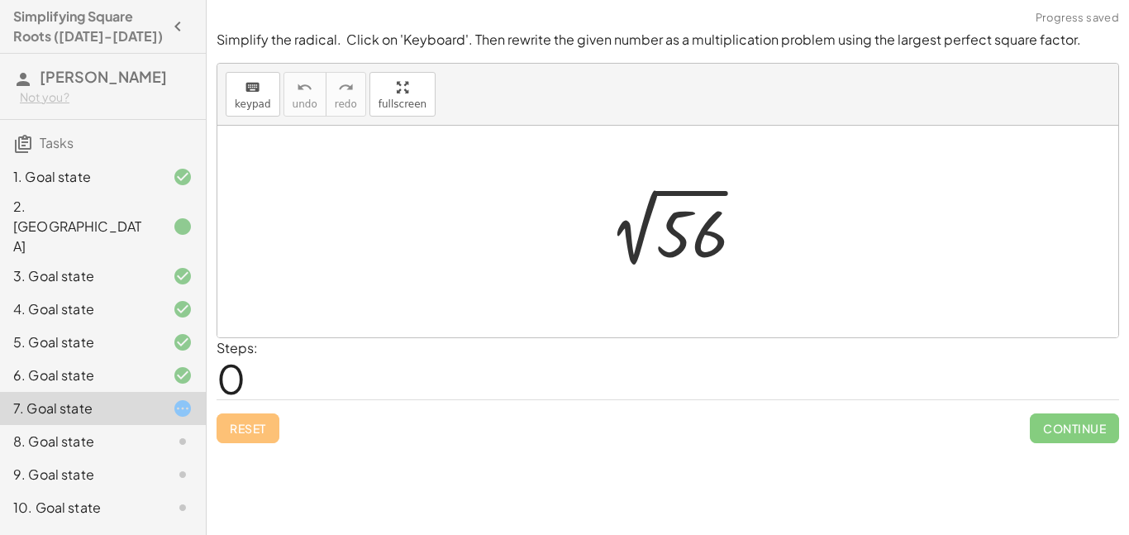
click at [137, 497] on div "10. Goal state" at bounding box center [79, 507] width 133 height 20
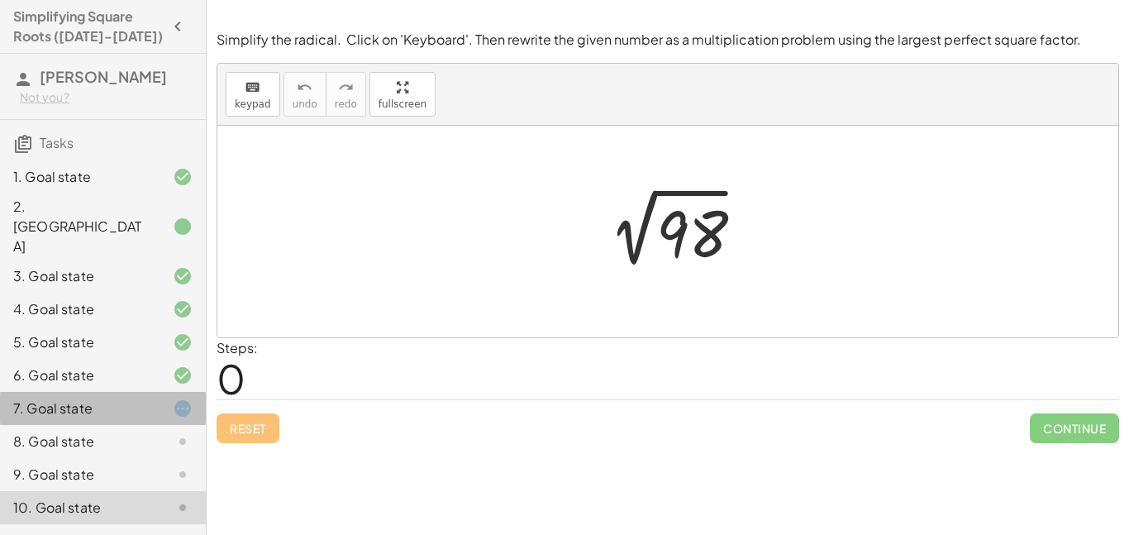
click at [150, 398] on div at bounding box center [169, 408] width 46 height 20
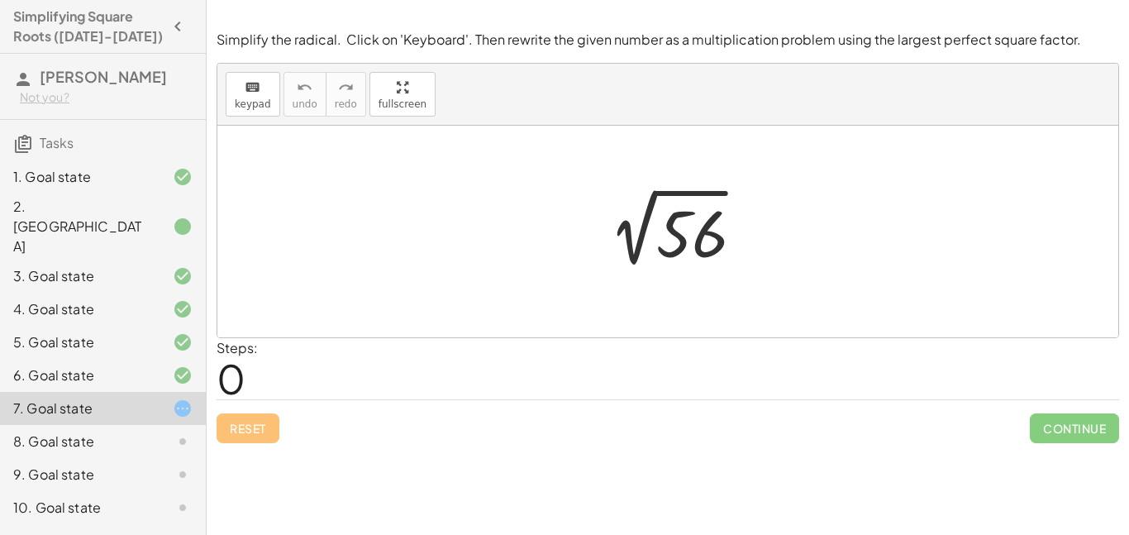
click at [101, 497] on div "10. Goal state" at bounding box center [79, 507] width 133 height 20
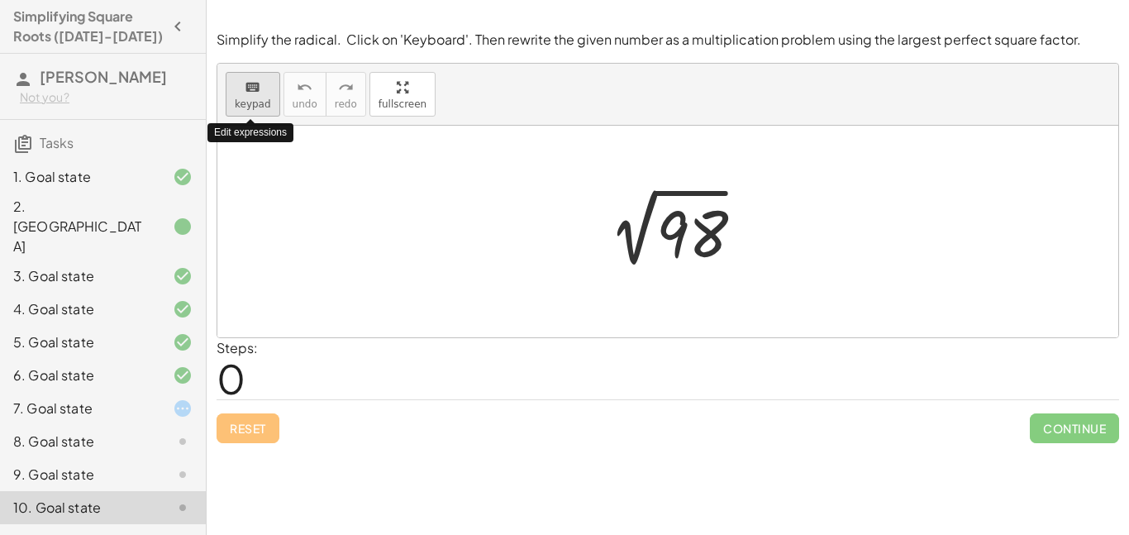
click at [245, 98] on span "keypad" at bounding box center [253, 104] width 36 height 12
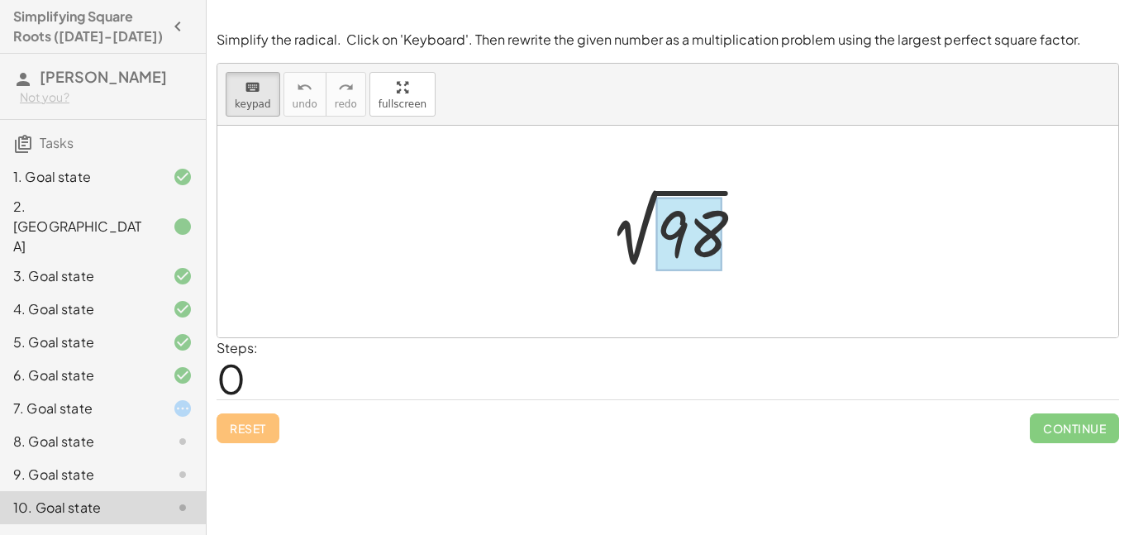
click at [681, 242] on div at bounding box center [689, 234] width 66 height 74
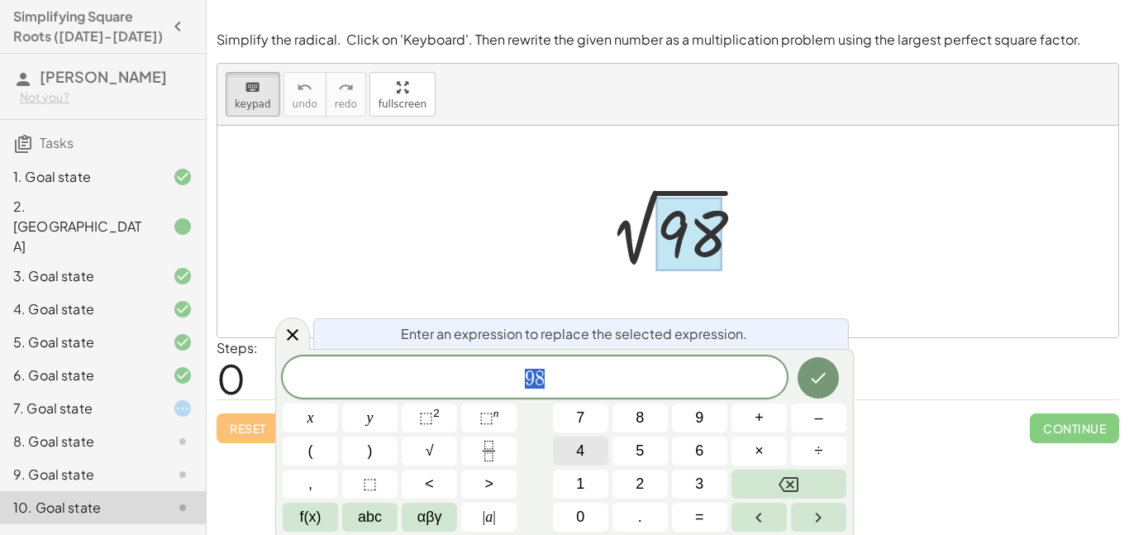
click at [594, 454] on button "4" at bounding box center [580, 450] width 55 height 29
click at [695, 421] on span "9" at bounding box center [699, 417] width 8 height 22
click at [768, 452] on button "×" at bounding box center [758, 450] width 55 height 29
click at [633, 490] on button "2" at bounding box center [639, 483] width 55 height 29
click at [815, 385] on icon "Done" at bounding box center [818, 378] width 20 height 20
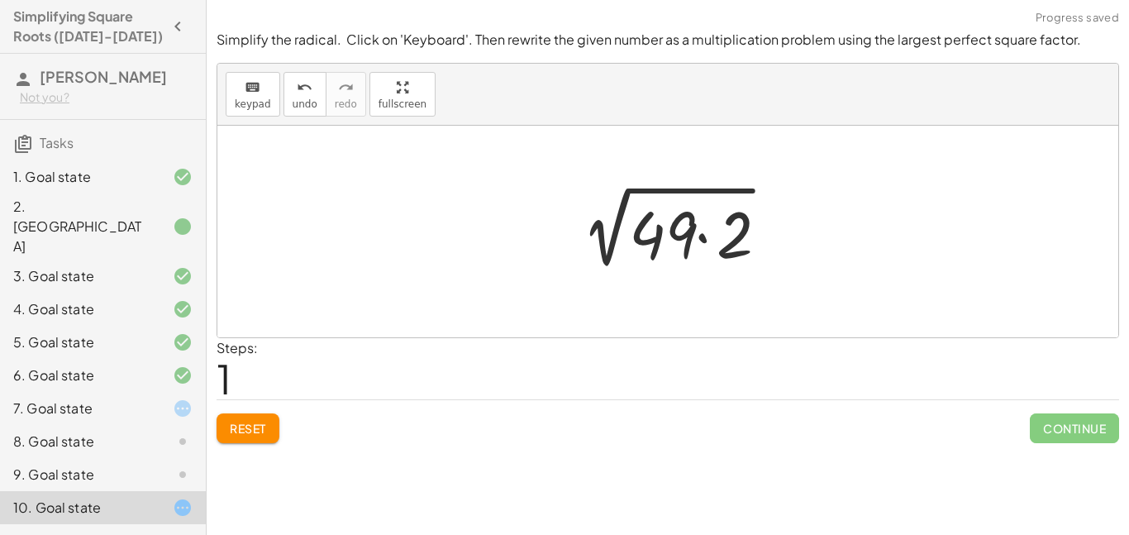
click at [653, 230] on div at bounding box center [674, 231] width 226 height 85
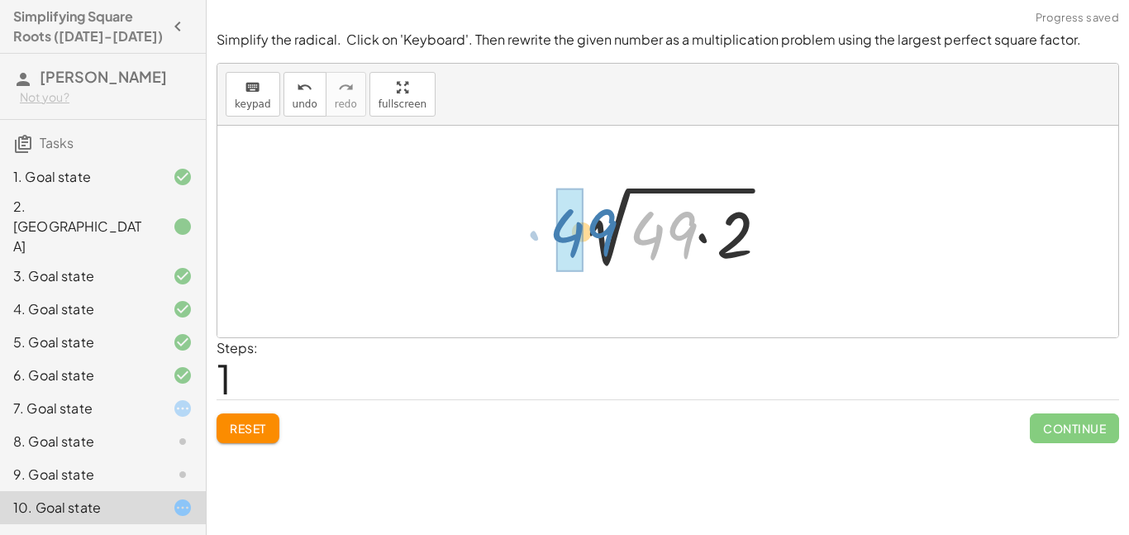
drag, startPoint x: 663, startPoint y: 233, endPoint x: 571, endPoint y: 230, distance: 92.6
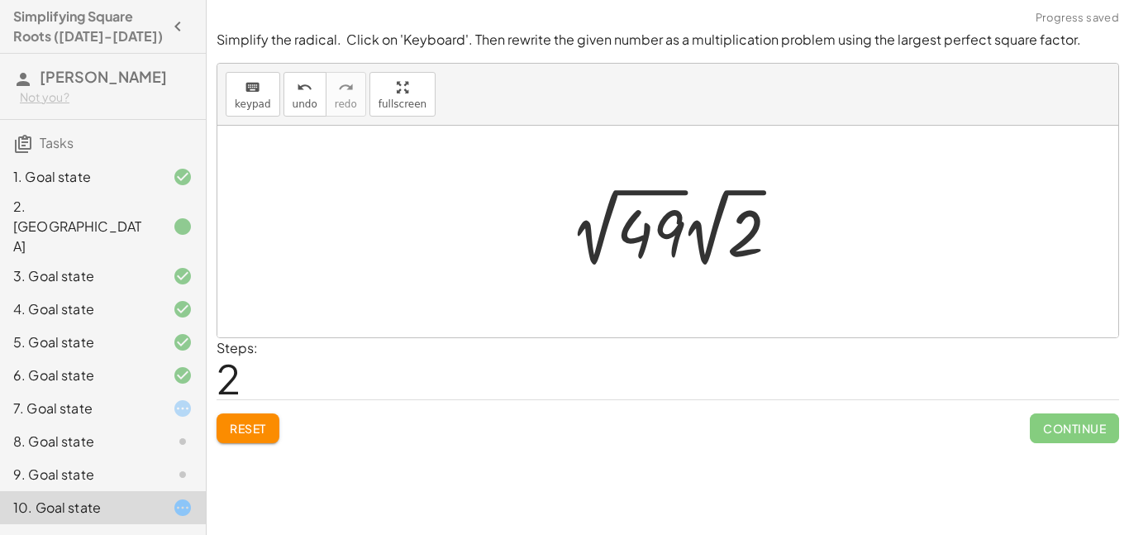
click at [674, 232] on div at bounding box center [680, 227] width 235 height 91
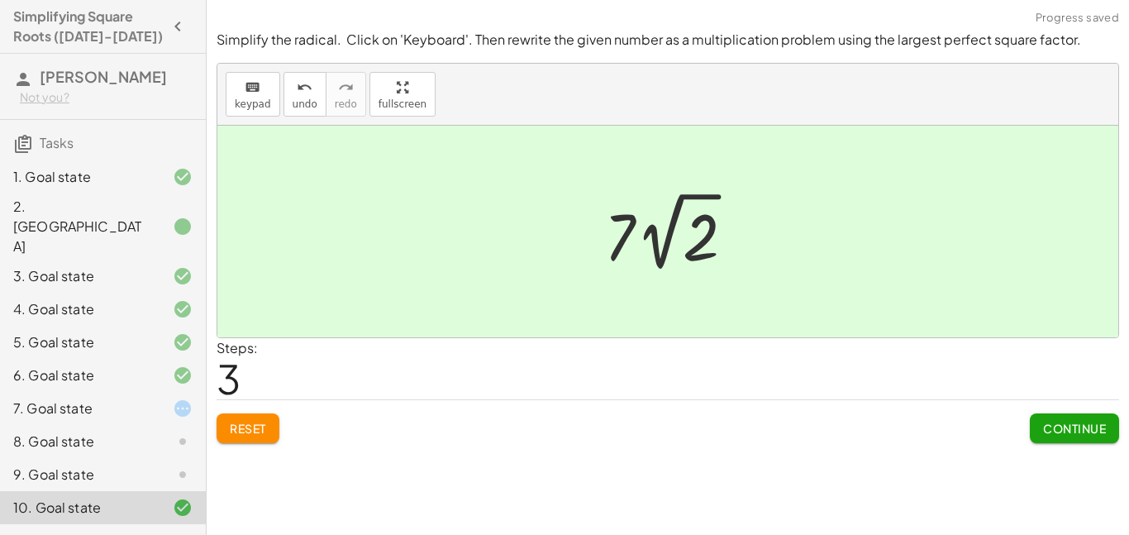
click at [111, 398] on div "7. Goal state" at bounding box center [79, 408] width 133 height 20
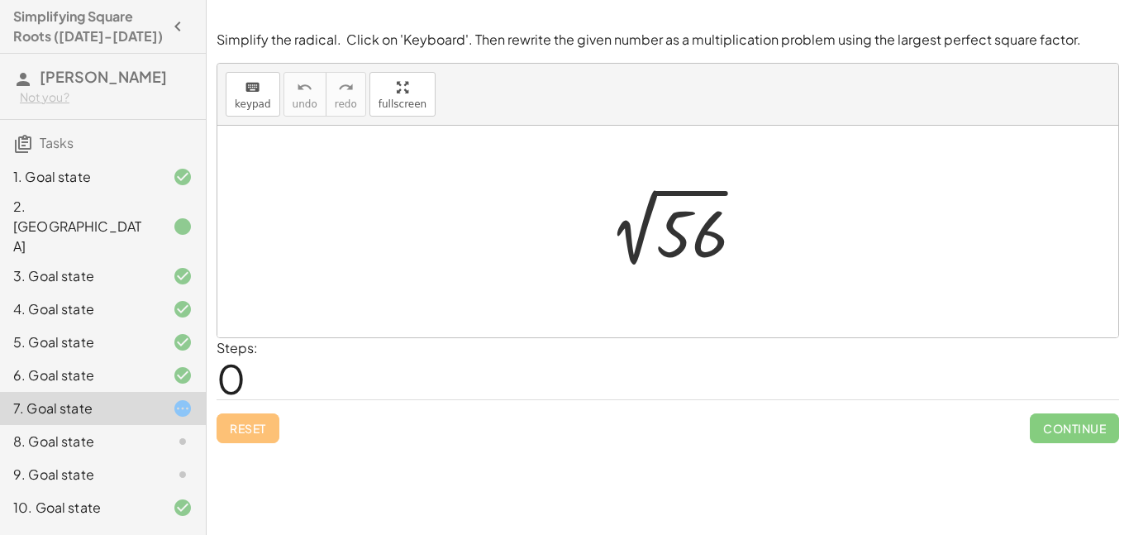
click at [677, 231] on div at bounding box center [673, 231] width 171 height 83
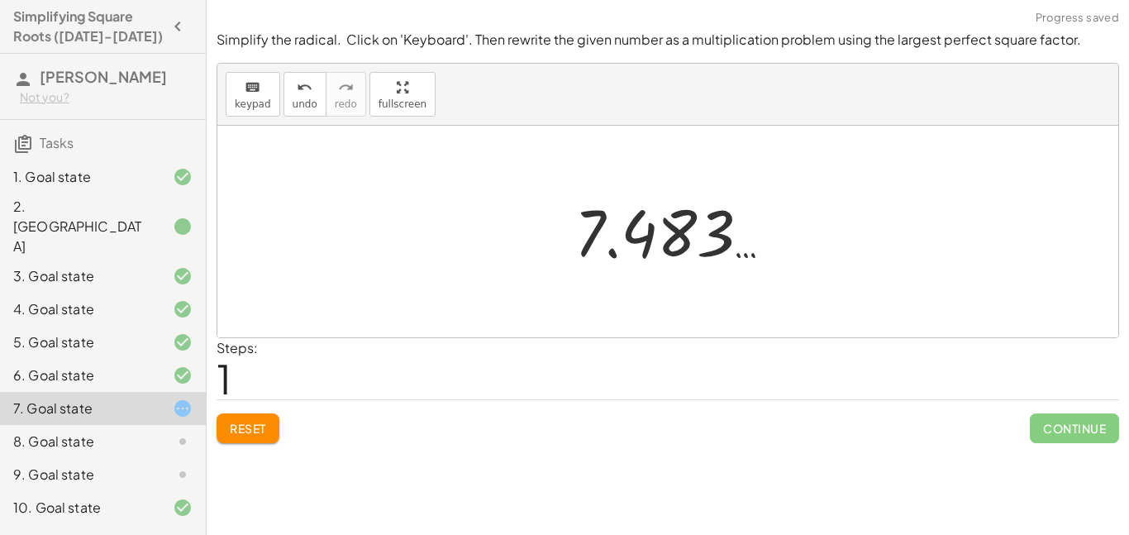
click at [265, 432] on span "Reset" at bounding box center [248, 428] width 36 height 15
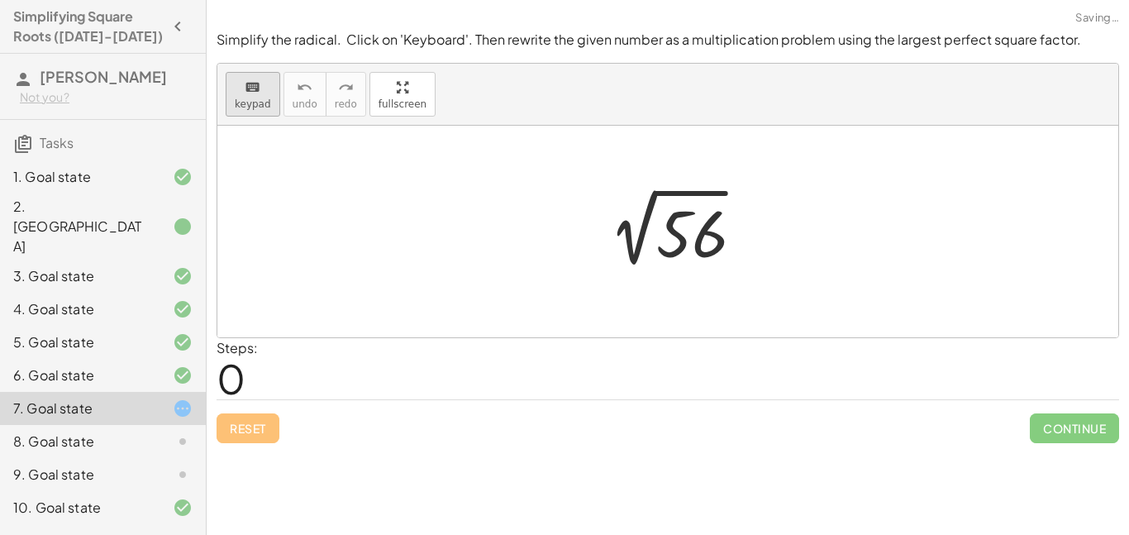
click at [257, 96] on button "keyboard keypad" at bounding box center [253, 94] width 55 height 45
click at [689, 233] on div at bounding box center [689, 234] width 66 height 74
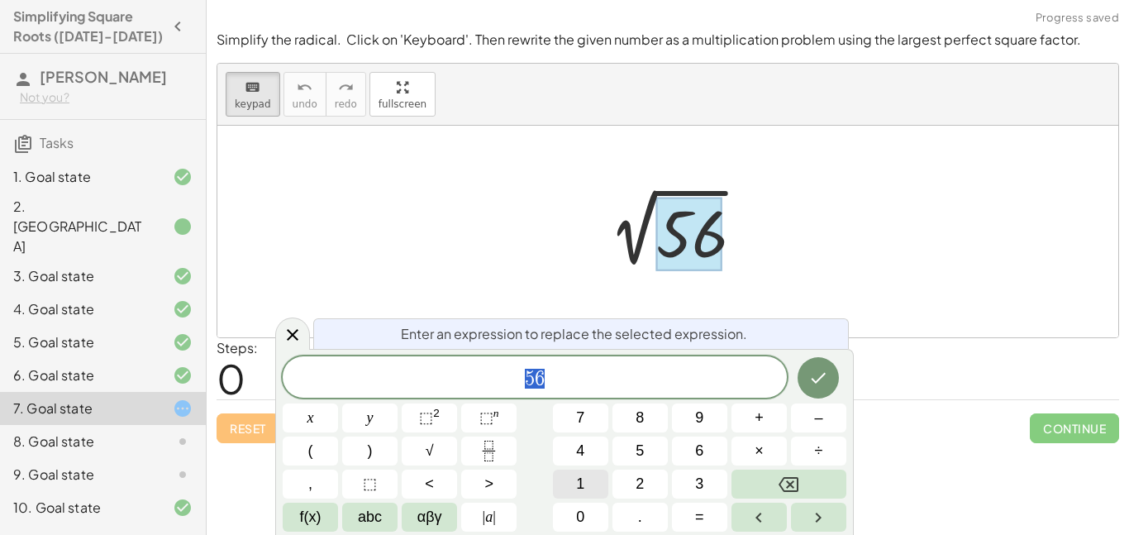
click at [596, 477] on button "1" at bounding box center [580, 483] width 55 height 29
click at [590, 452] on button "4" at bounding box center [580, 450] width 55 height 29
click at [763, 453] on button "×" at bounding box center [758, 450] width 55 height 29
click at [593, 449] on button "4" at bounding box center [580, 450] width 55 height 29
click at [817, 370] on icon "Done" at bounding box center [818, 378] width 20 height 20
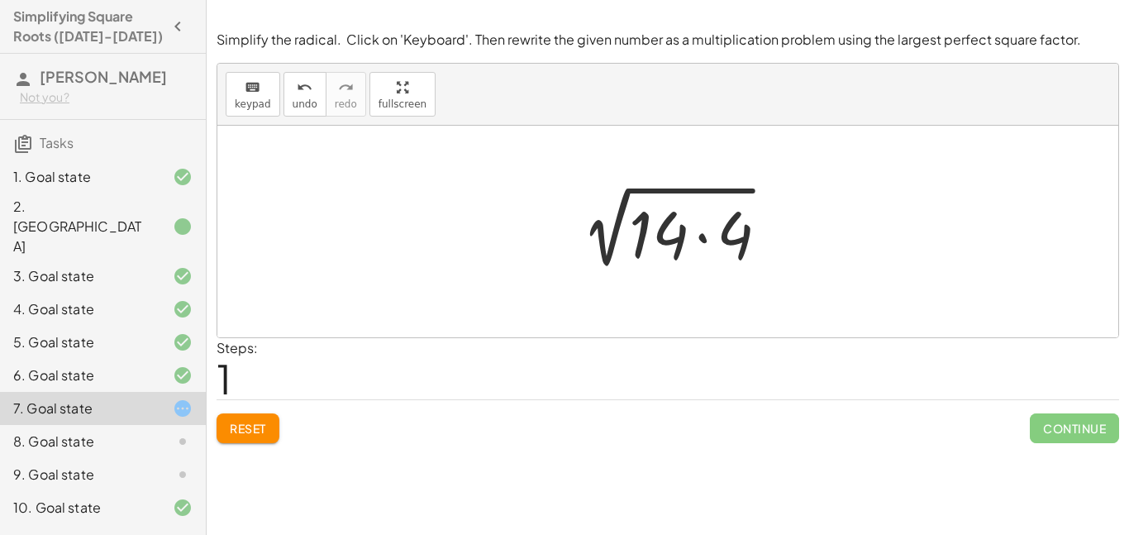
click at [739, 236] on div at bounding box center [674, 231] width 226 height 85
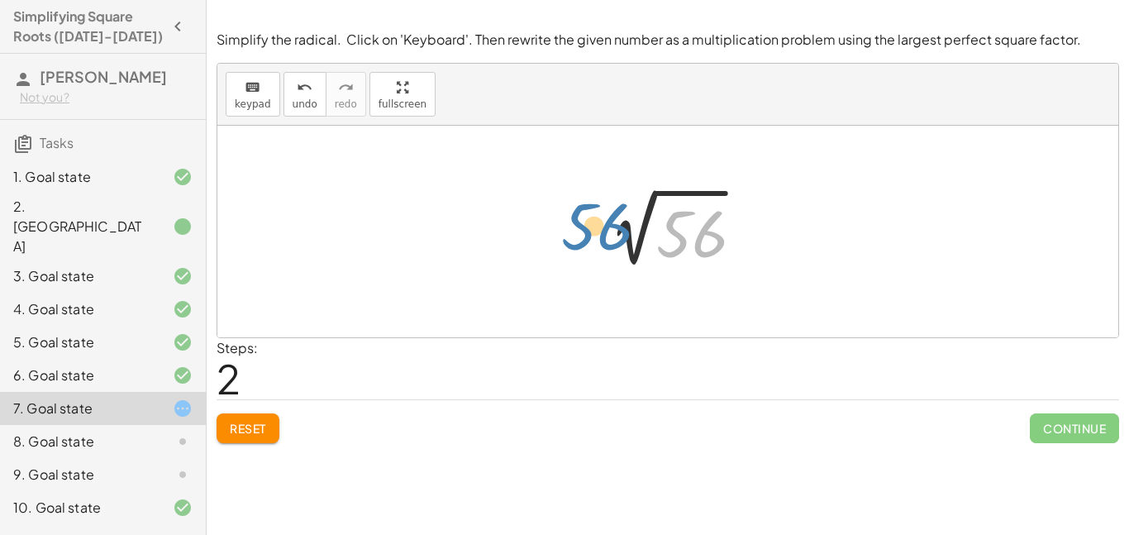
drag, startPoint x: 680, startPoint y: 239, endPoint x: 578, endPoint y: 231, distance: 101.9
drag, startPoint x: 679, startPoint y: 225, endPoint x: 750, endPoint y: 222, distance: 71.1
click at [750, 222] on div at bounding box center [673, 231] width 171 height 83
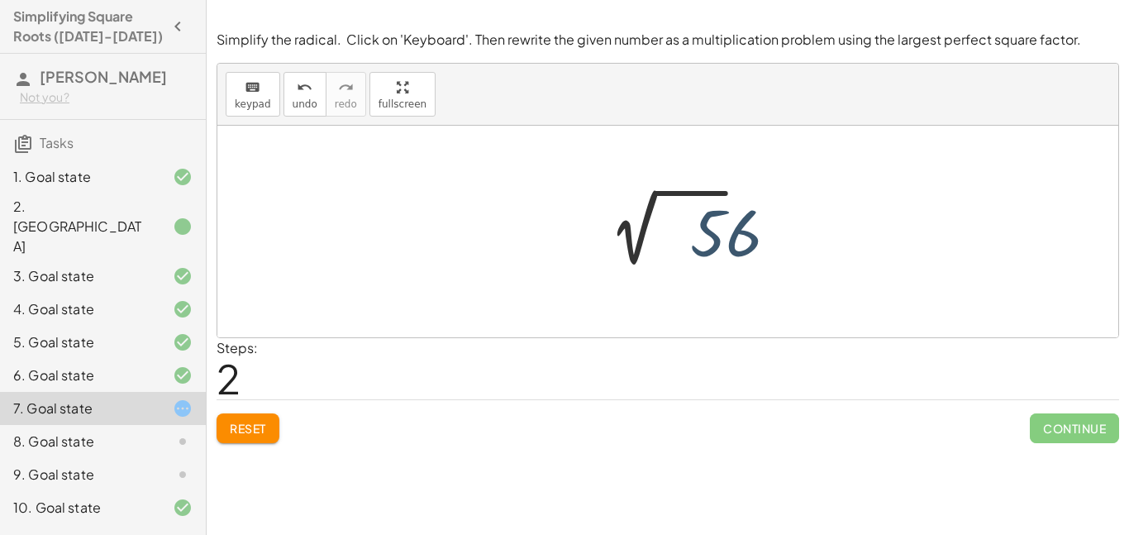
click at [675, 226] on div at bounding box center [673, 231] width 171 height 83
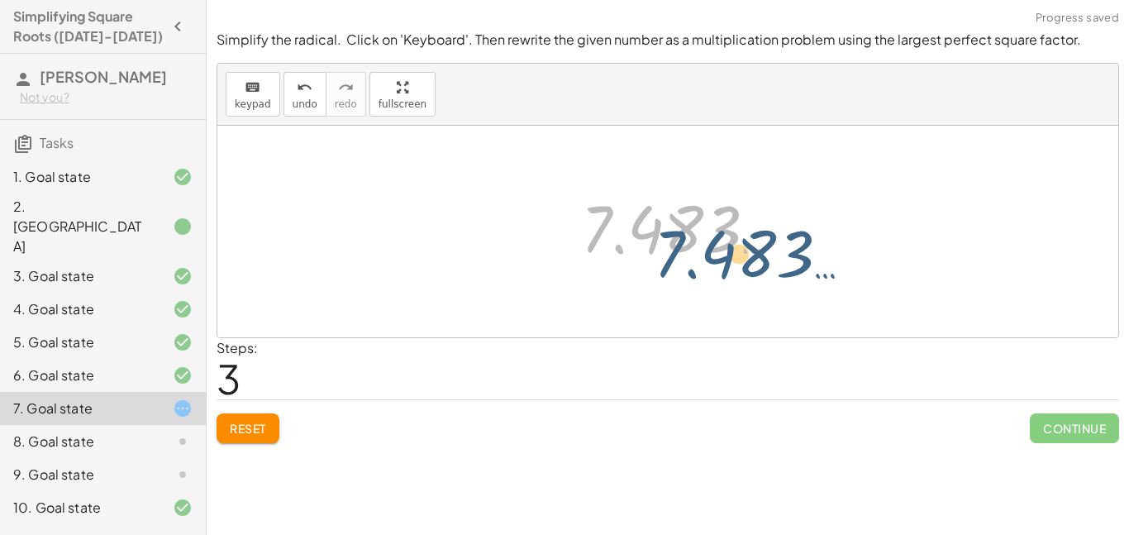
drag, startPoint x: 675, startPoint y: 226, endPoint x: 752, endPoint y: 256, distance: 82.4
click at [752, 256] on div at bounding box center [681, 228] width 216 height 82
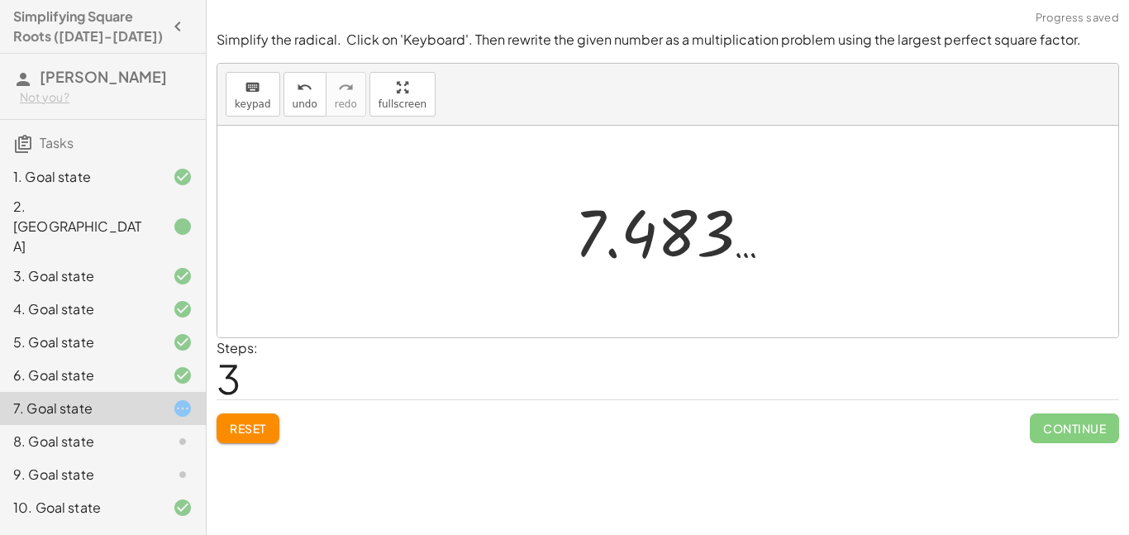
click at [250, 430] on span "Reset" at bounding box center [248, 428] width 36 height 15
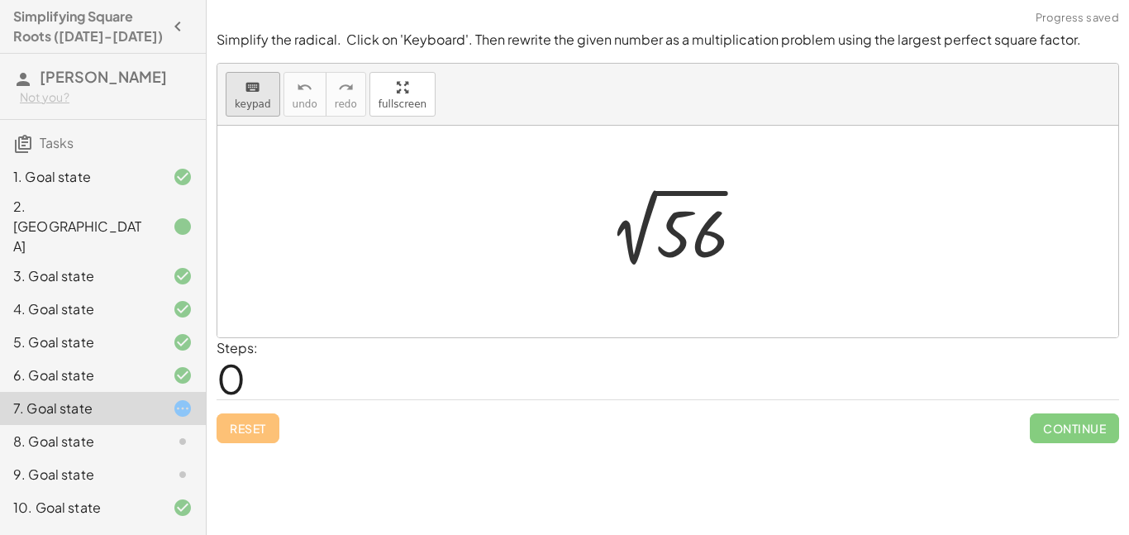
click at [260, 107] on span "keypad" at bounding box center [253, 104] width 36 height 12
click at [682, 250] on div at bounding box center [689, 234] width 66 height 74
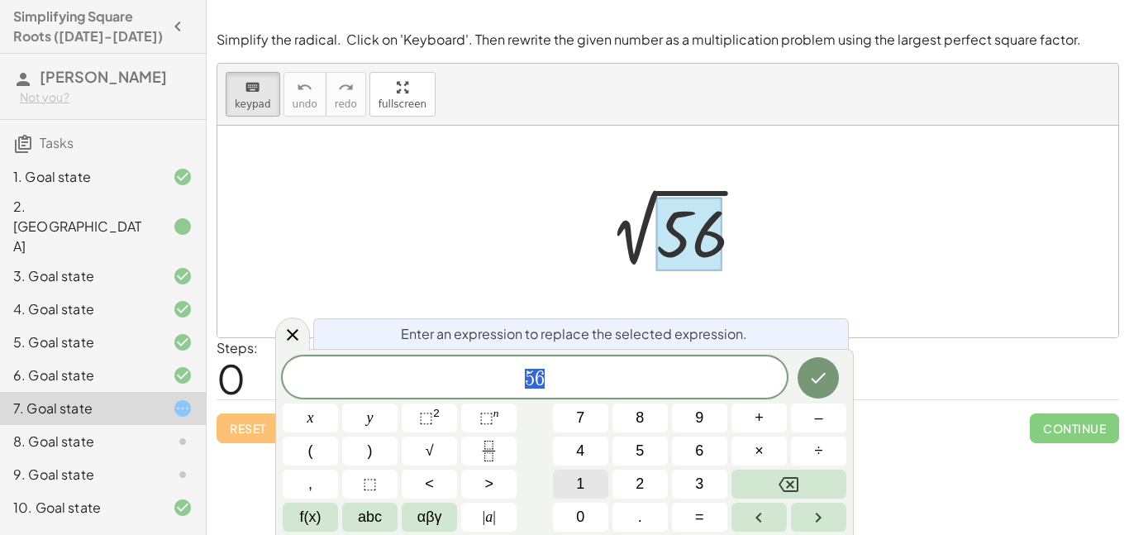
click at [584, 479] on button "1" at bounding box center [580, 483] width 55 height 29
click at [585, 461] on button "4" at bounding box center [580, 450] width 55 height 29
click at [768, 457] on button "×" at bounding box center [758, 450] width 55 height 29
click at [596, 456] on button "4" at bounding box center [580, 450] width 55 height 29
click at [825, 385] on icon "Done" at bounding box center [818, 378] width 20 height 20
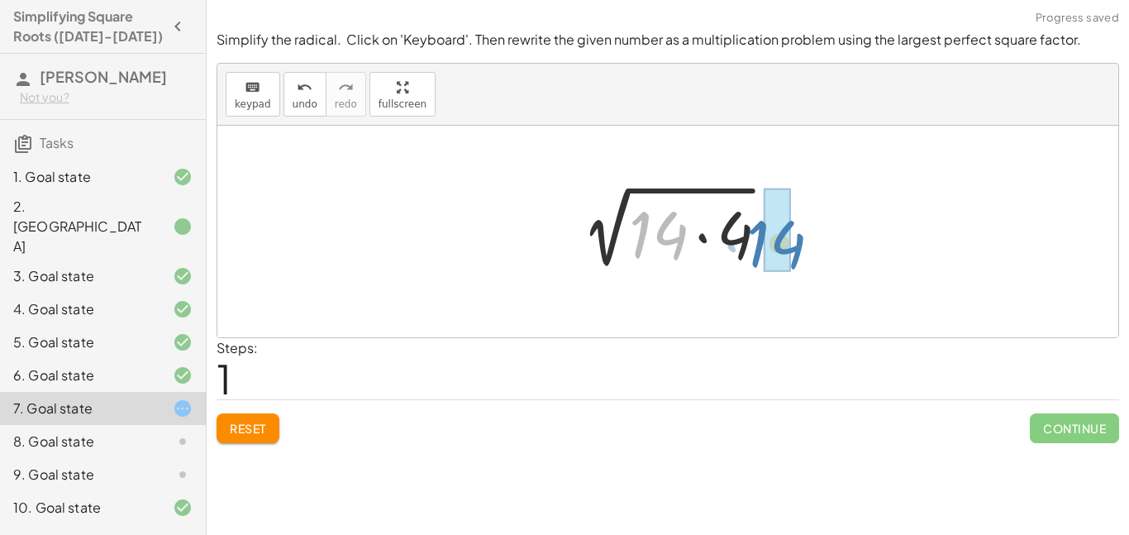
drag, startPoint x: 648, startPoint y: 225, endPoint x: 765, endPoint y: 234, distance: 117.7
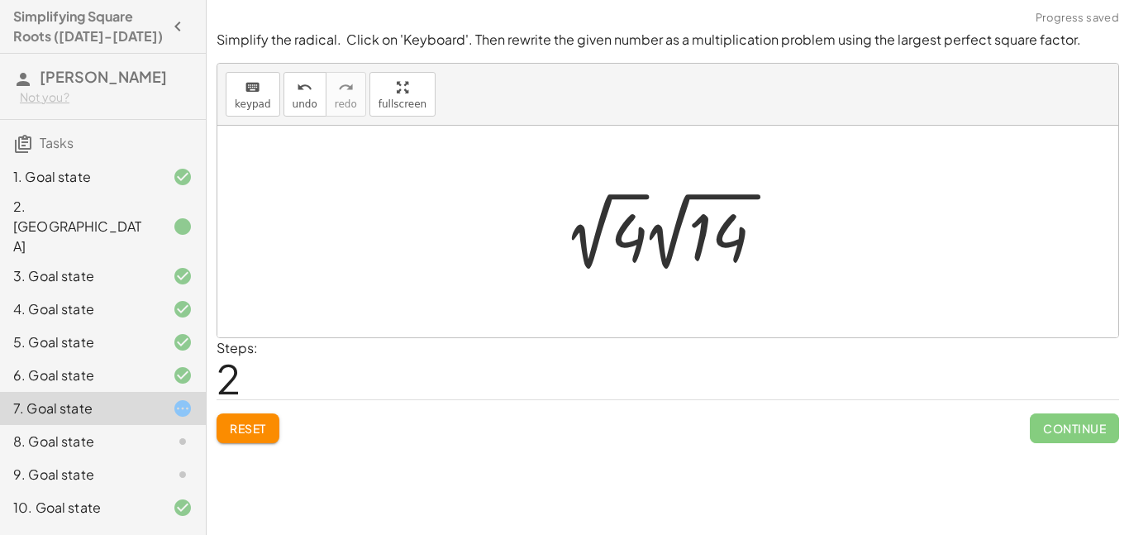
click at [674, 224] on div at bounding box center [674, 231] width 235 height 91
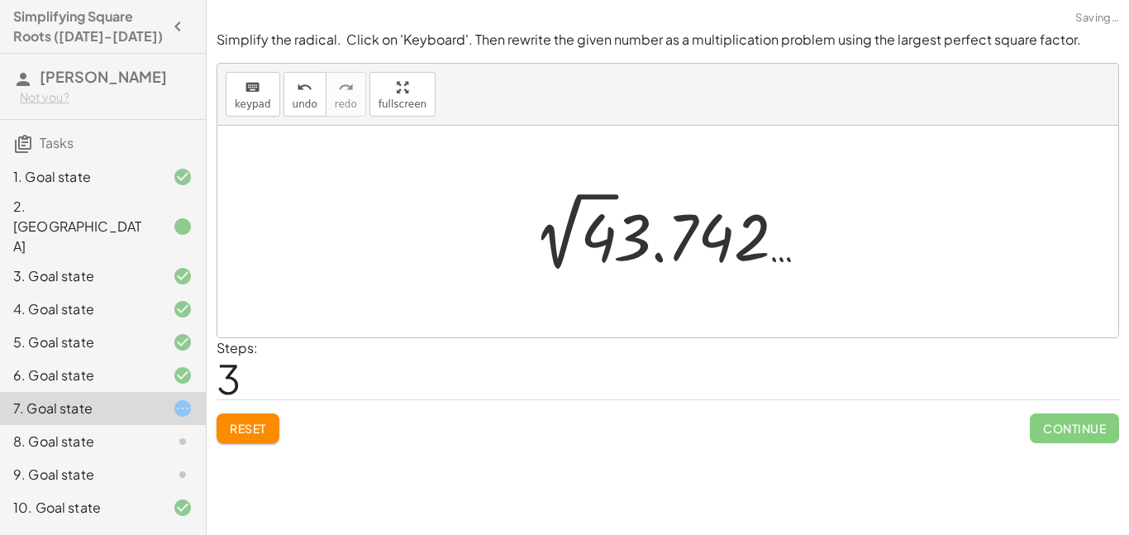
click at [607, 239] on div at bounding box center [673, 231] width 294 height 91
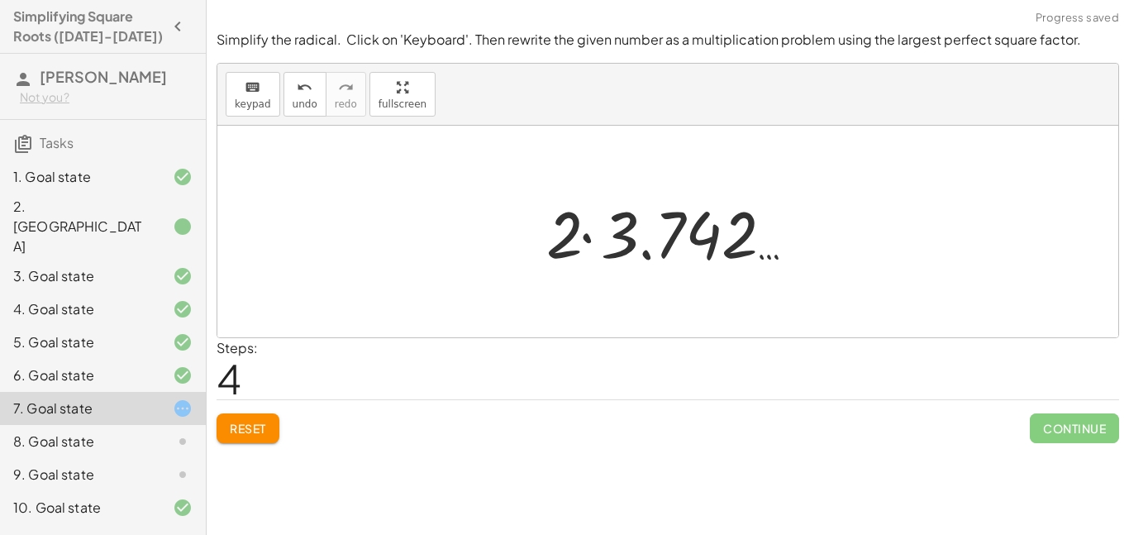
click at [259, 430] on span "Reset" at bounding box center [248, 428] width 36 height 15
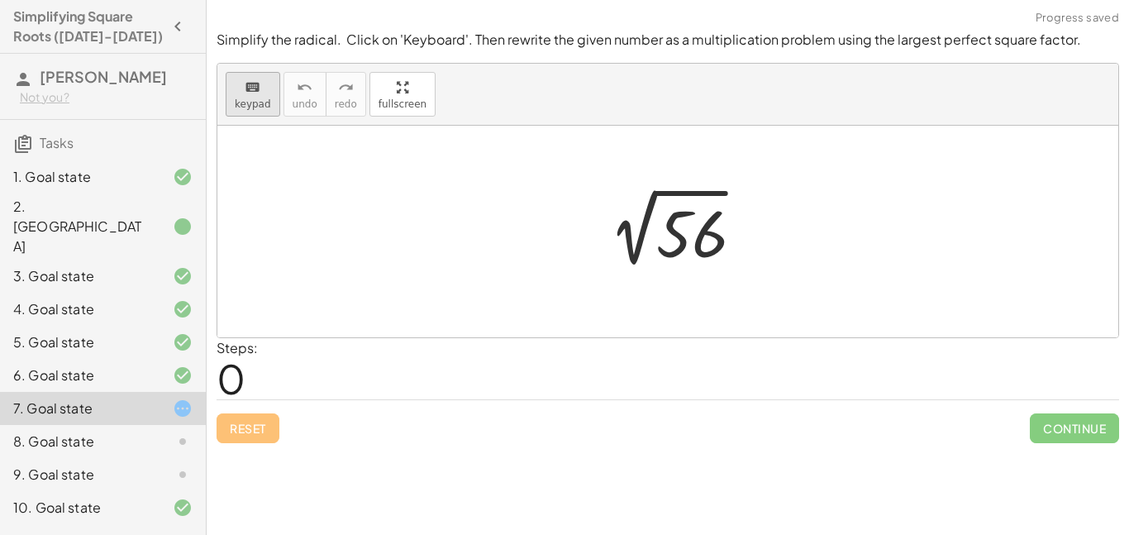
click at [240, 111] on button "keyboard keypad" at bounding box center [253, 94] width 55 height 45
click at [680, 230] on div at bounding box center [689, 234] width 66 height 74
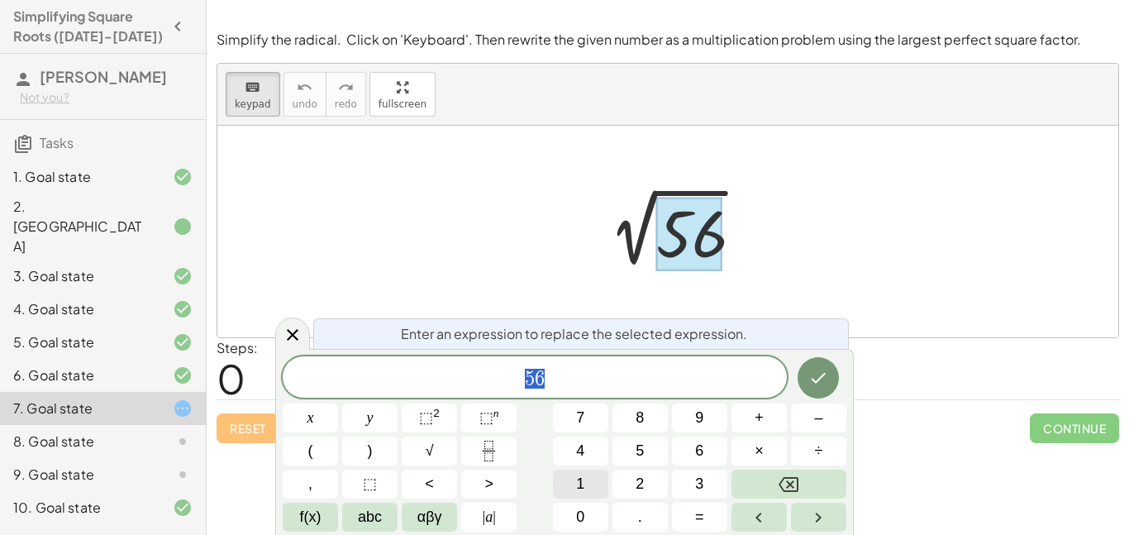
click at [577, 486] on span "1" at bounding box center [580, 484] width 8 height 22
click at [587, 443] on button "4" at bounding box center [580, 450] width 55 height 29
click at [751, 449] on button "×" at bounding box center [758, 450] width 55 height 29
click at [593, 451] on button "4" at bounding box center [580, 450] width 55 height 29
click at [821, 374] on icon "Done" at bounding box center [818, 378] width 20 height 20
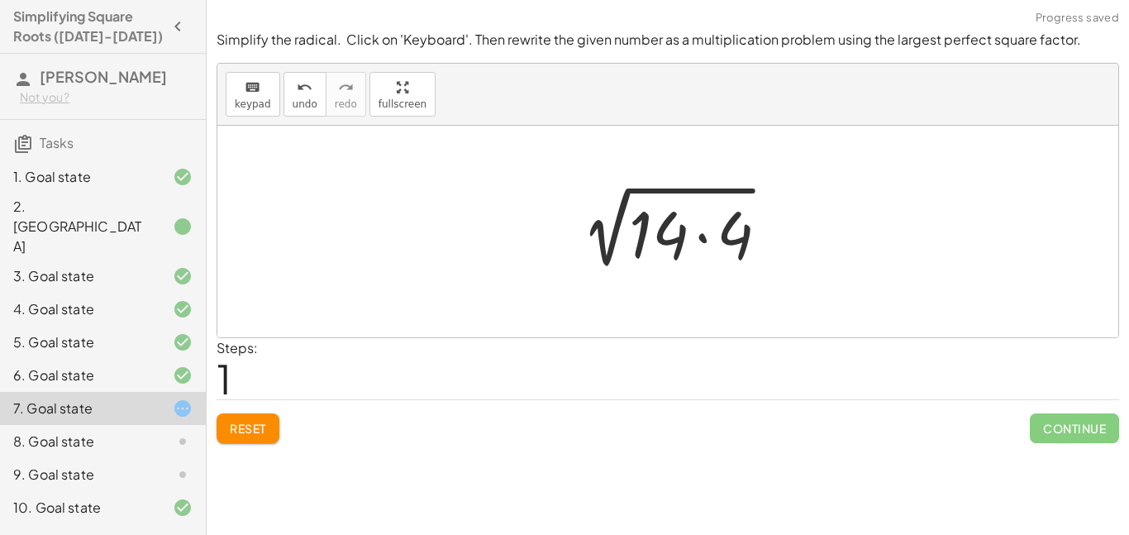
click at [739, 240] on div at bounding box center [674, 231] width 226 height 85
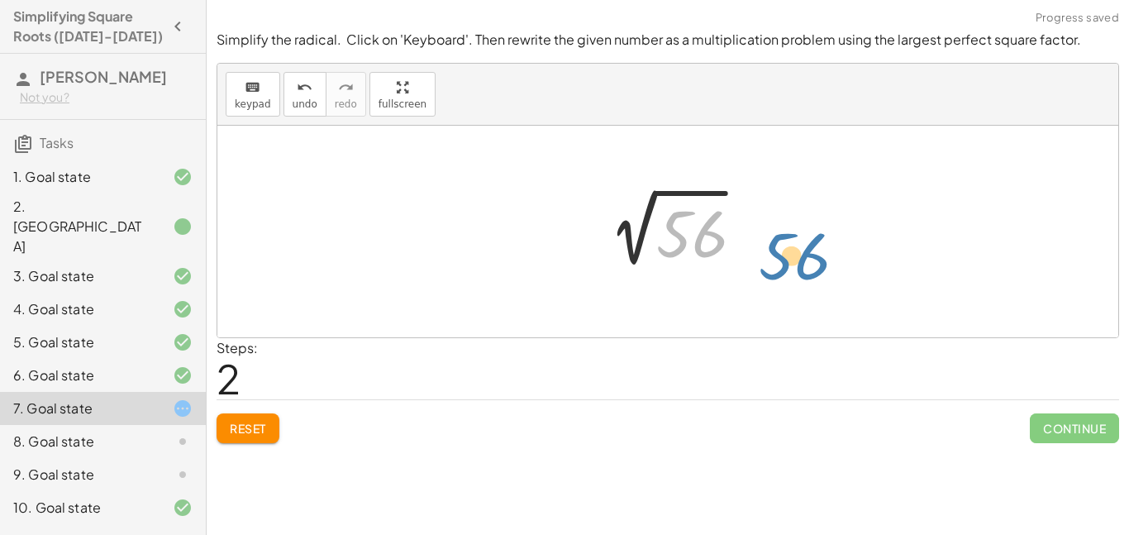
drag, startPoint x: 680, startPoint y: 238, endPoint x: 662, endPoint y: 234, distance: 18.6
click at [662, 234] on div at bounding box center [673, 231] width 171 height 83
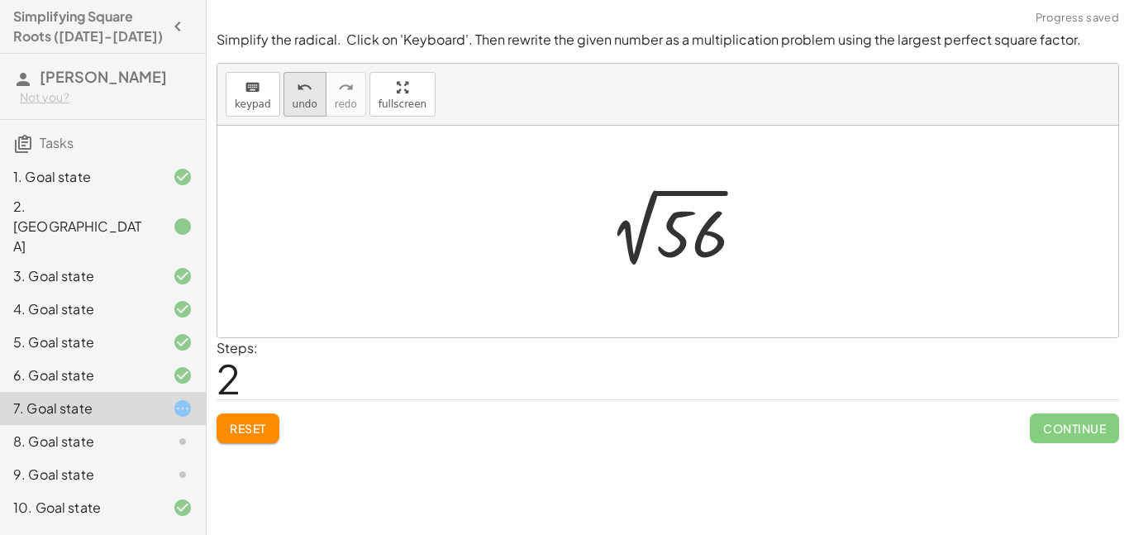
click at [311, 93] on div "undo" at bounding box center [304, 87] width 25 height 20
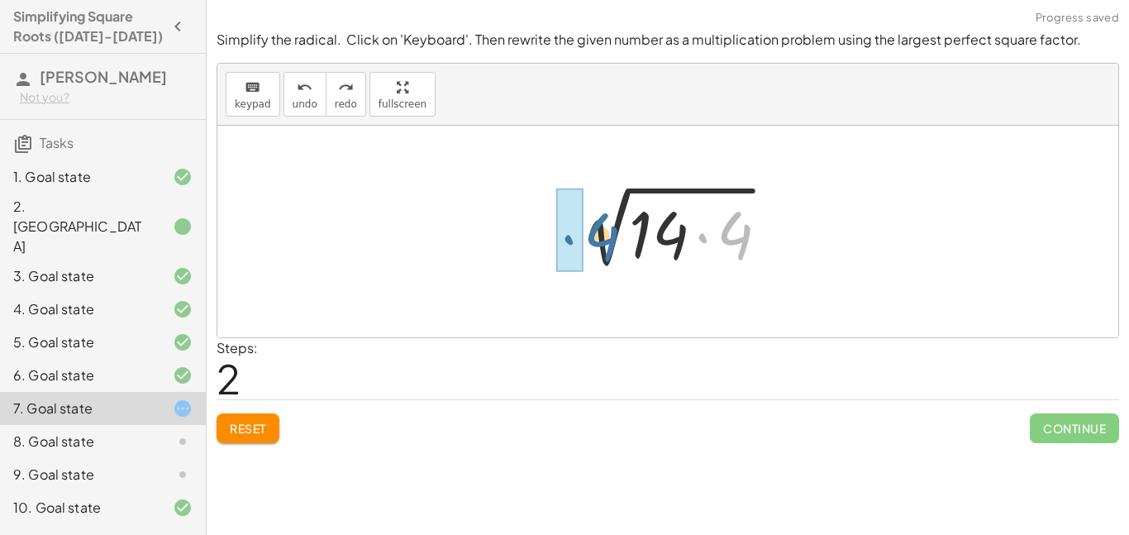
drag, startPoint x: 734, startPoint y: 241, endPoint x: 590, endPoint y: 240, distance: 144.6
click at [590, 240] on div at bounding box center [674, 231] width 226 height 85
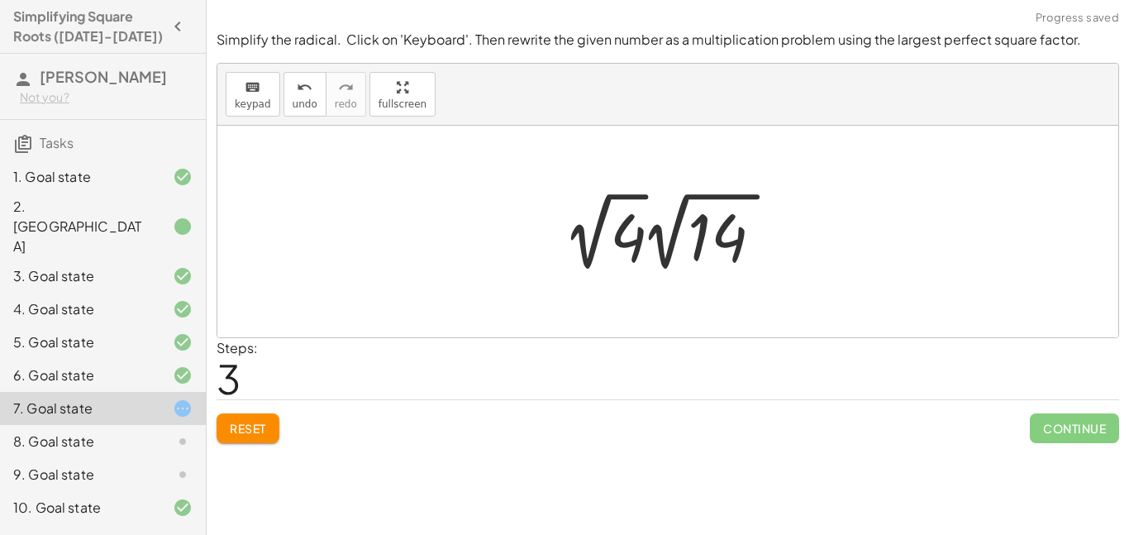
click at [657, 240] on div at bounding box center [673, 231] width 235 height 91
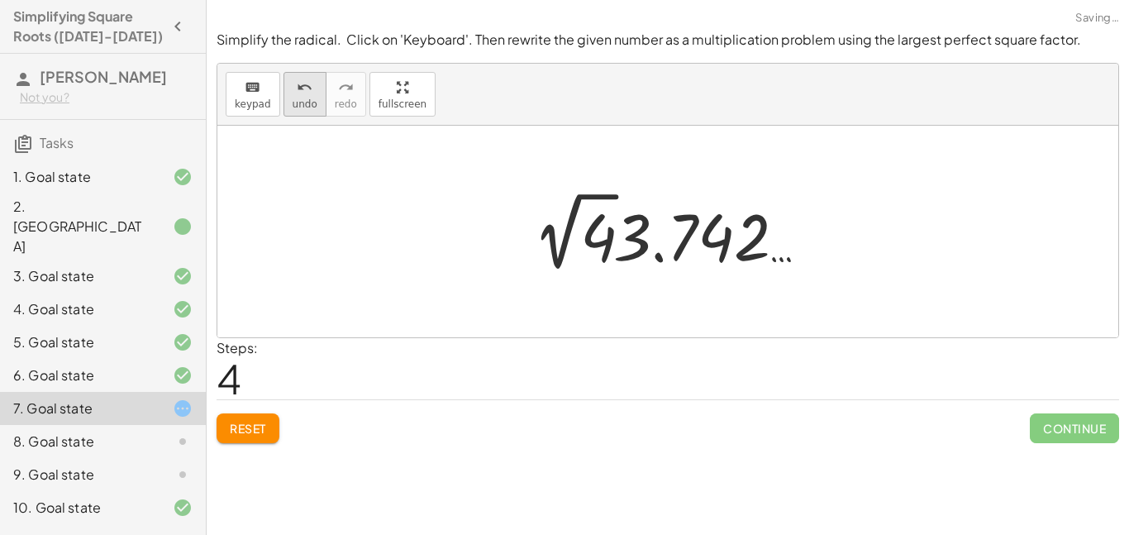
click at [305, 105] on span "undo" at bounding box center [304, 104] width 25 height 12
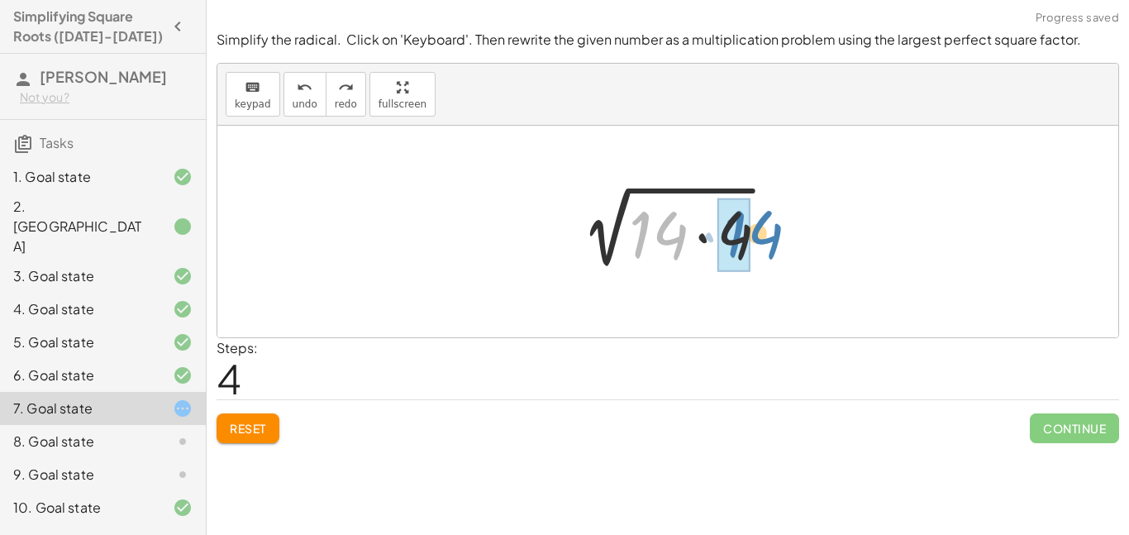
drag, startPoint x: 658, startPoint y: 229, endPoint x: 723, endPoint y: 230, distance: 64.4
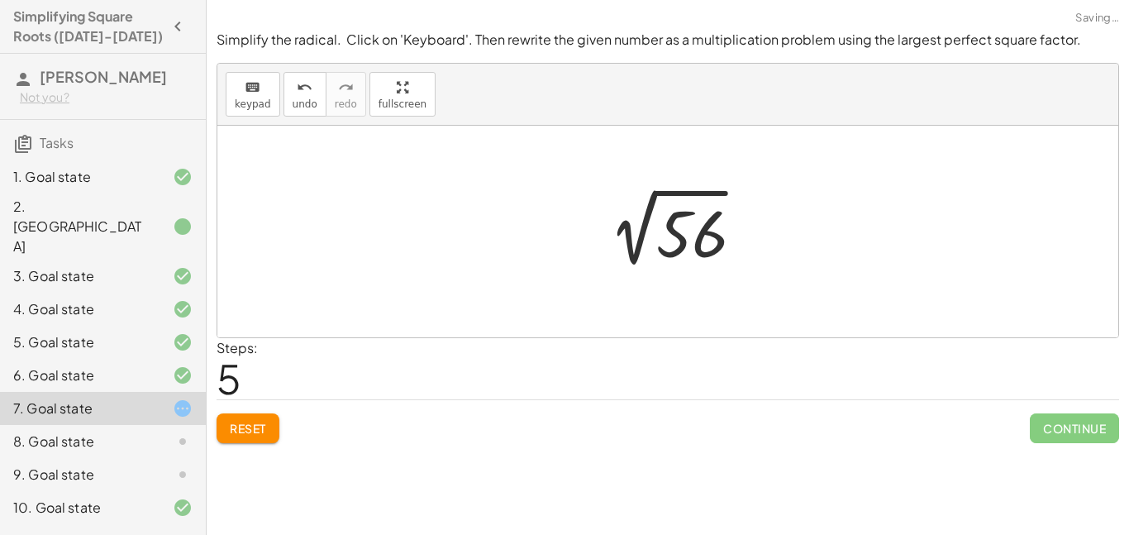
click at [685, 235] on div at bounding box center [673, 231] width 171 height 83
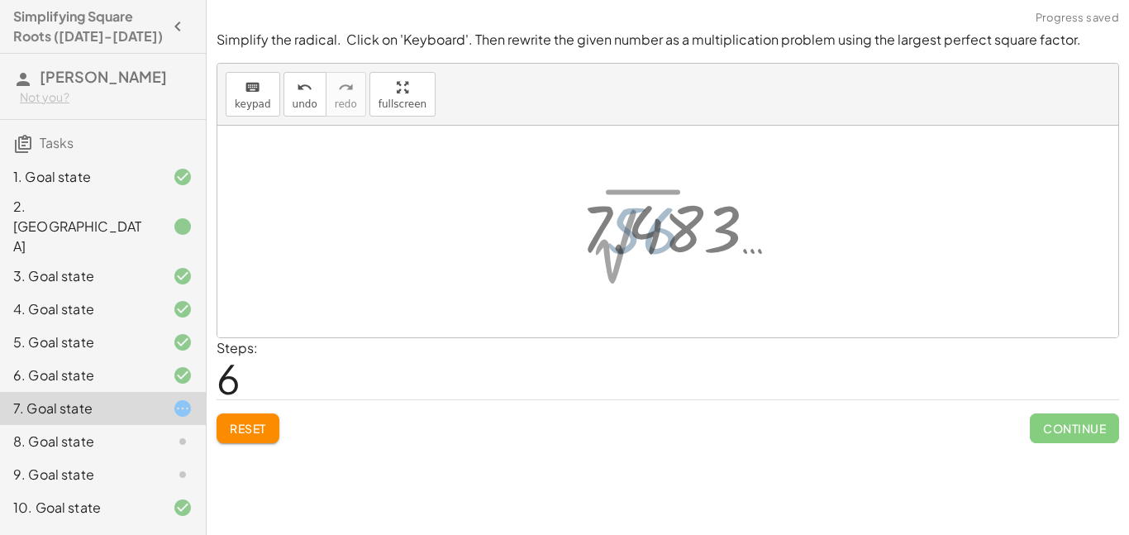
click at [685, 235] on div at bounding box center [681, 228] width 216 height 82
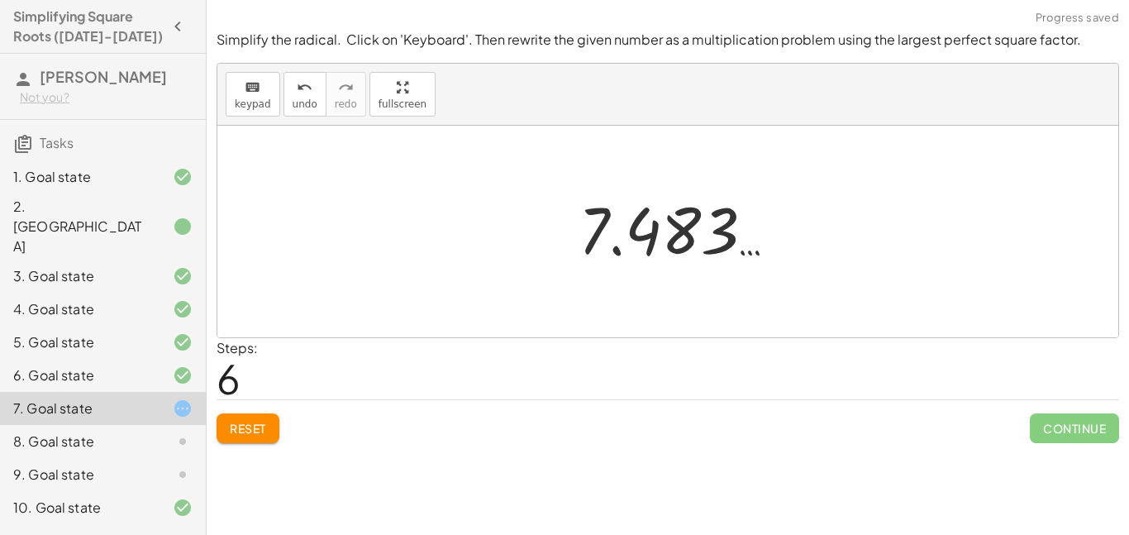
click at [685, 235] on div at bounding box center [678, 229] width 216 height 82
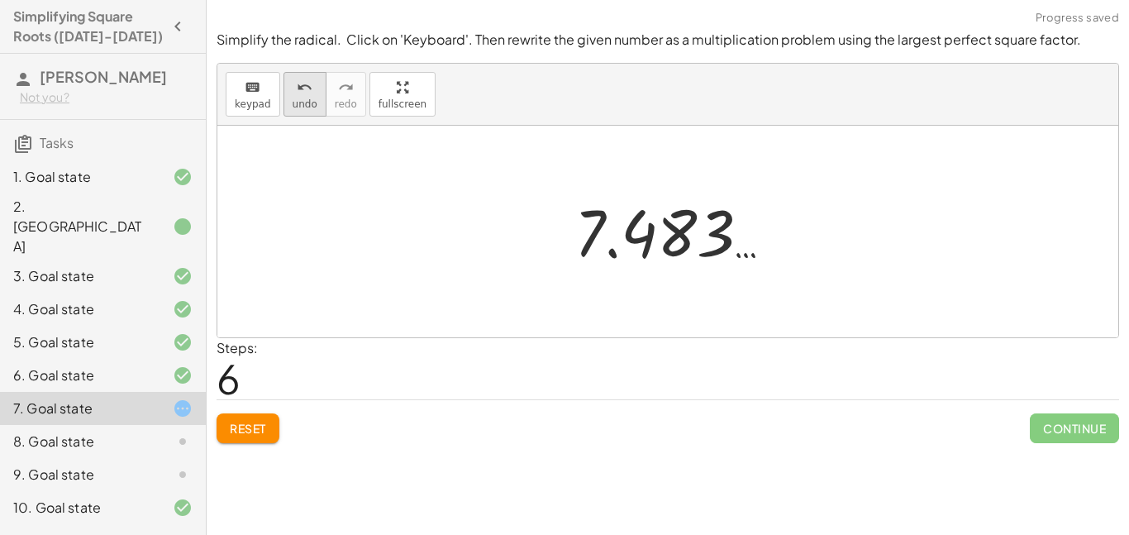
click at [292, 98] on span "undo" at bounding box center [304, 104] width 25 height 12
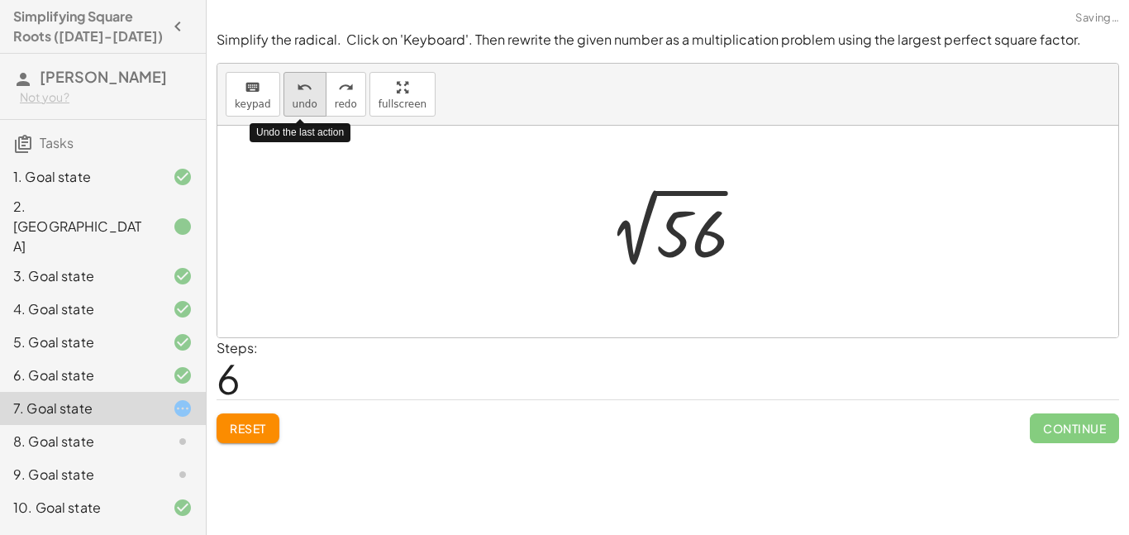
click at [292, 98] on span "undo" at bounding box center [304, 104] width 25 height 12
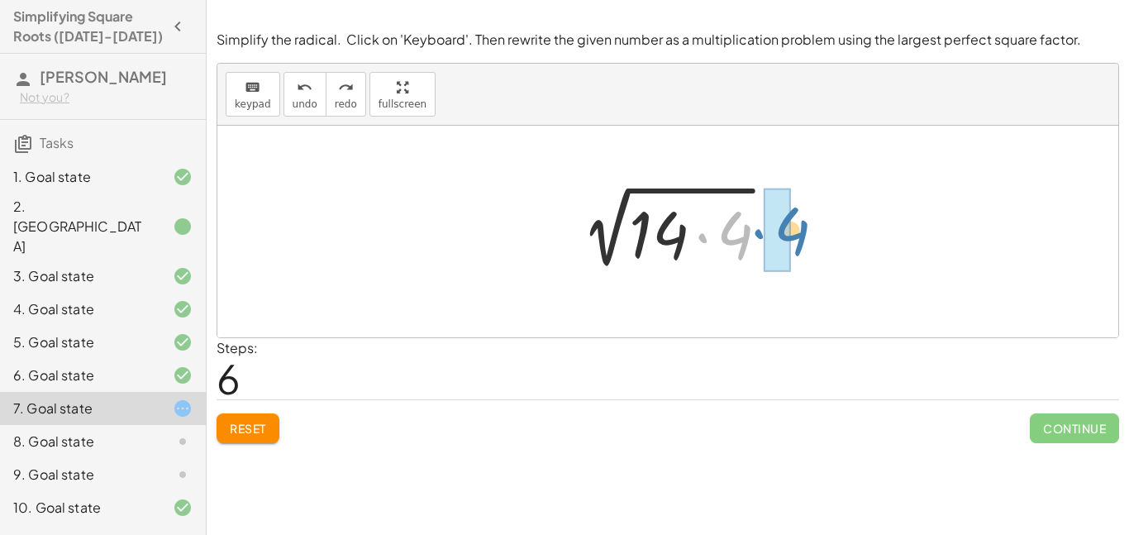
drag, startPoint x: 725, startPoint y: 238, endPoint x: 768, endPoint y: 236, distance: 43.0
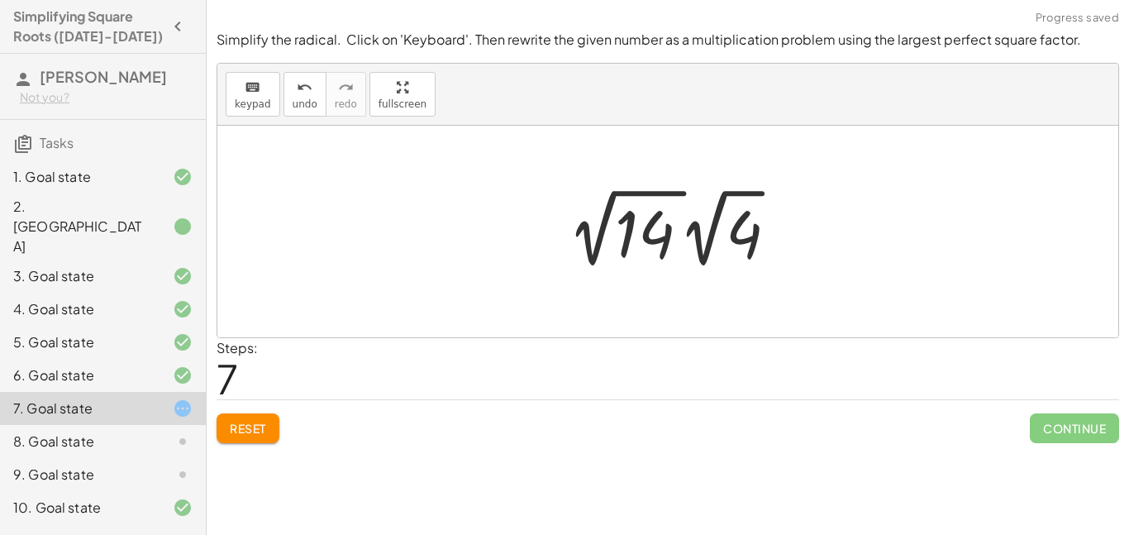
click at [704, 231] on div at bounding box center [678, 228] width 235 height 91
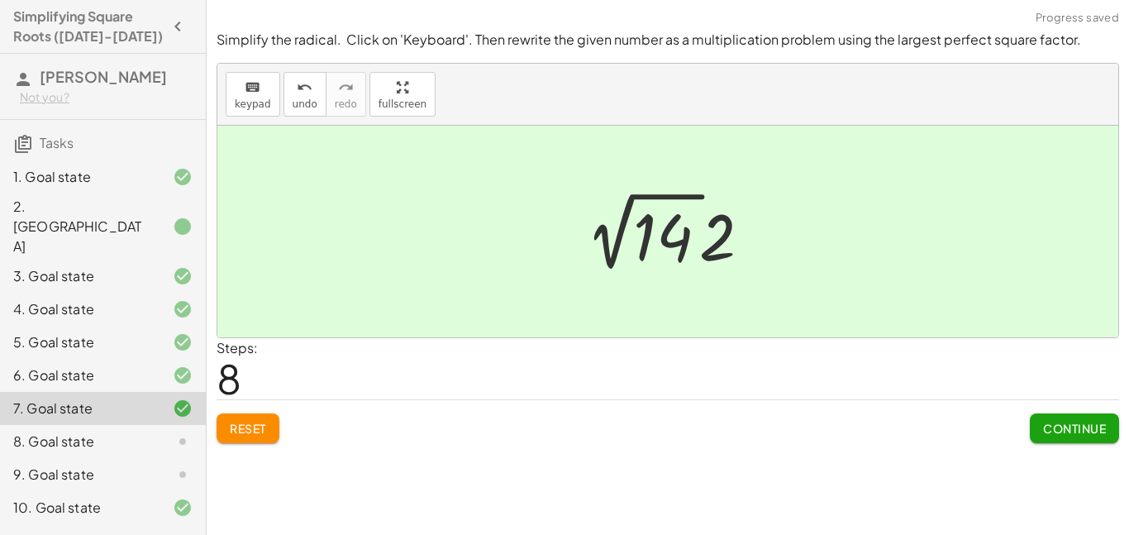
click at [1062, 422] on span "Continue" at bounding box center [1074, 428] width 63 height 15
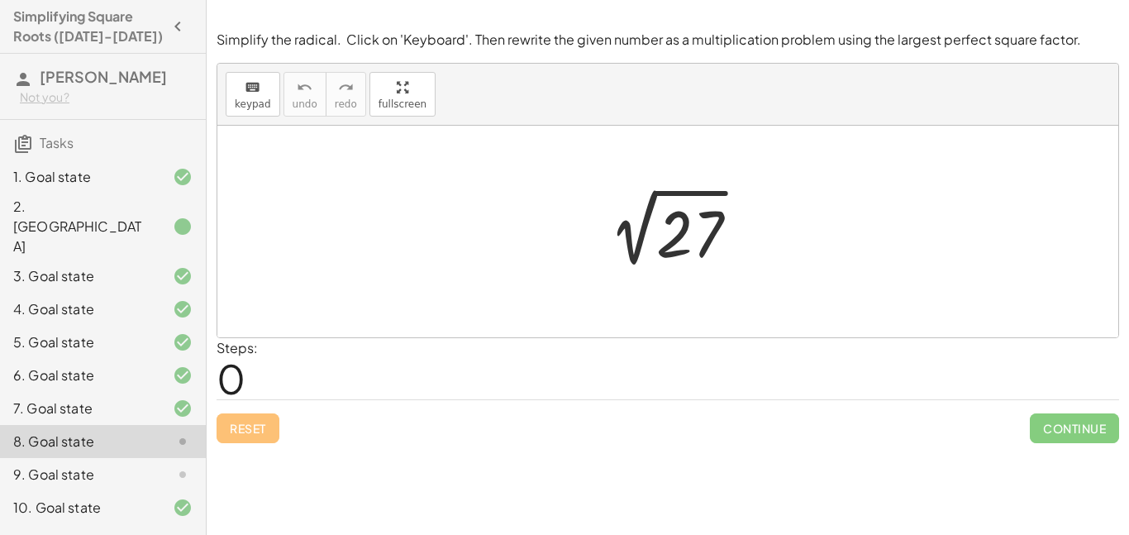
click at [156, 464] on div at bounding box center [169, 474] width 46 height 20
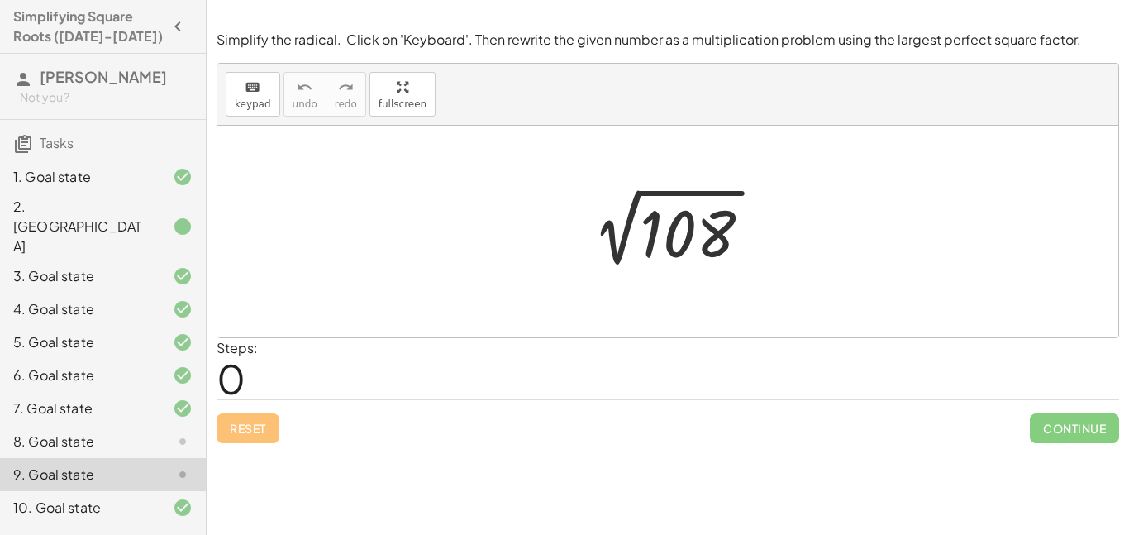
click at [154, 431] on div at bounding box center [169, 441] width 46 height 20
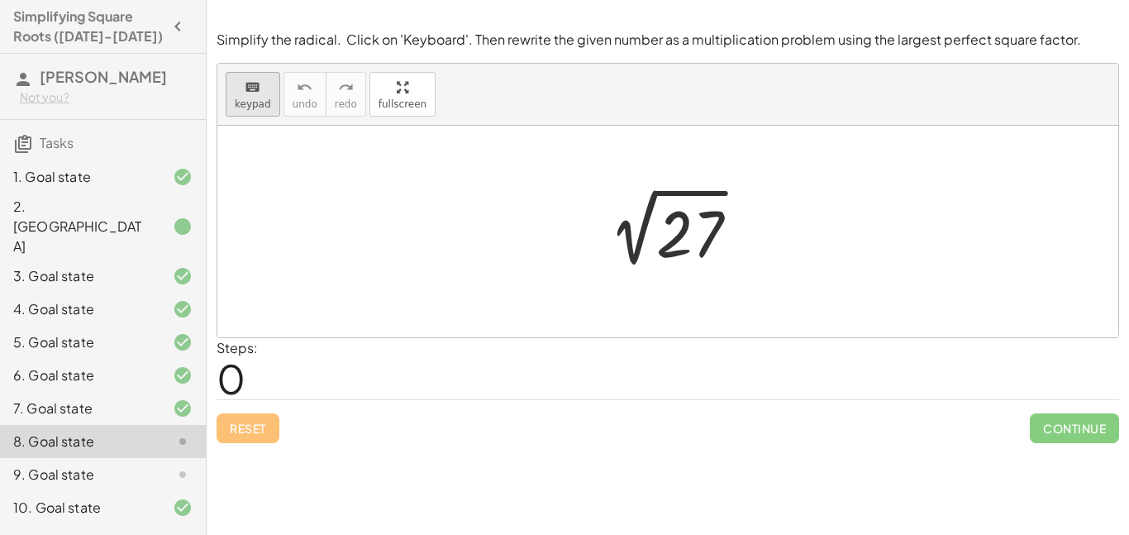
click at [255, 93] on icon "keyboard" at bounding box center [253, 88] width 16 height 20
click at [687, 228] on div at bounding box center [689, 234] width 66 height 74
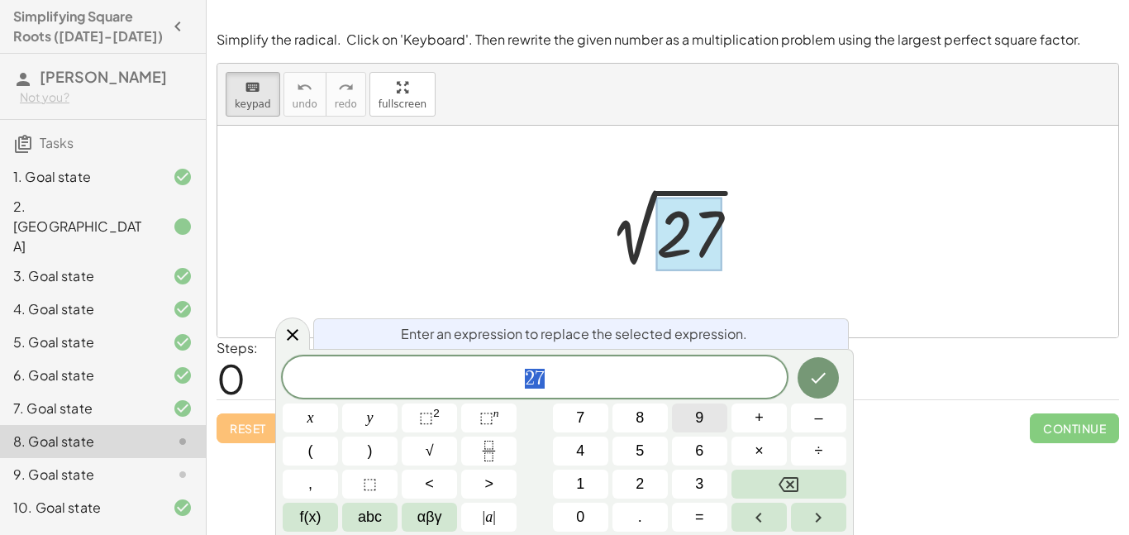
click at [688, 425] on button "9" at bounding box center [699, 417] width 55 height 29
click at [766, 453] on button "×" at bounding box center [758, 450] width 55 height 29
click at [706, 492] on button "3" at bounding box center [699, 483] width 55 height 29
click at [822, 375] on icon "Done" at bounding box center [818, 378] width 15 height 11
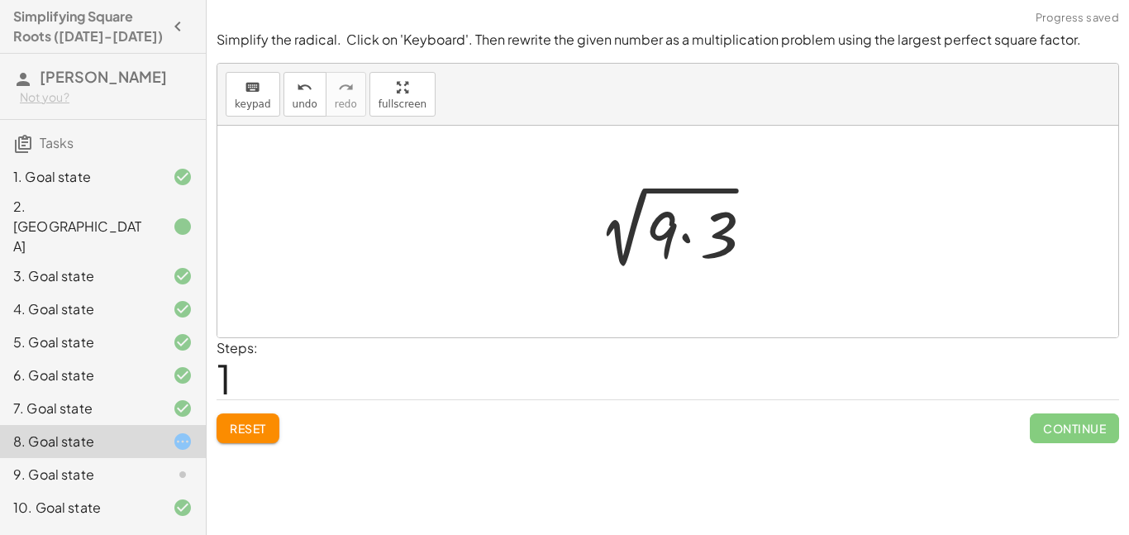
click at [668, 235] on div at bounding box center [673, 231] width 192 height 85
drag, startPoint x: 667, startPoint y: 235, endPoint x: 589, endPoint y: 232, distance: 77.7
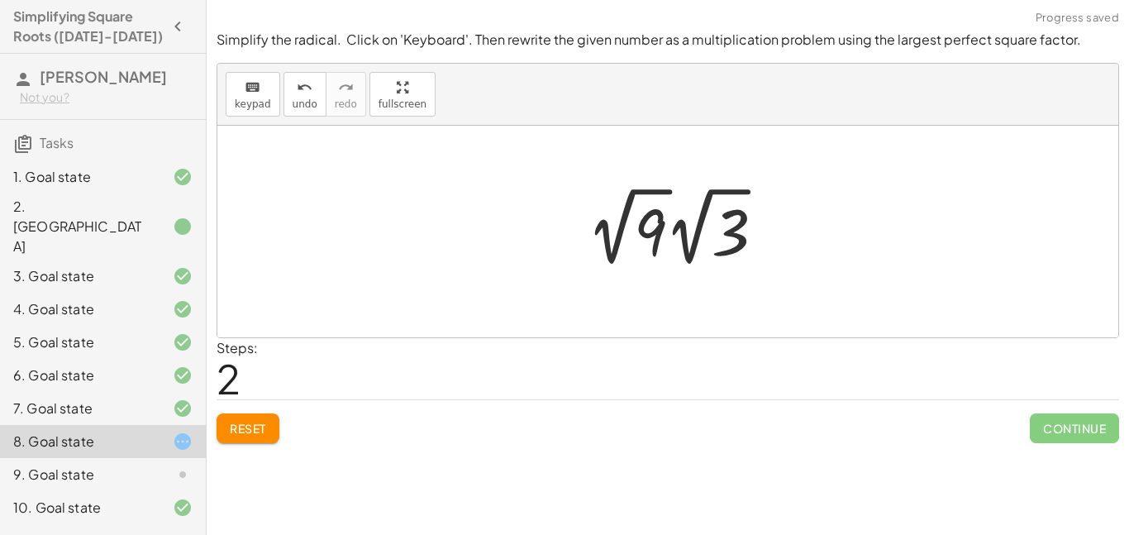
click at [681, 232] on div at bounding box center [681, 226] width 202 height 91
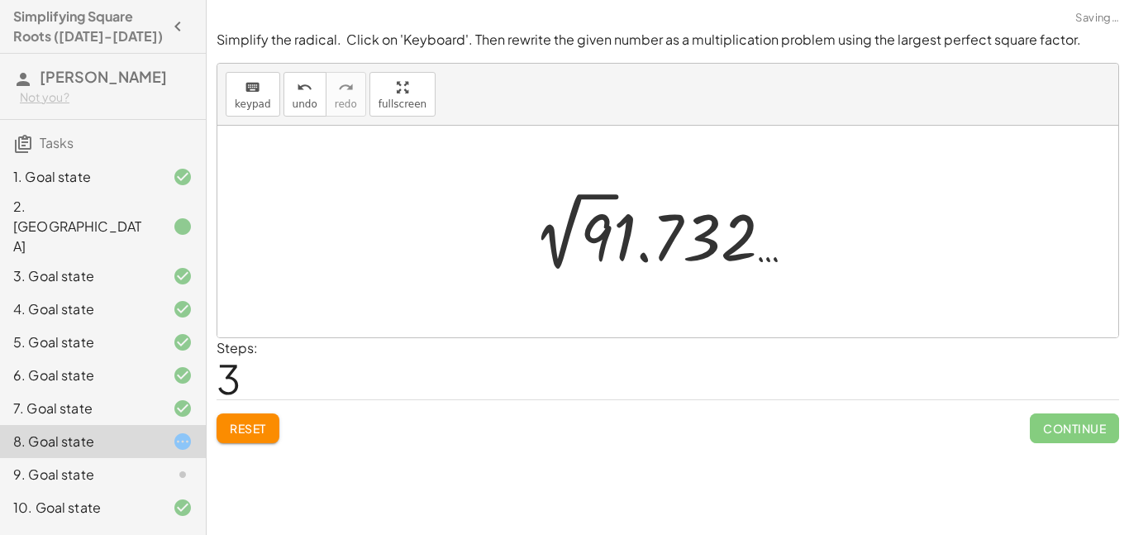
click at [613, 231] on div at bounding box center [673, 231] width 294 height 91
click at [297, 93] on icon "undo" at bounding box center [305, 88] width 16 height 20
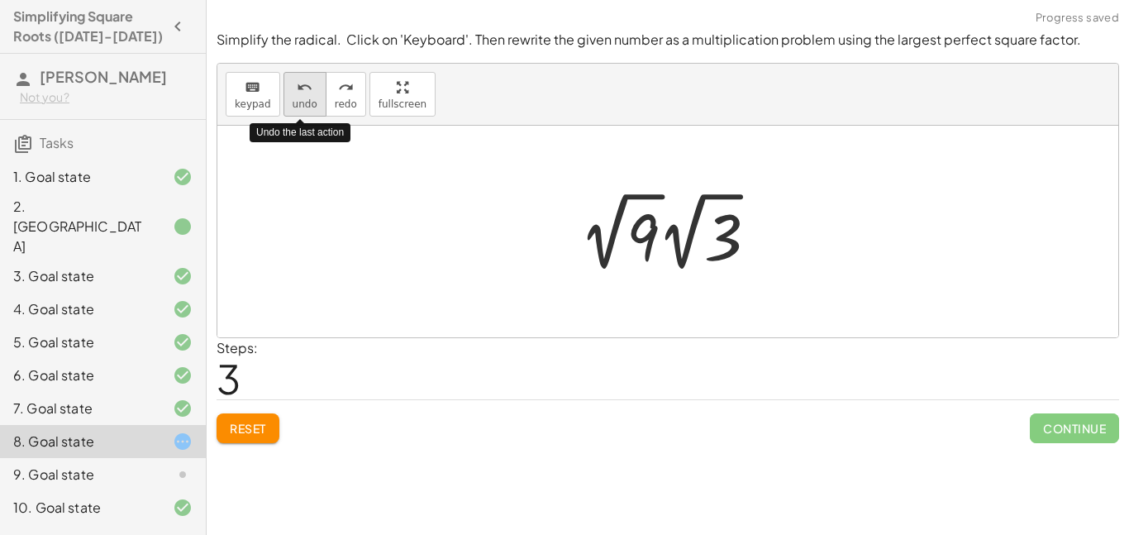
click at [297, 93] on icon "undo" at bounding box center [305, 88] width 16 height 20
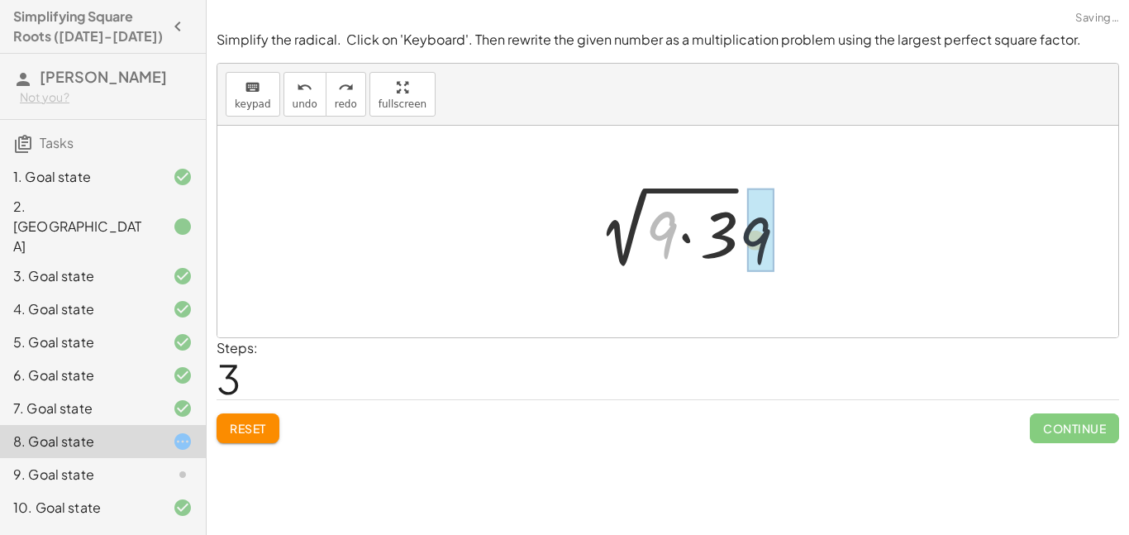
drag, startPoint x: 654, startPoint y: 233, endPoint x: 773, endPoint y: 240, distance: 119.2
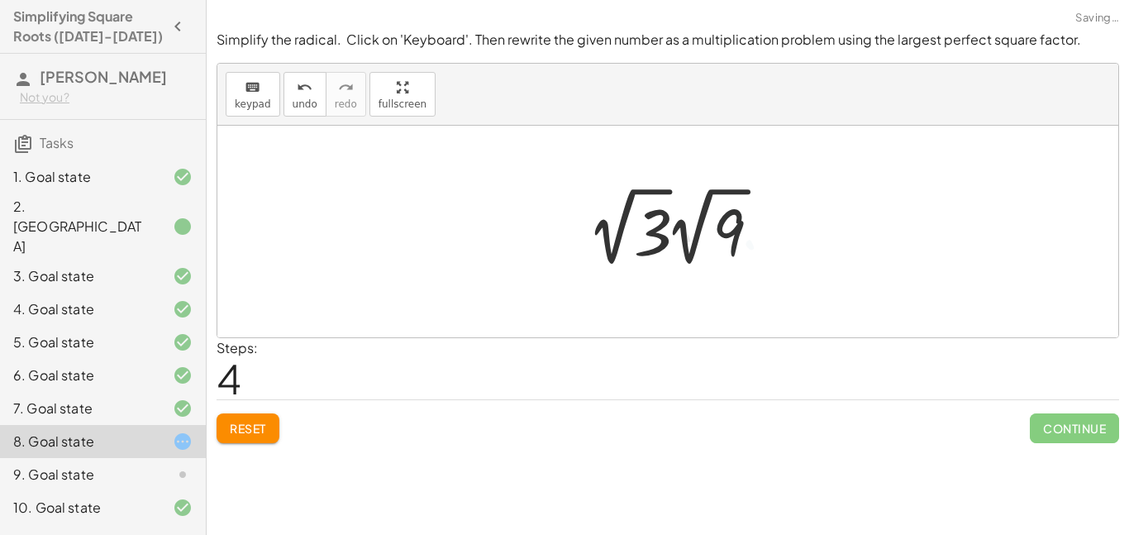
click at [674, 230] on div at bounding box center [681, 226] width 202 height 91
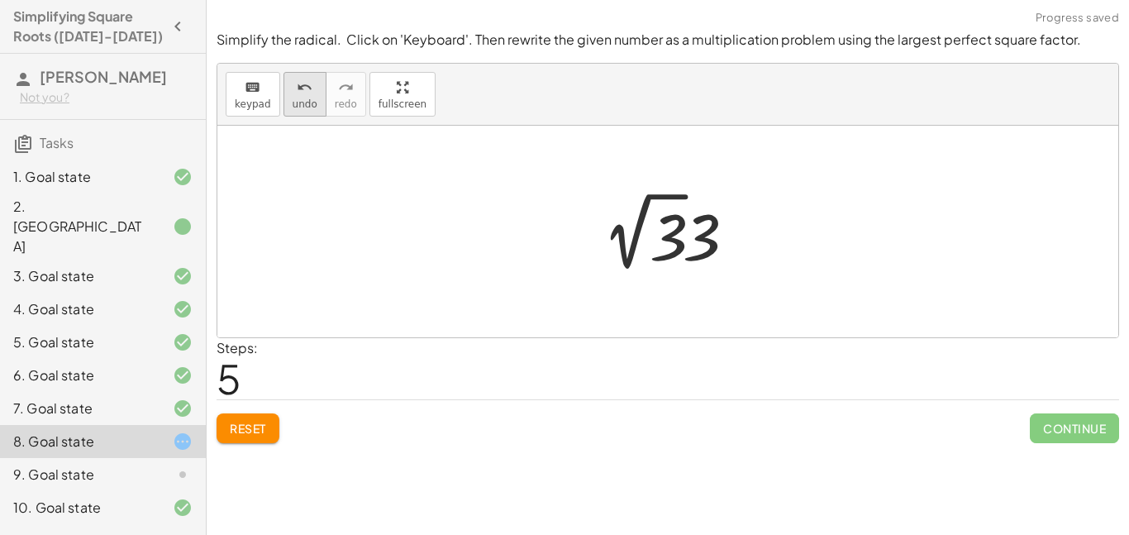
click at [308, 104] on span "undo" at bounding box center [304, 104] width 25 height 12
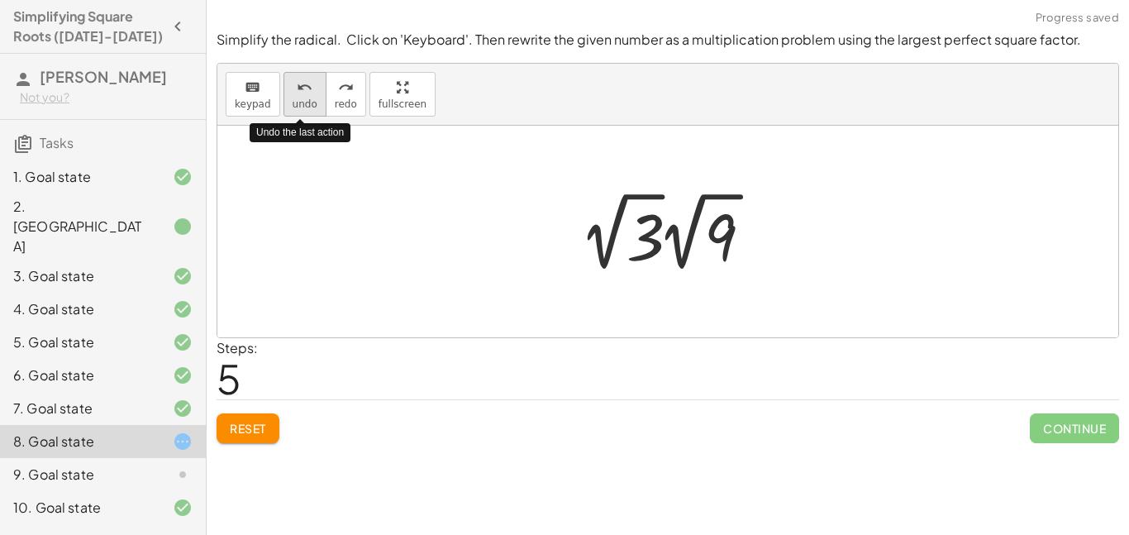
click at [308, 104] on span "undo" at bounding box center [304, 104] width 25 height 12
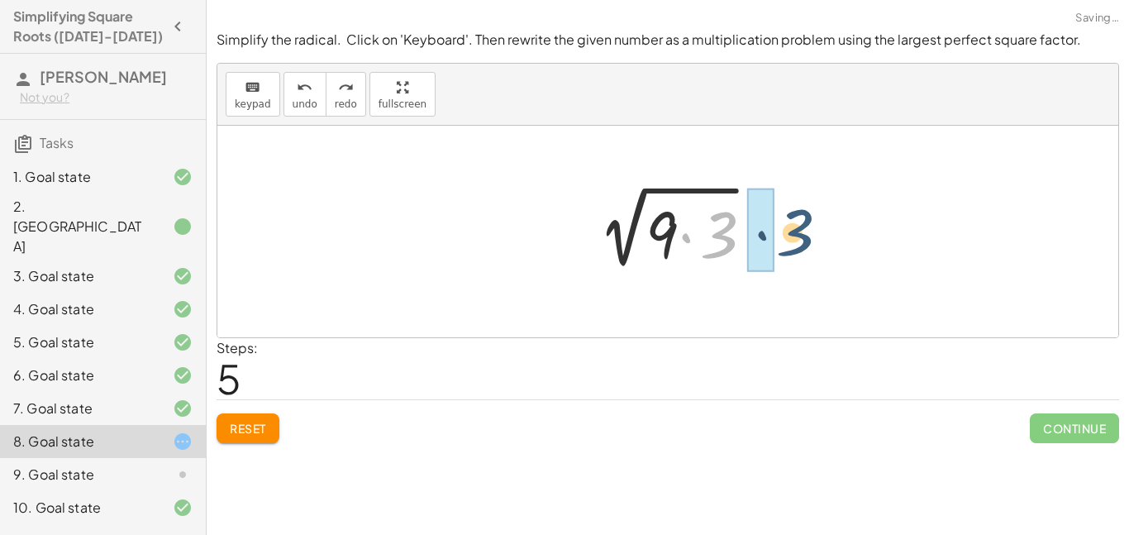
drag, startPoint x: 727, startPoint y: 243, endPoint x: 781, endPoint y: 244, distance: 53.7
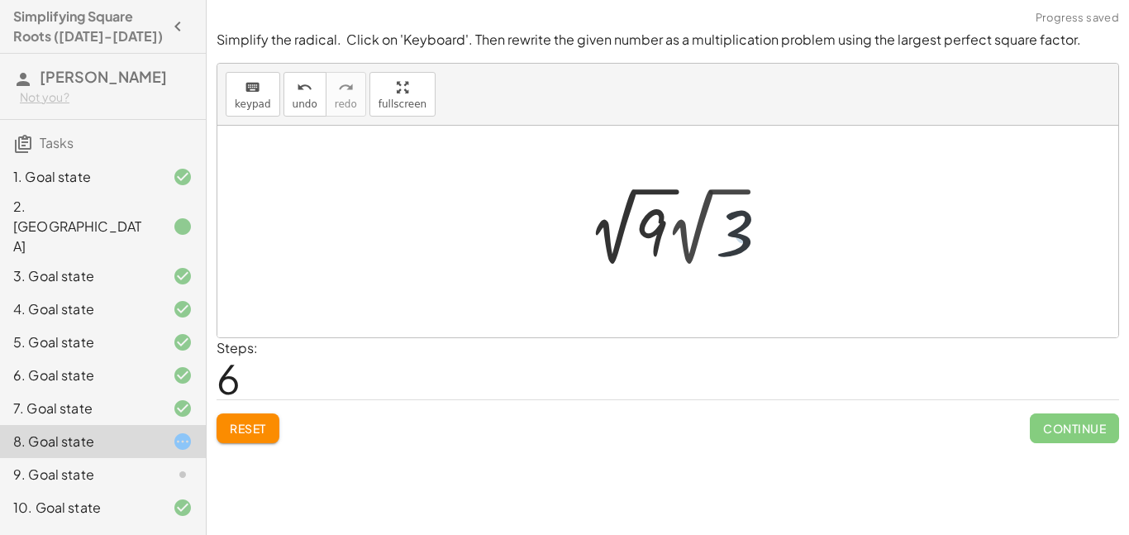
click at [677, 245] on div at bounding box center [681, 226] width 202 height 91
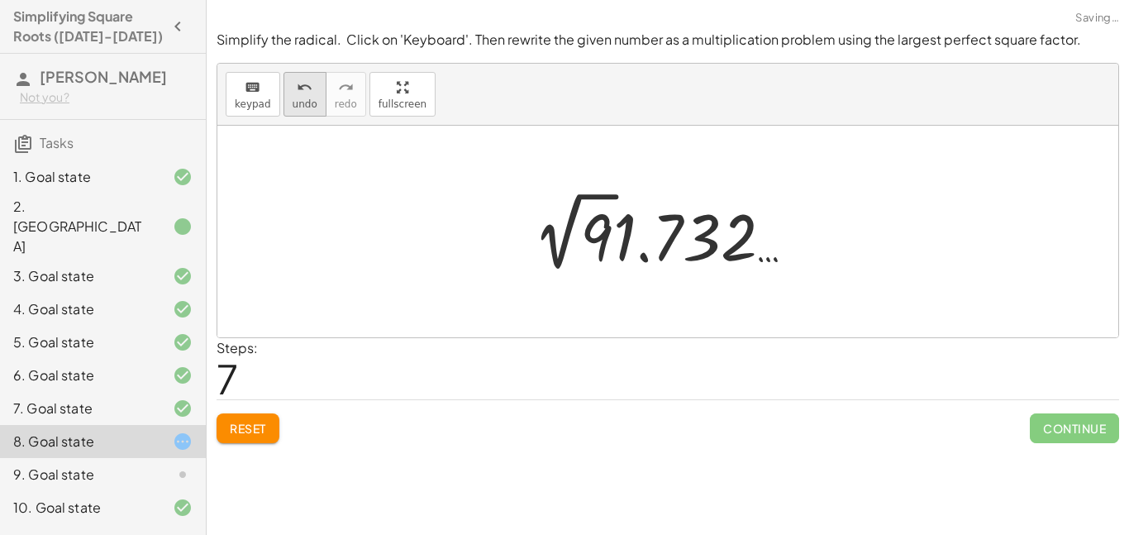
click at [308, 100] on span "undo" at bounding box center [304, 104] width 25 height 12
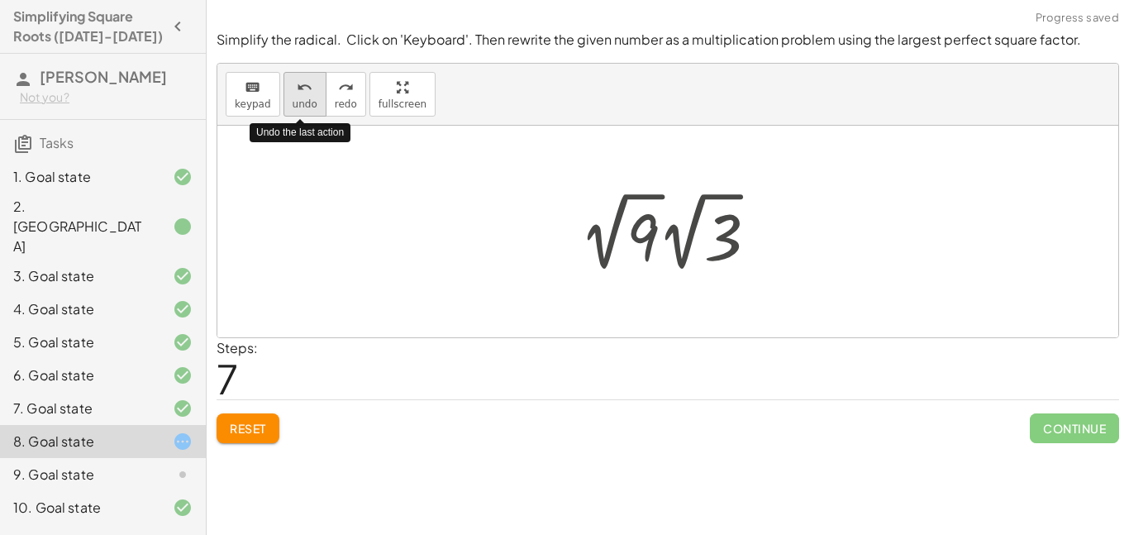
click at [308, 100] on span "undo" at bounding box center [304, 104] width 25 height 12
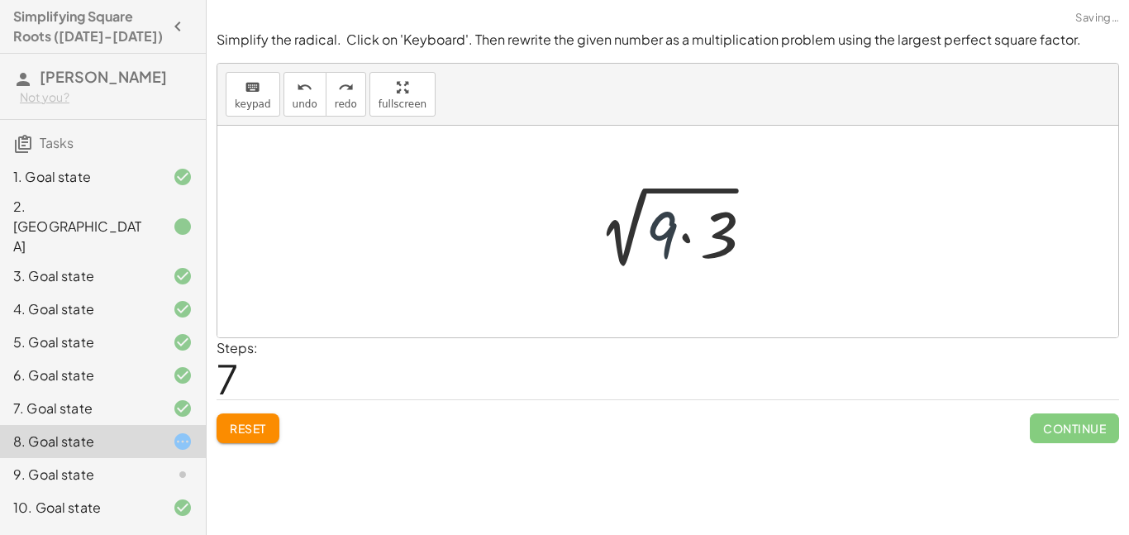
click at [671, 235] on div at bounding box center [673, 231] width 192 height 85
drag, startPoint x: 715, startPoint y: 230, endPoint x: 589, endPoint y: 230, distance: 126.4
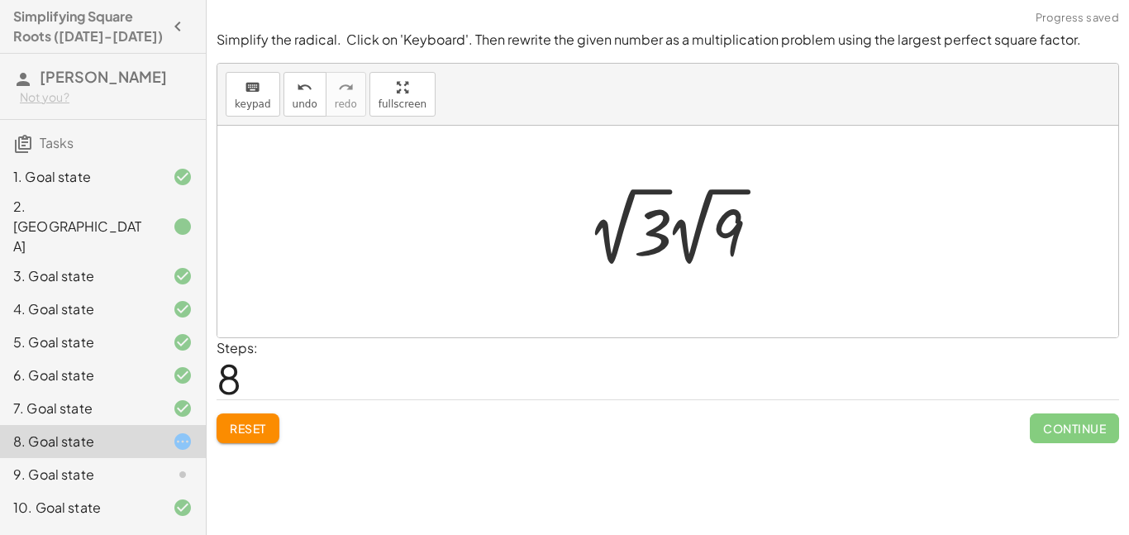
click at [686, 235] on div at bounding box center [681, 226] width 202 height 91
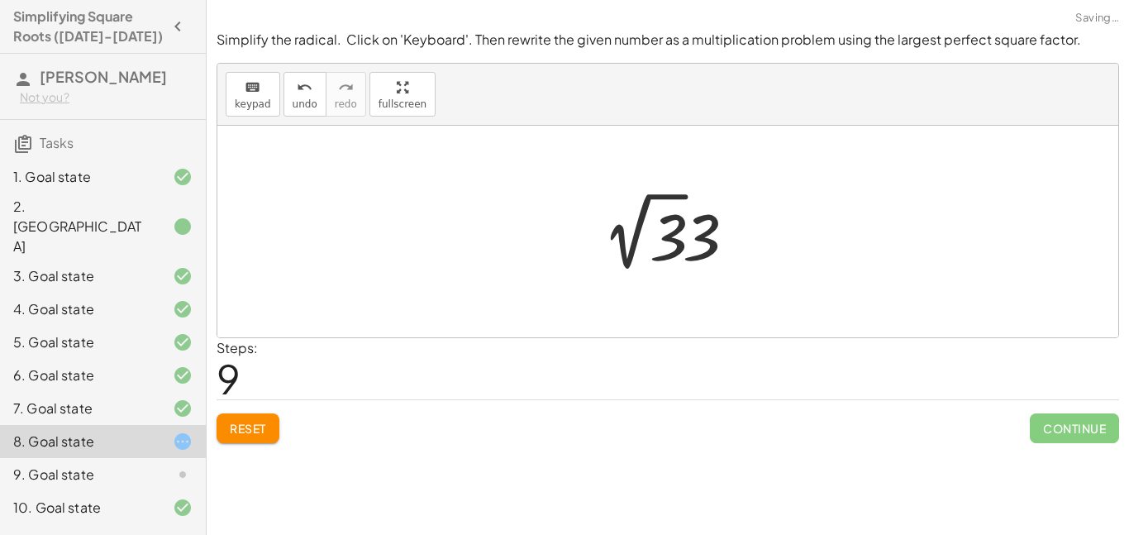
click at [686, 235] on div at bounding box center [674, 231] width 157 height 91
click at [659, 239] on div at bounding box center [674, 231] width 157 height 91
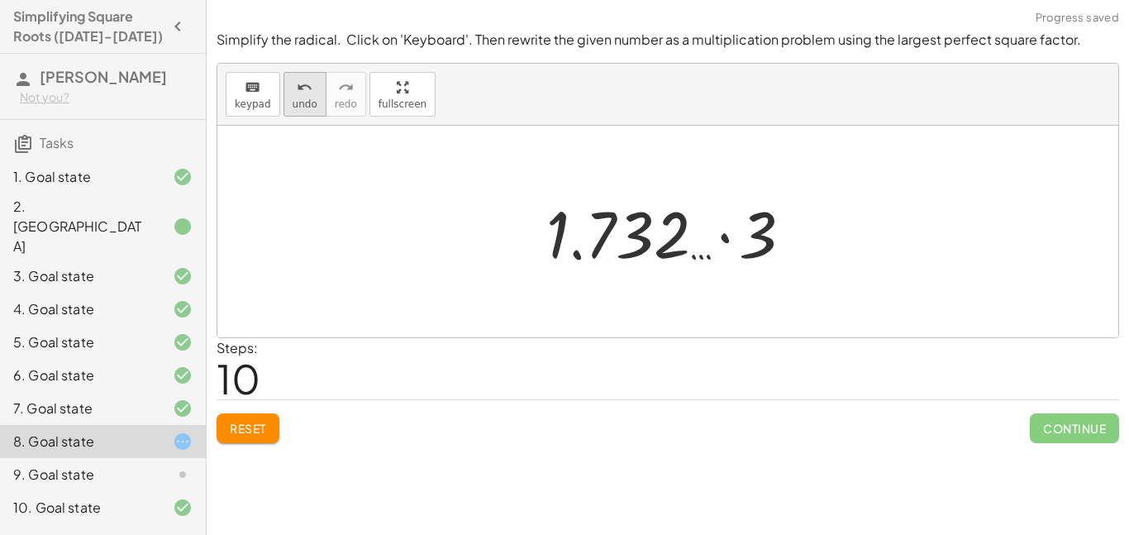
click at [301, 85] on icon "undo" at bounding box center [305, 88] width 16 height 20
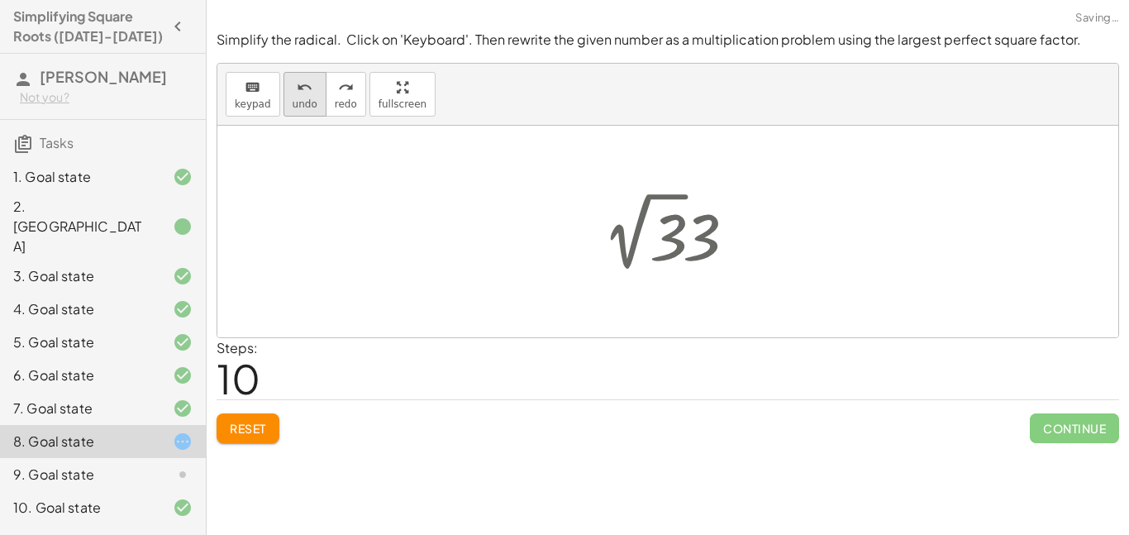
click at [301, 85] on icon "undo" at bounding box center [305, 88] width 16 height 20
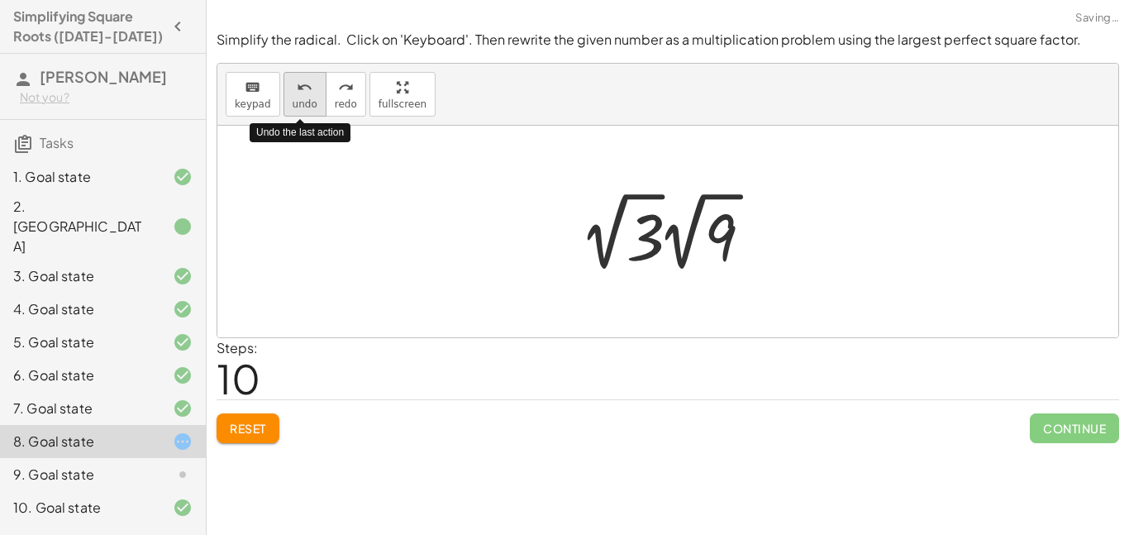
click at [301, 85] on icon "undo" at bounding box center [305, 88] width 16 height 20
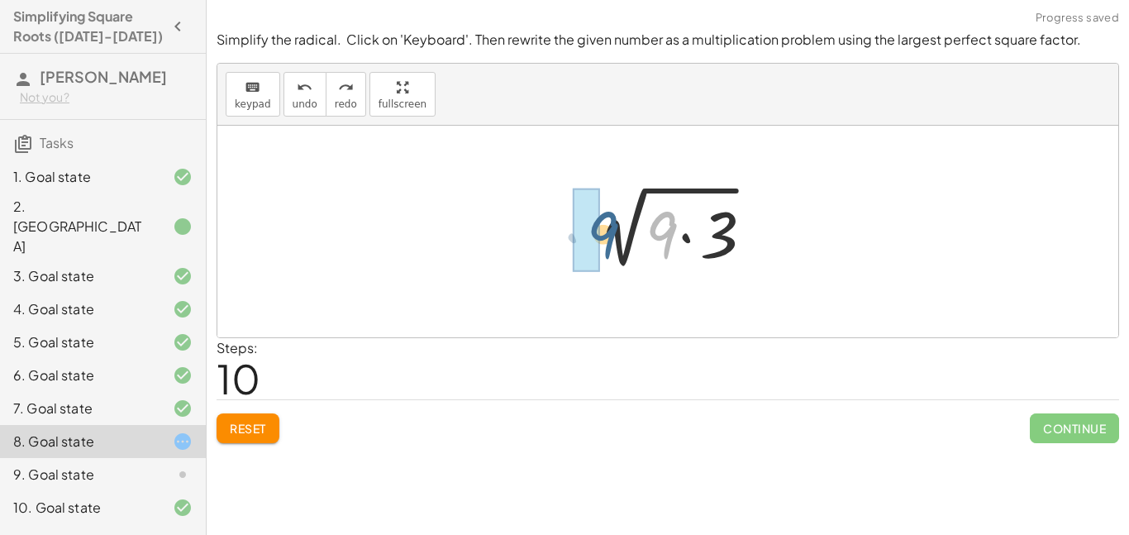
drag, startPoint x: 663, startPoint y: 232, endPoint x: 606, endPoint y: 231, distance: 57.0
click at [606, 231] on div at bounding box center [673, 231] width 192 height 85
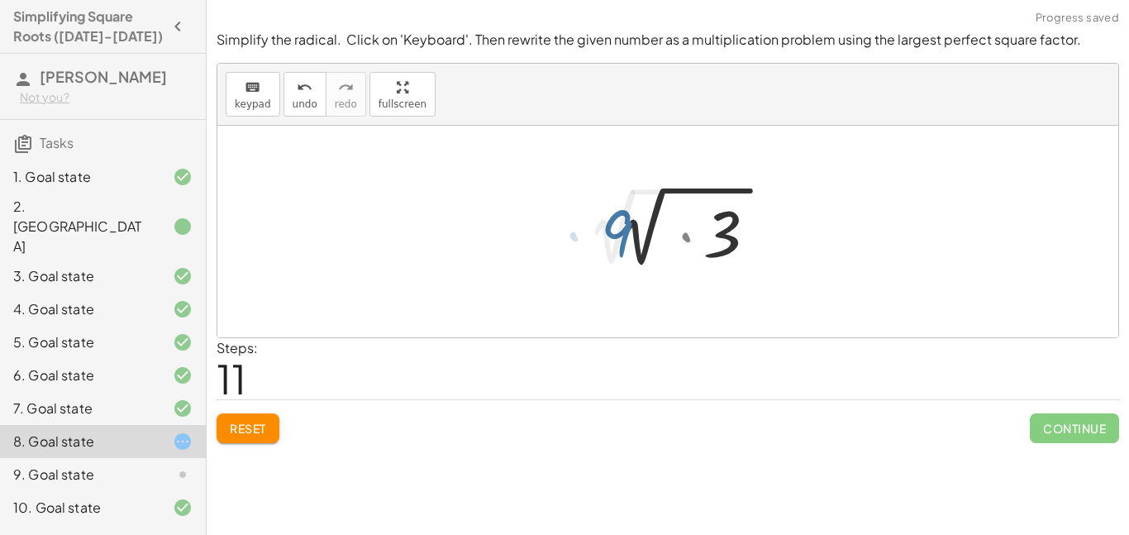
click at [606, 231] on div at bounding box center [681, 226] width 202 height 91
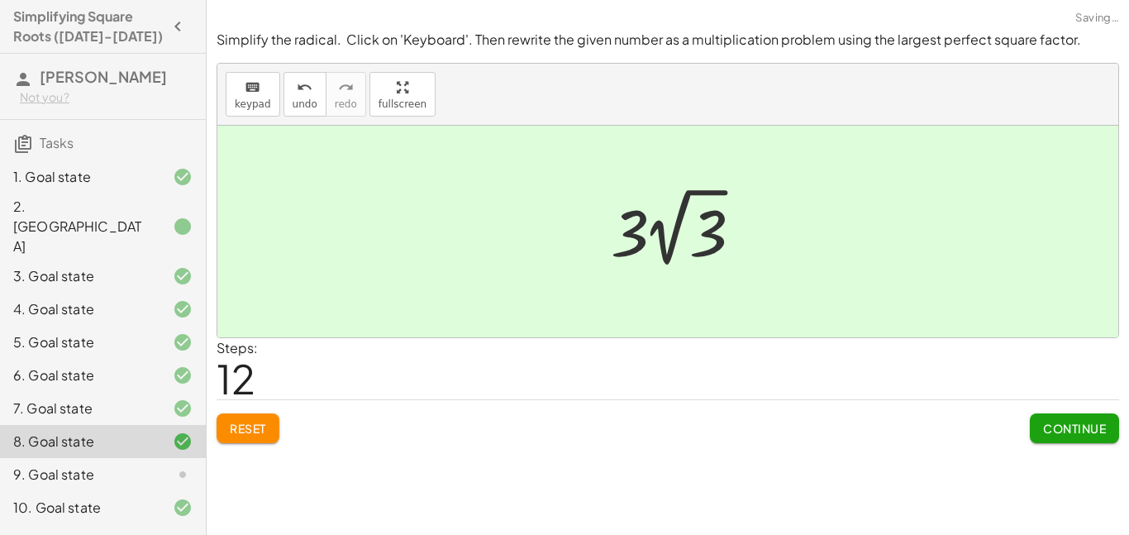
click at [660, 243] on div at bounding box center [680, 227] width 157 height 91
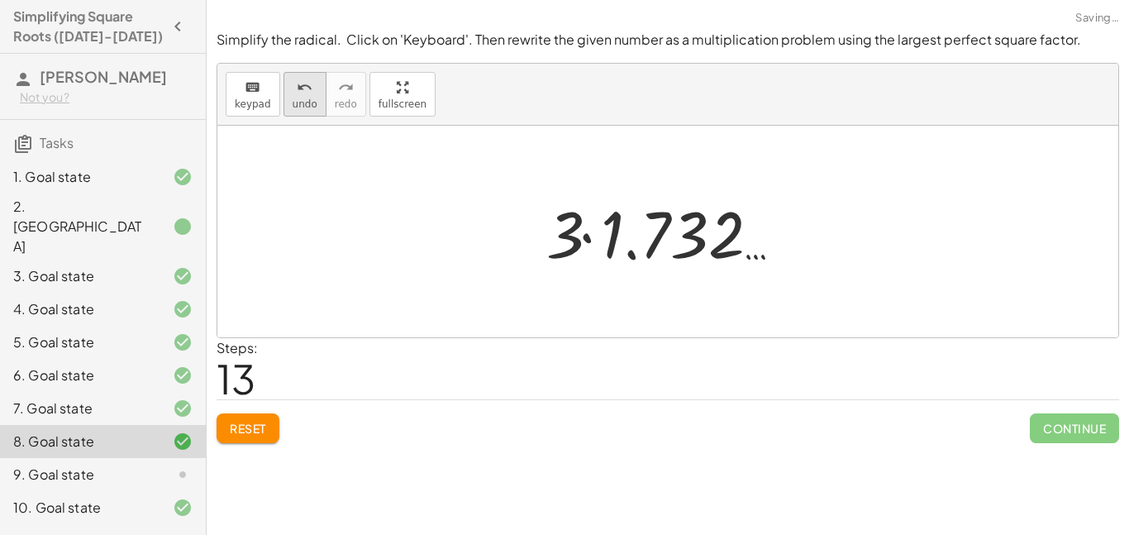
click at [297, 93] on icon "undo" at bounding box center [305, 88] width 16 height 20
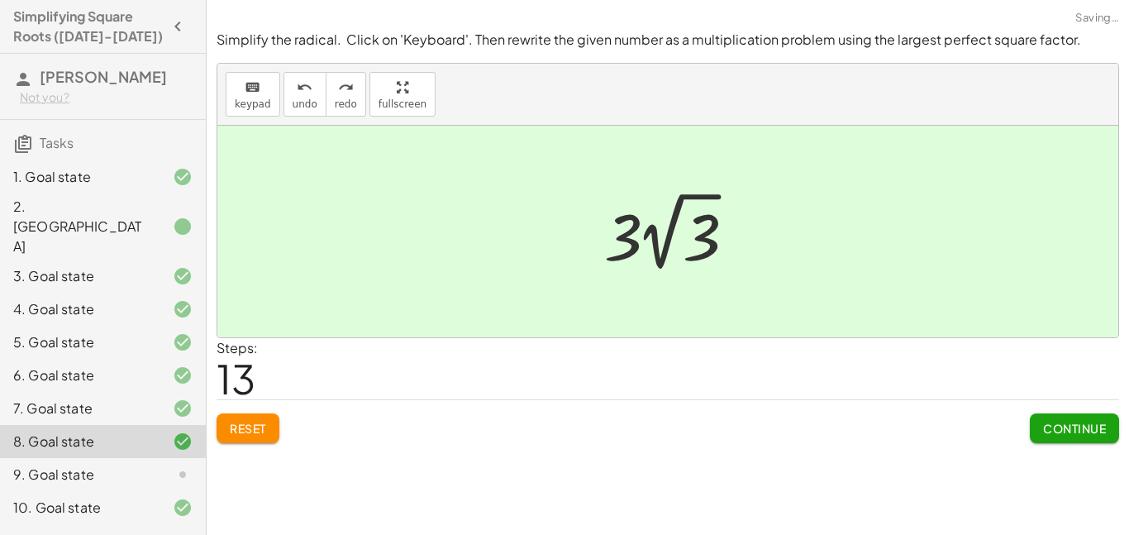
click at [1080, 432] on span "Continue" at bounding box center [1074, 428] width 63 height 15
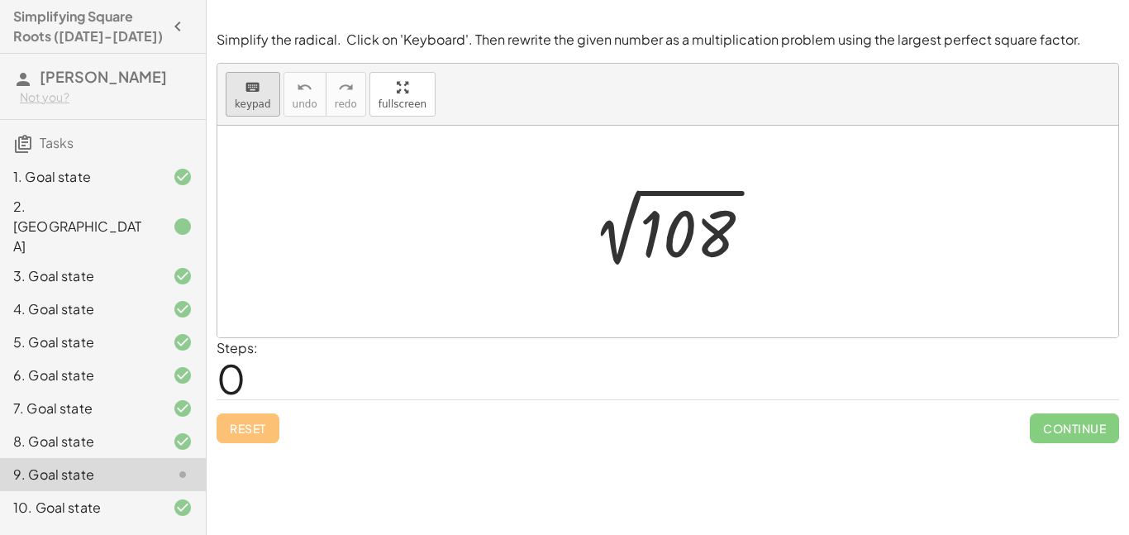
click at [250, 95] on icon "keyboard" at bounding box center [253, 88] width 16 height 20
click at [688, 239] on div at bounding box center [688, 234] width 99 height 74
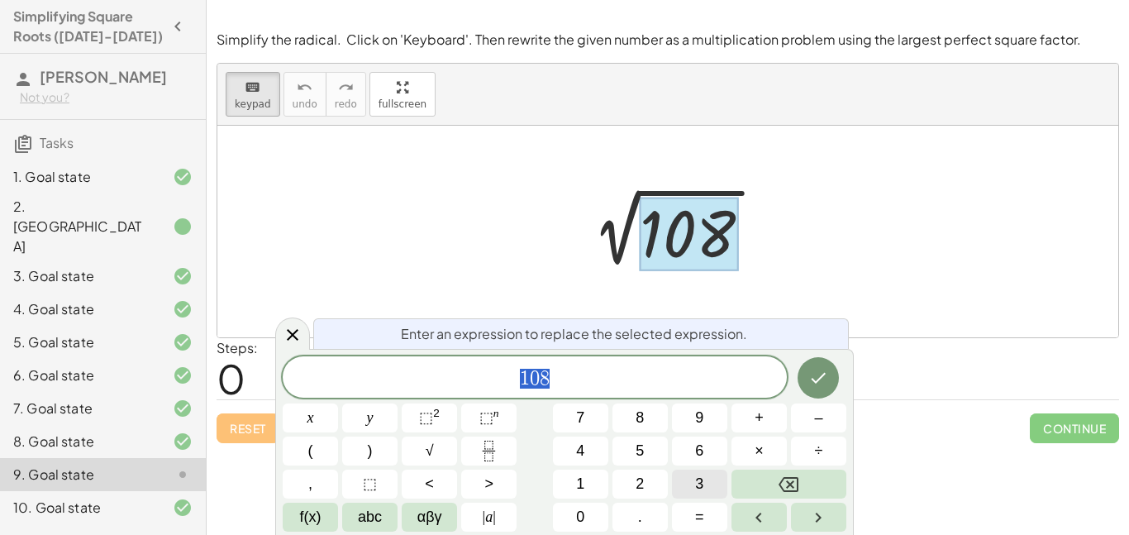
click at [696, 481] on span "3" at bounding box center [699, 484] width 8 height 22
click at [696, 459] on span "6" at bounding box center [699, 451] width 8 height 22
click at [772, 447] on button "×" at bounding box center [758, 450] width 55 height 29
click at [691, 480] on button "3" at bounding box center [699, 483] width 55 height 29
click at [822, 378] on icon "Done" at bounding box center [818, 378] width 20 height 20
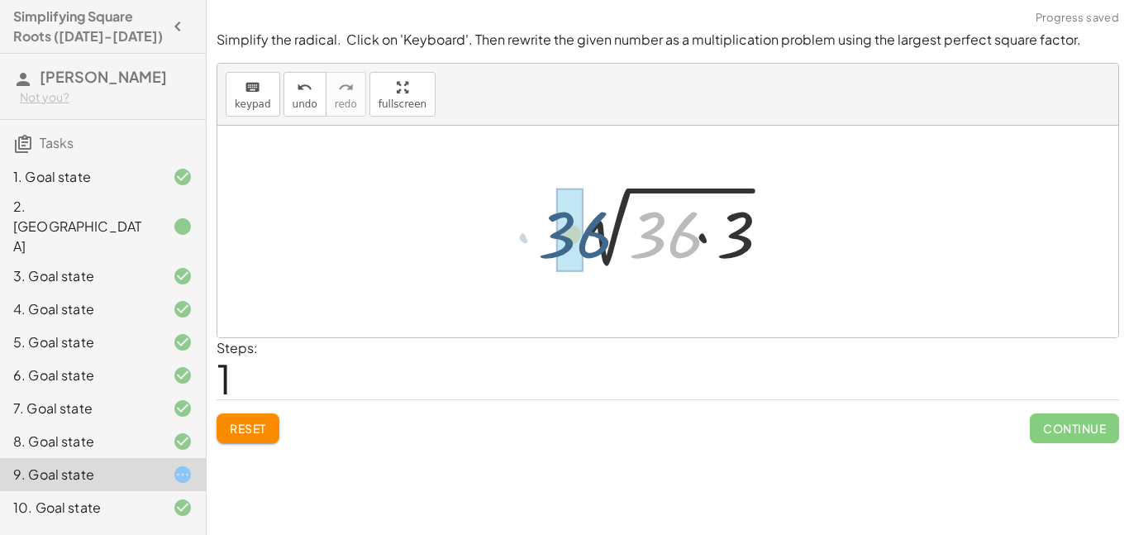
drag, startPoint x: 676, startPoint y: 238, endPoint x: 577, endPoint y: 238, distance: 99.1
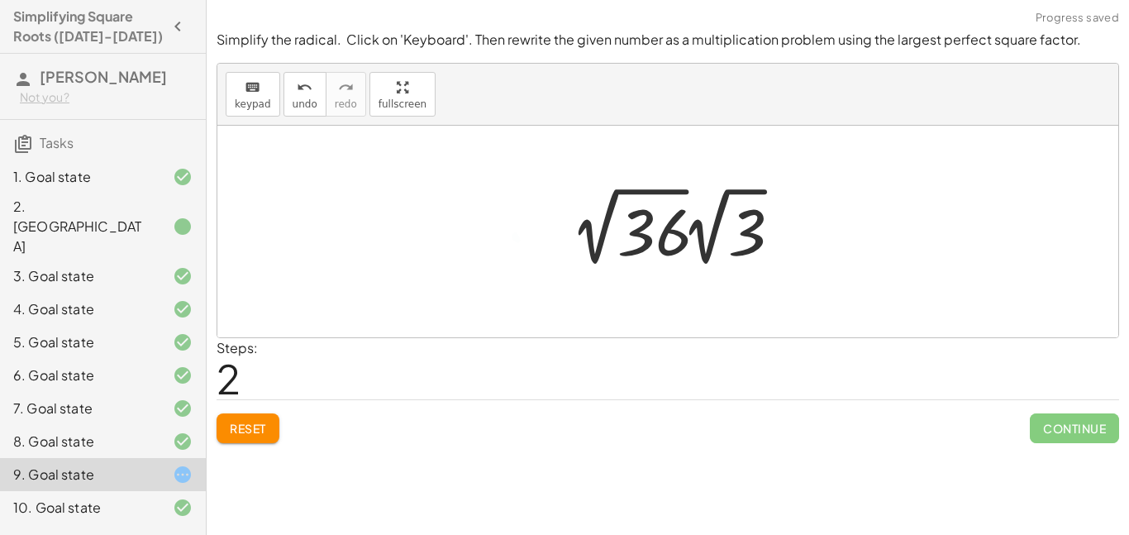
click at [672, 244] on div at bounding box center [680, 226] width 235 height 91
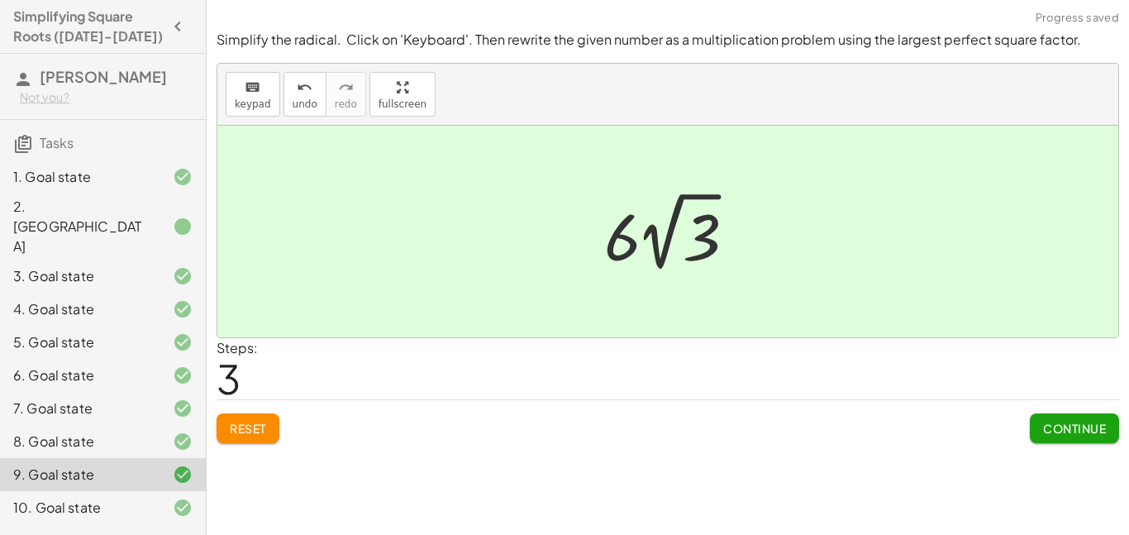
click at [1052, 429] on span "Continue" at bounding box center [1074, 428] width 63 height 15
